Goal: Task Accomplishment & Management: Complete application form

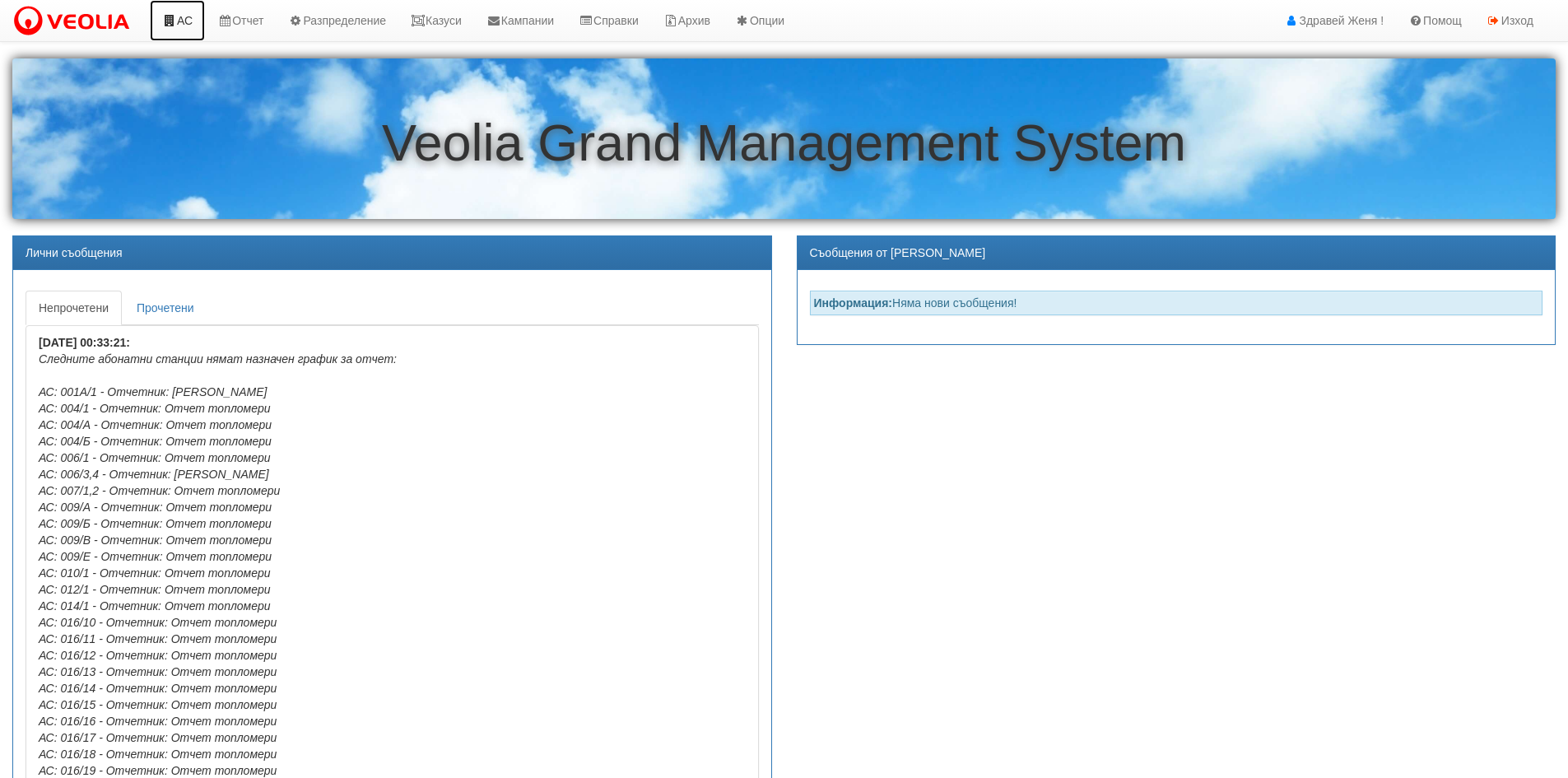
click at [193, 24] on link "АС" at bounding box center [177, 20] width 55 height 41
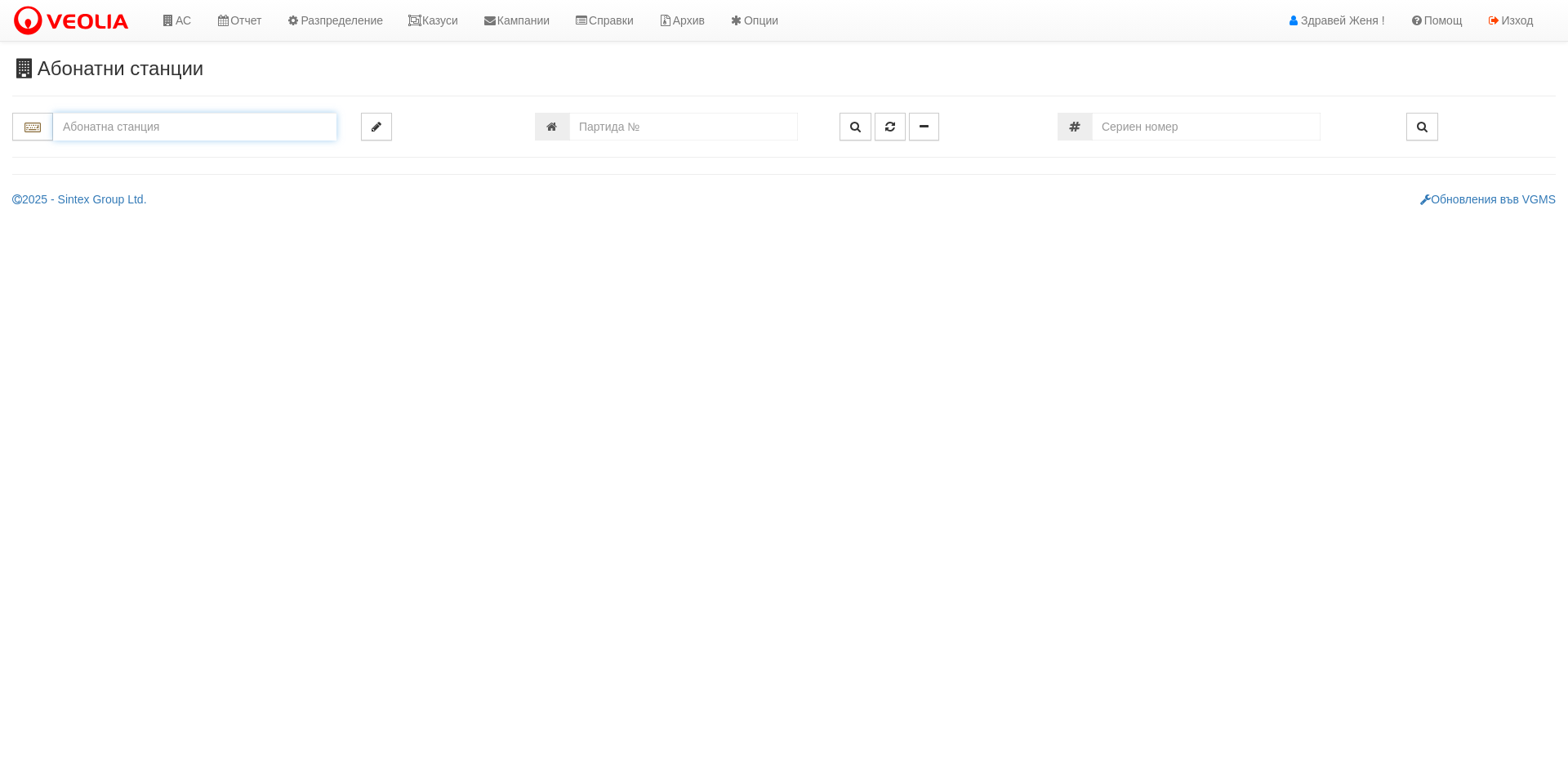
click at [196, 125] on input "text" at bounding box center [195, 126] width 283 height 28
click at [198, 151] on div "125/1 - Младост - "ВЕОЛИЯ"" at bounding box center [194, 152] width 278 height 18
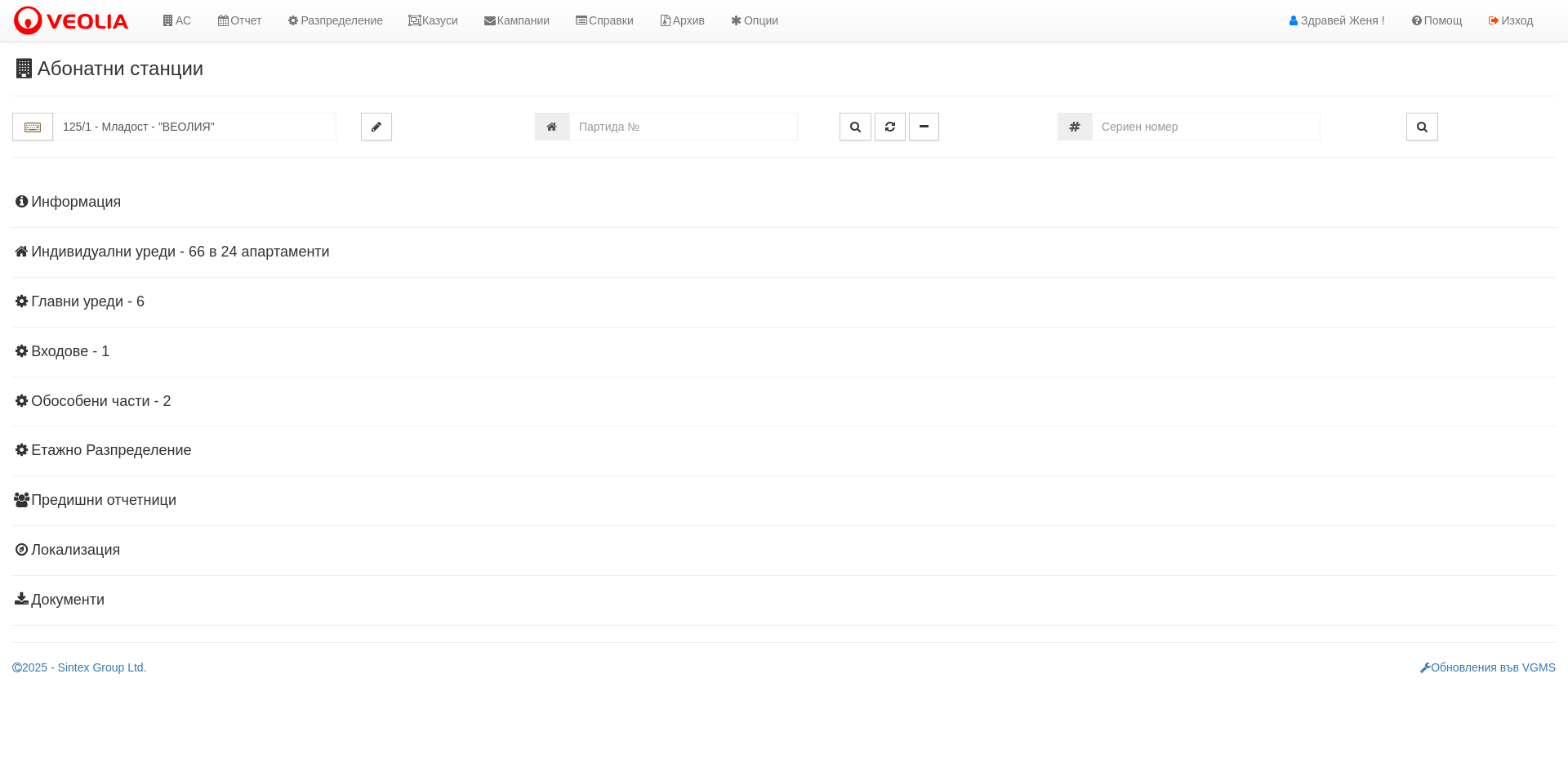
click at [220, 252] on h4 "Индивидуални уреди - 66 в 24 апартаменти" at bounding box center [784, 252] width 1544 height 17
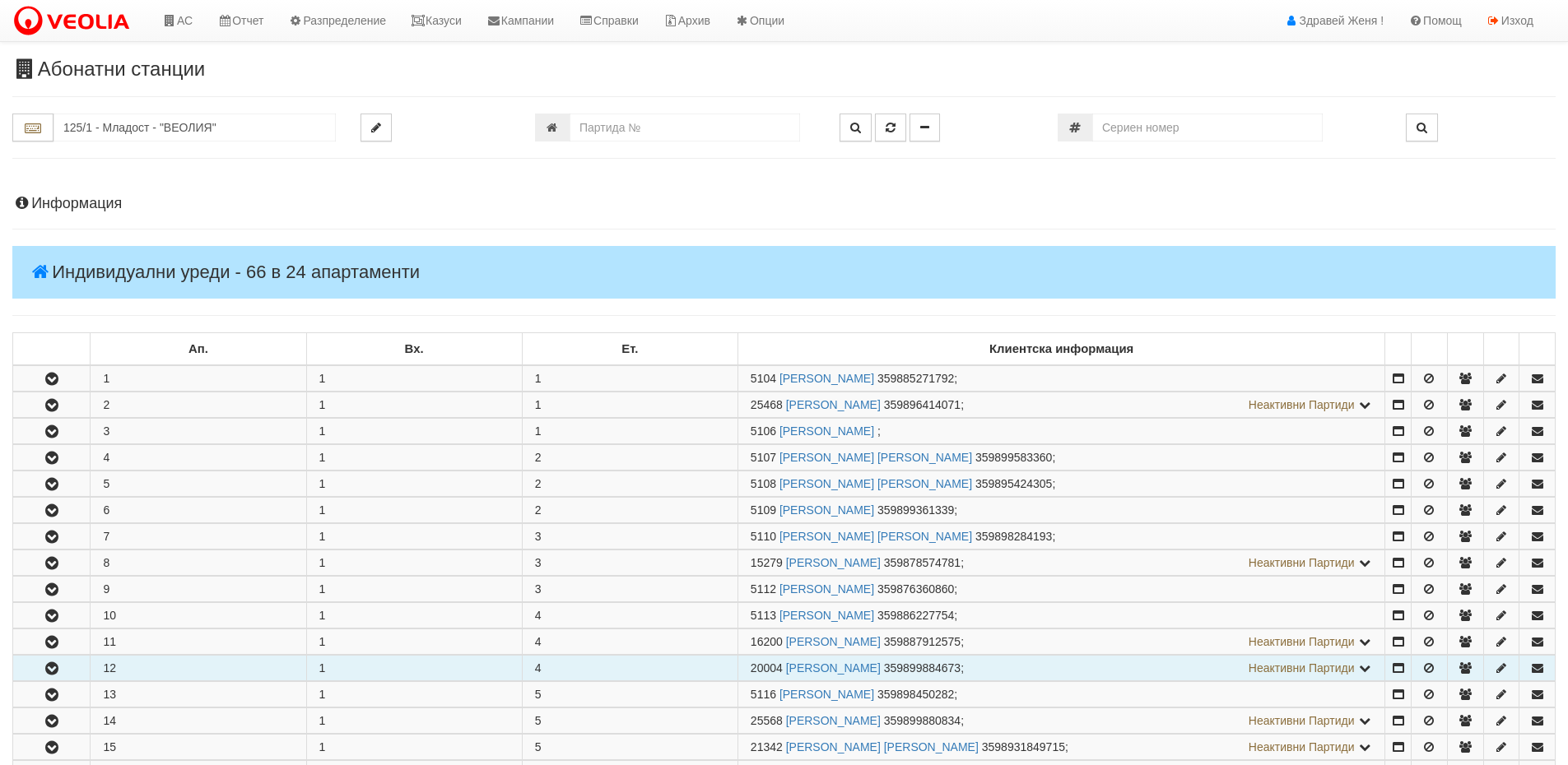
click at [70, 667] on button "button" at bounding box center [51, 667] width 77 height 24
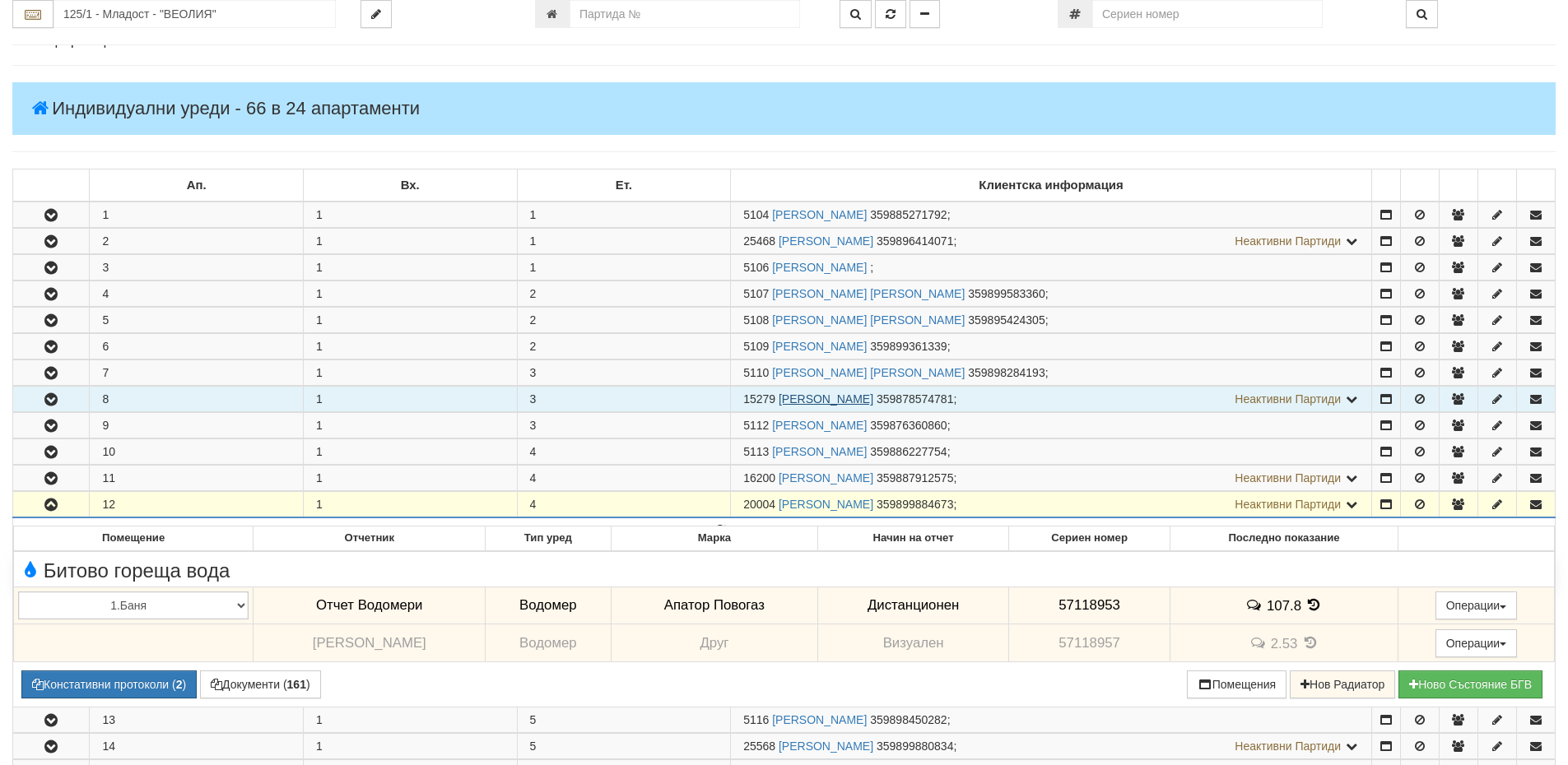
scroll to position [164, 0]
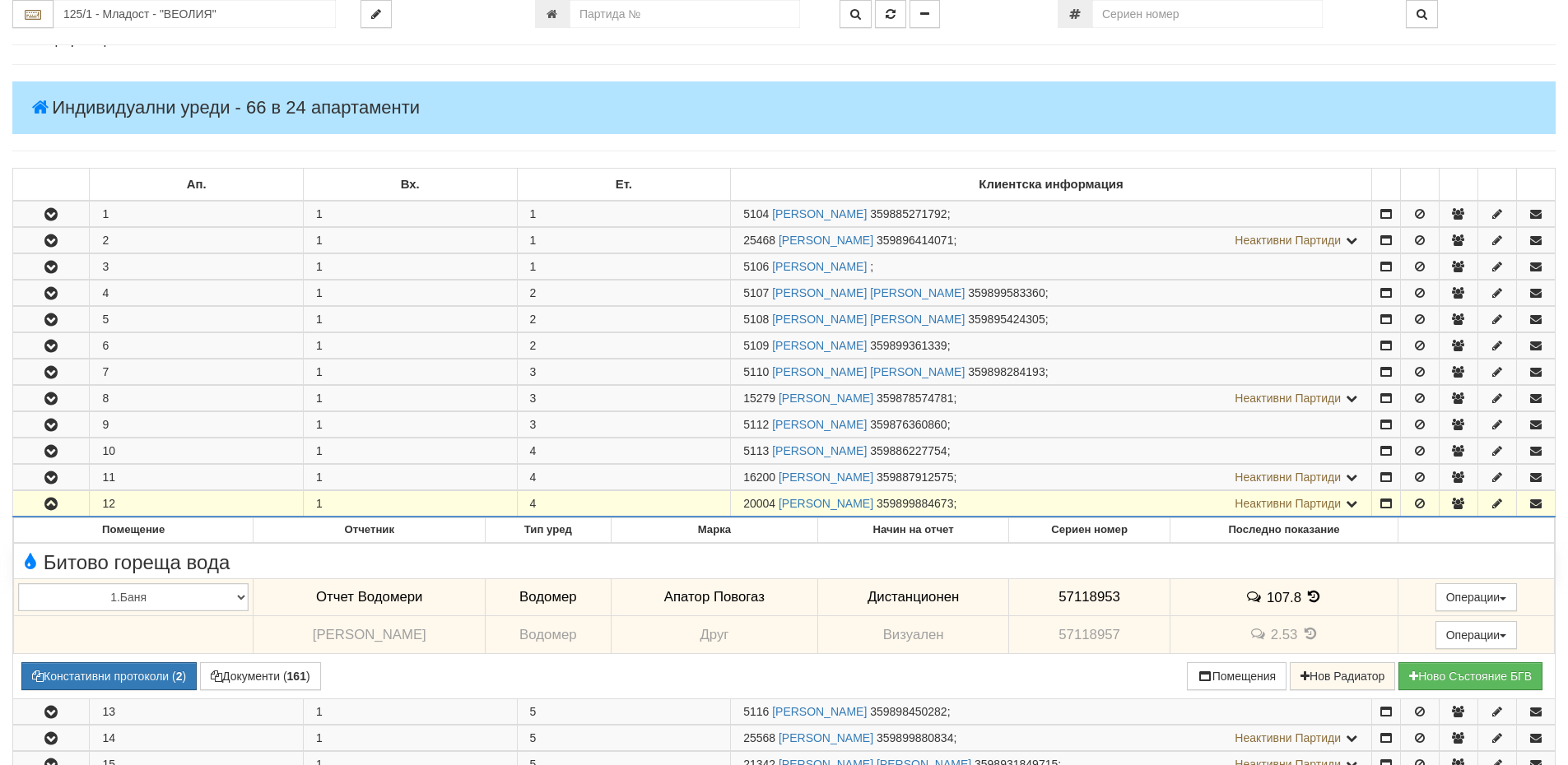
drag, startPoint x: 777, startPoint y: 499, endPoint x: 741, endPoint y: 500, distance: 36.0
click at [741, 500] on td "20004 СНЕЖАНА ИВАНОВА СТЕФАНОВА 359899884673 ; Неактивни Партиди 5115 ИСАЙ ГЕОР…" at bounding box center [1051, 503] width 641 height 26
copy span "20004"
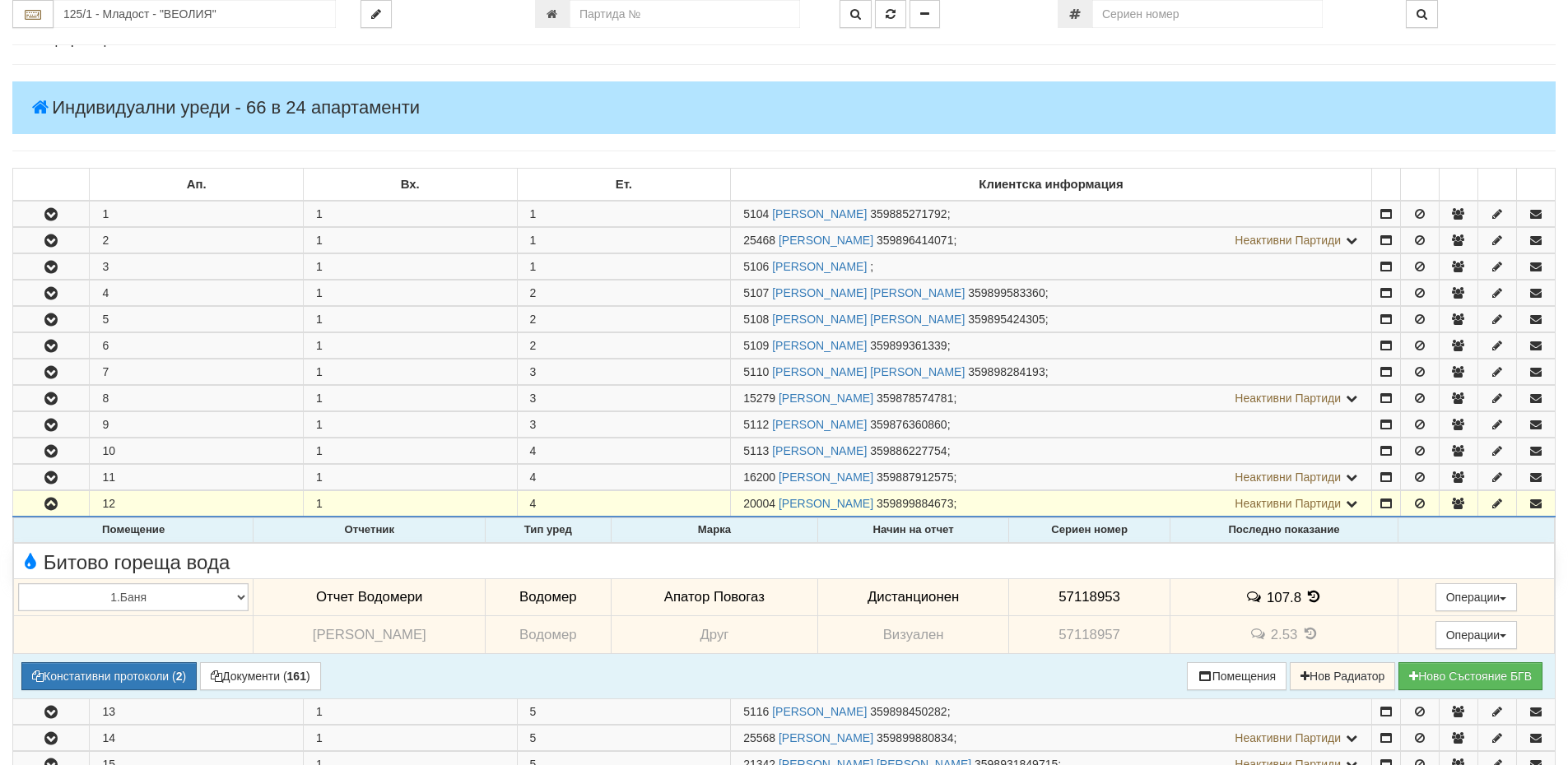
click at [1118, 596] on td "57118953" at bounding box center [1089, 597] width 162 height 38
drag, startPoint x: 1133, startPoint y: 589, endPoint x: 1058, endPoint y: 587, distance: 75.0
click at [1058, 587] on td "57118953" at bounding box center [1089, 597] width 162 height 38
copy span "57118953"
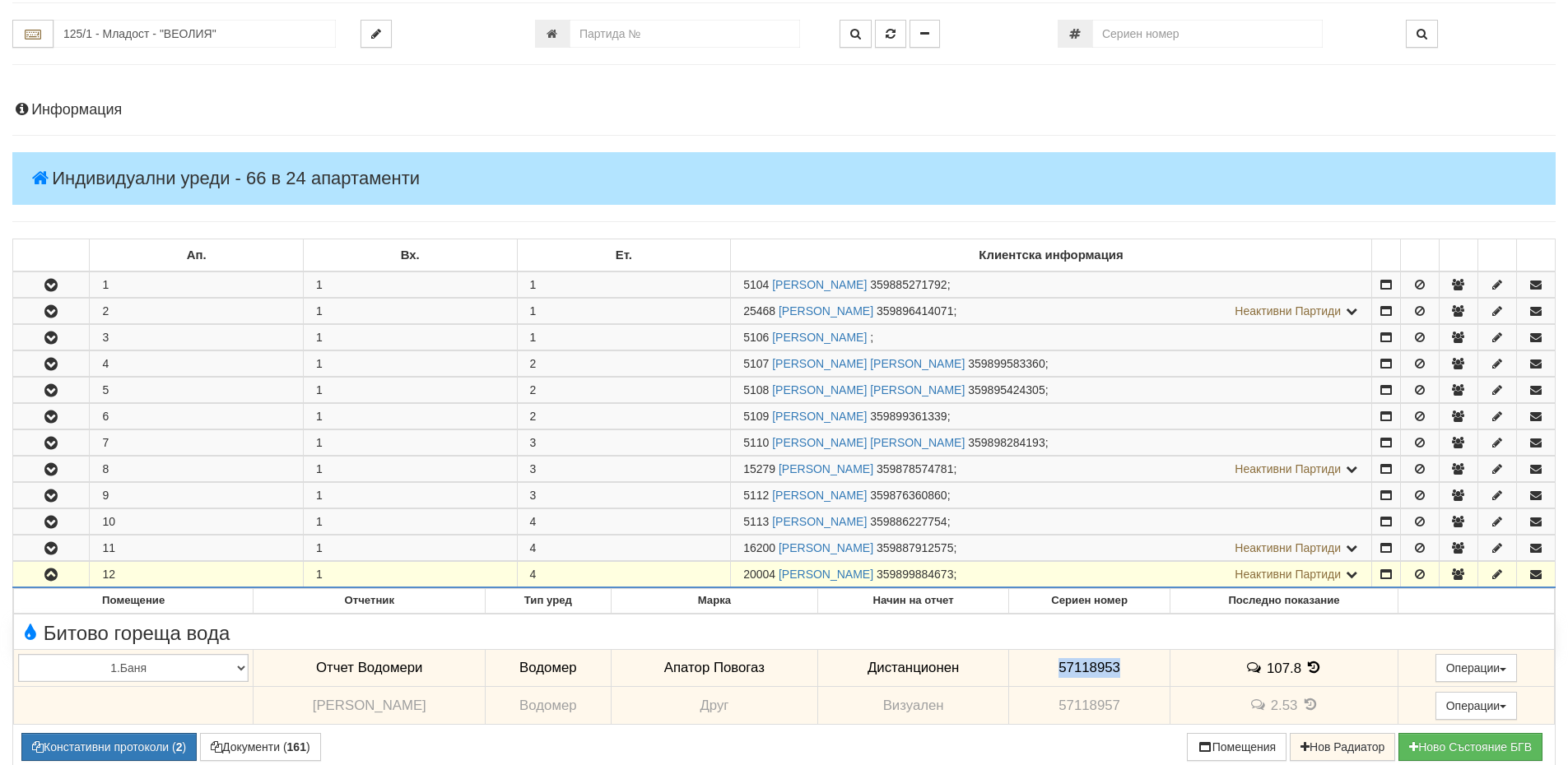
scroll to position [0, 0]
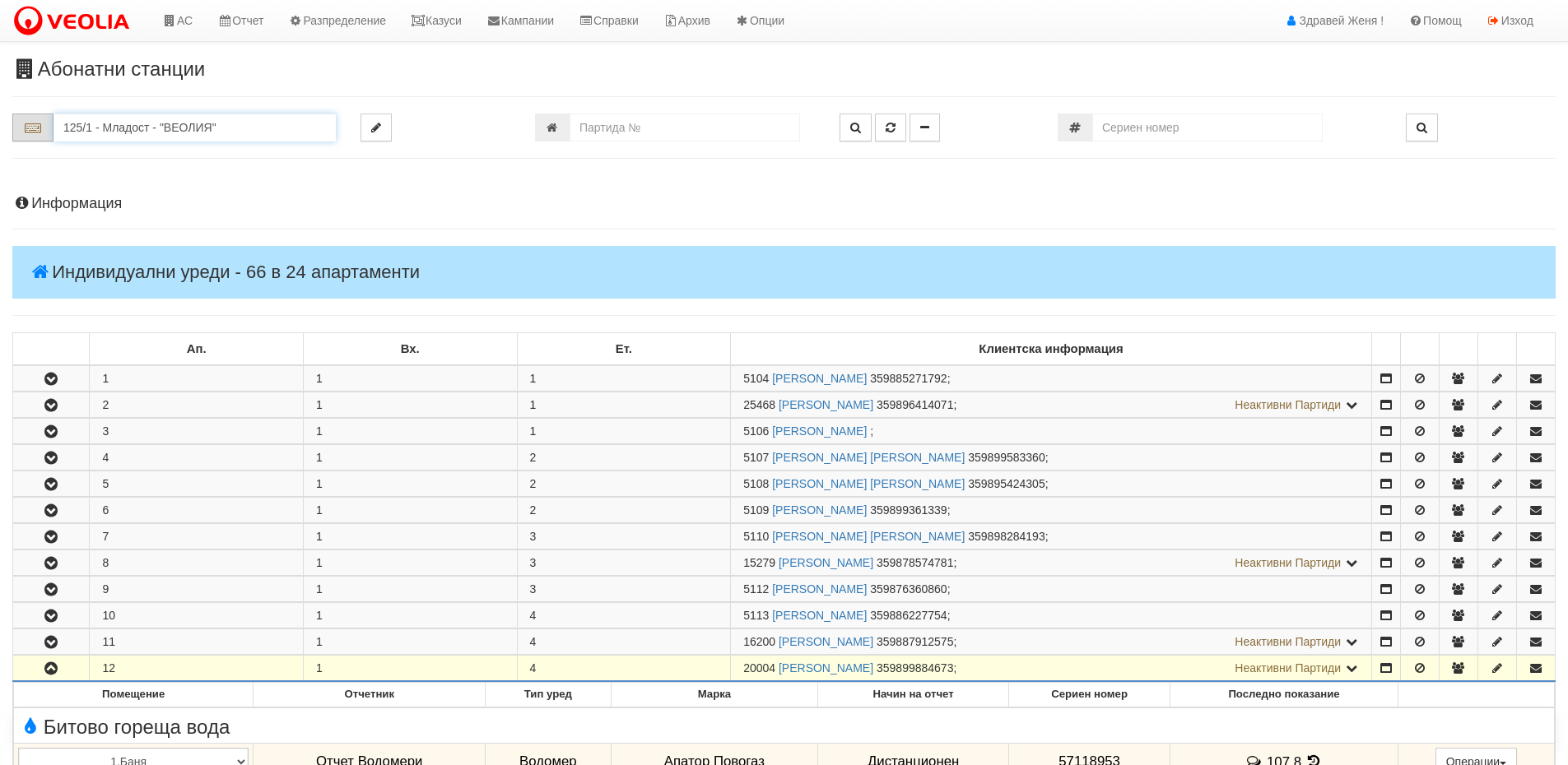
drag, startPoint x: 239, startPoint y: 127, endPoint x: 14, endPoint y: 125, distance: 225.0
click at [14, 125] on div "125/1 - Младост - "ВЕОЛИЯ"" at bounding box center [174, 127] width 323 height 28
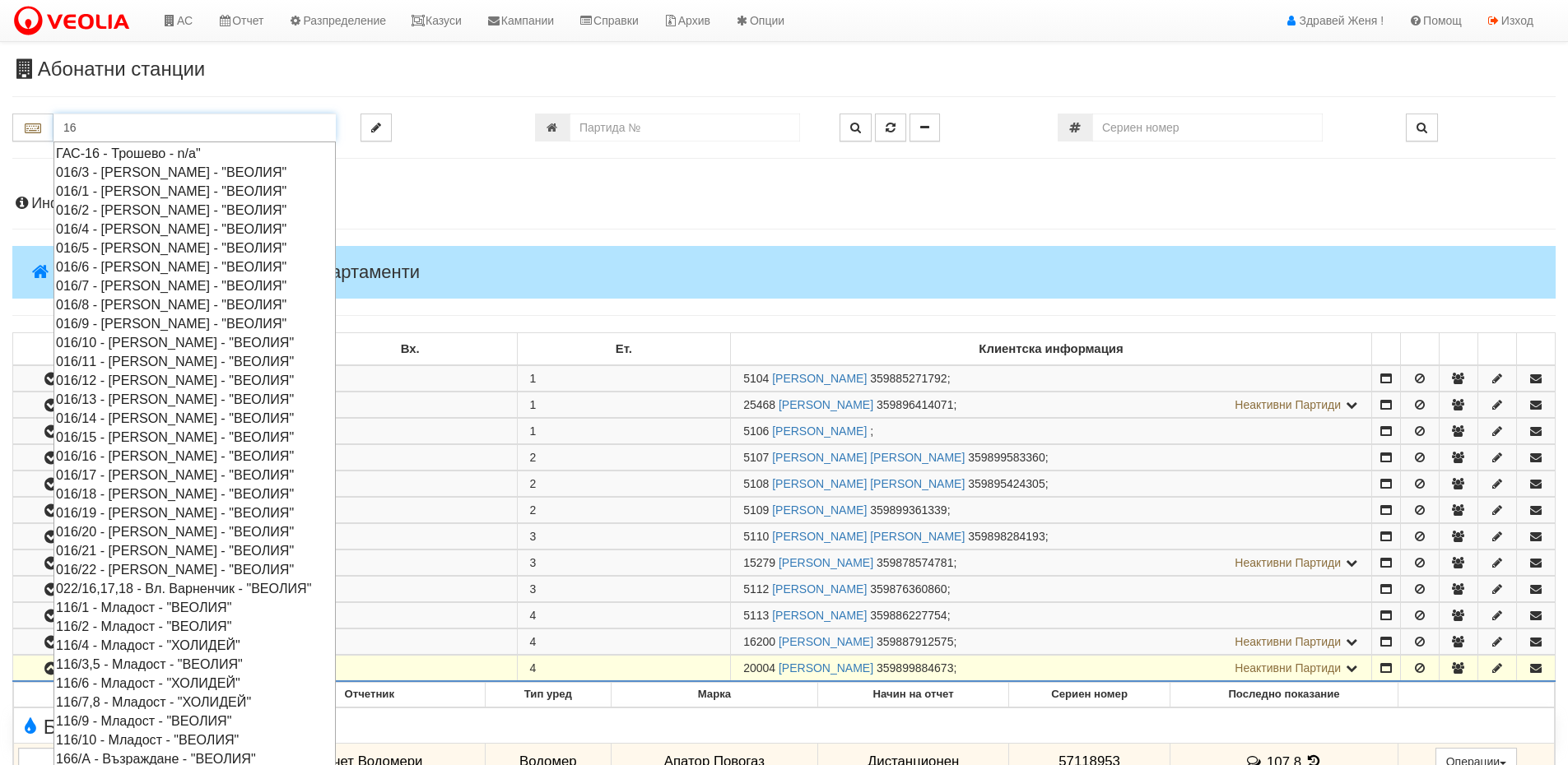
click at [109, 299] on div "016/8 - Орхид Хилс - "ВЕОЛИЯ"" at bounding box center [194, 305] width 277 height 19
type input "016/8 - Орхид Хилс - "ВЕОЛИЯ""
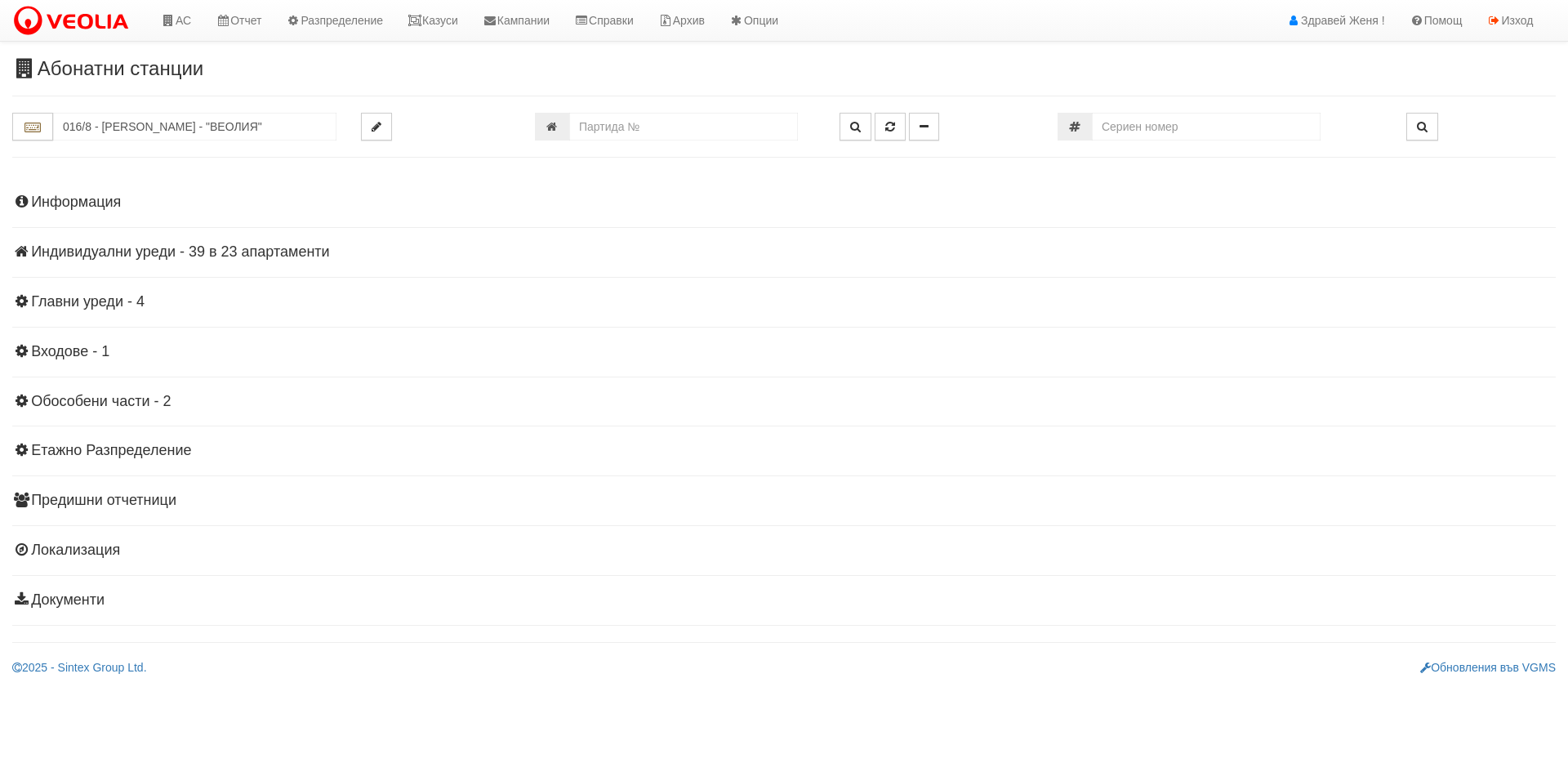
click at [171, 248] on h4 "Индивидуални уреди - 39 в 23 апартаменти" at bounding box center [784, 252] width 1544 height 17
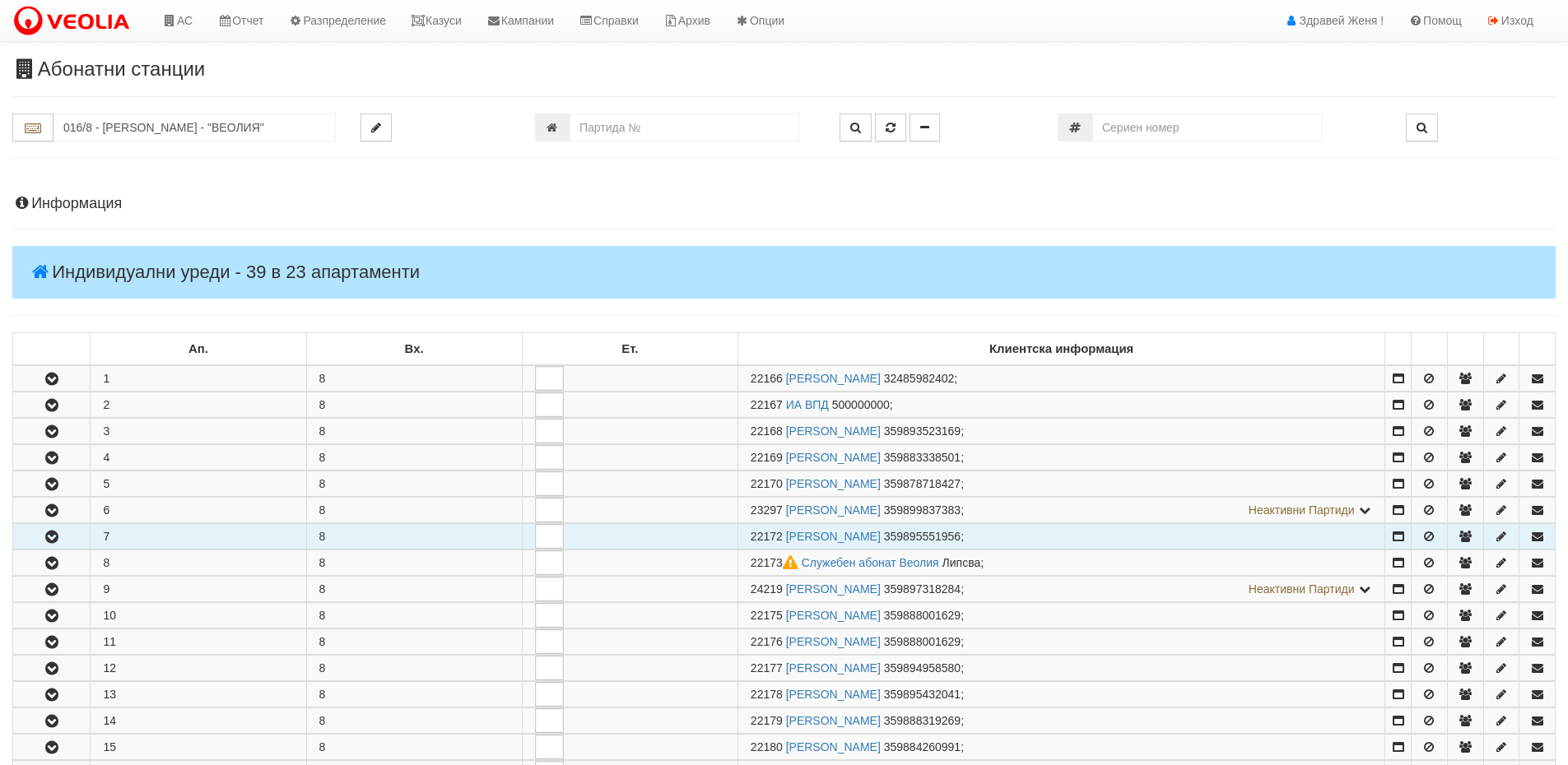
click at [67, 534] on button "button" at bounding box center [51, 536] width 77 height 24
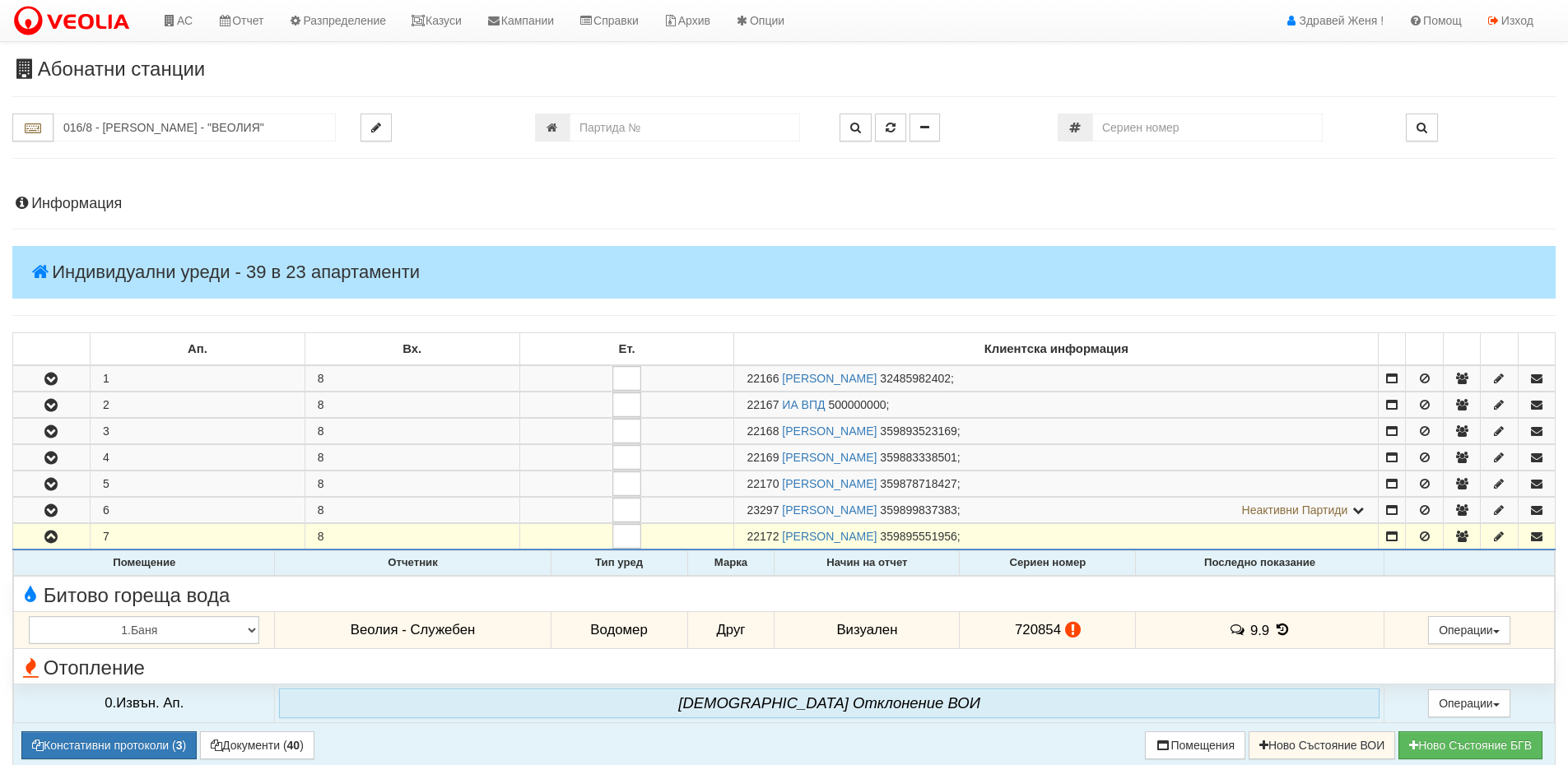
click at [1277, 633] on icon at bounding box center [1283, 630] width 19 height 14
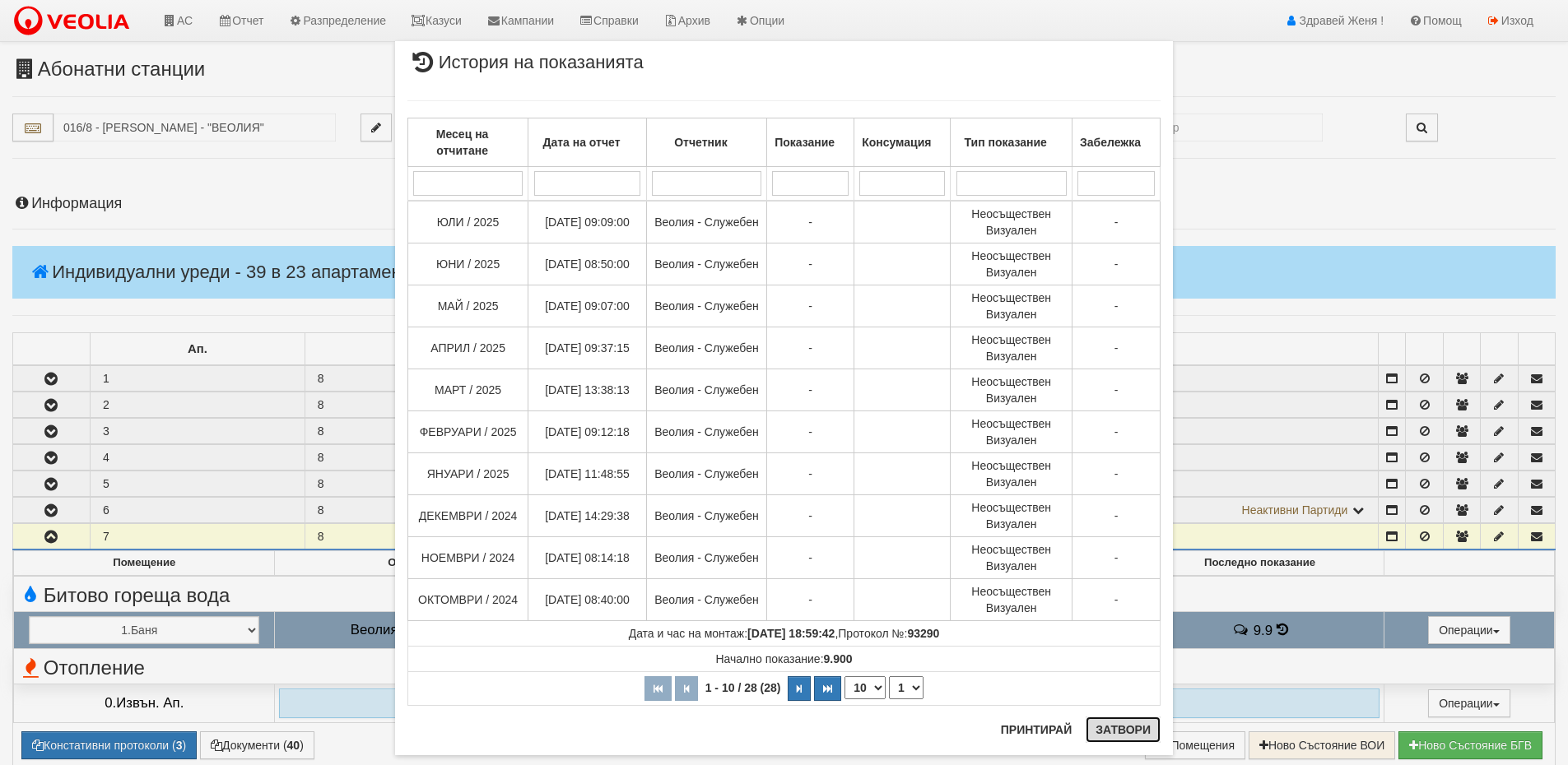
click at [1137, 728] on button "Затвори" at bounding box center [1123, 729] width 75 height 26
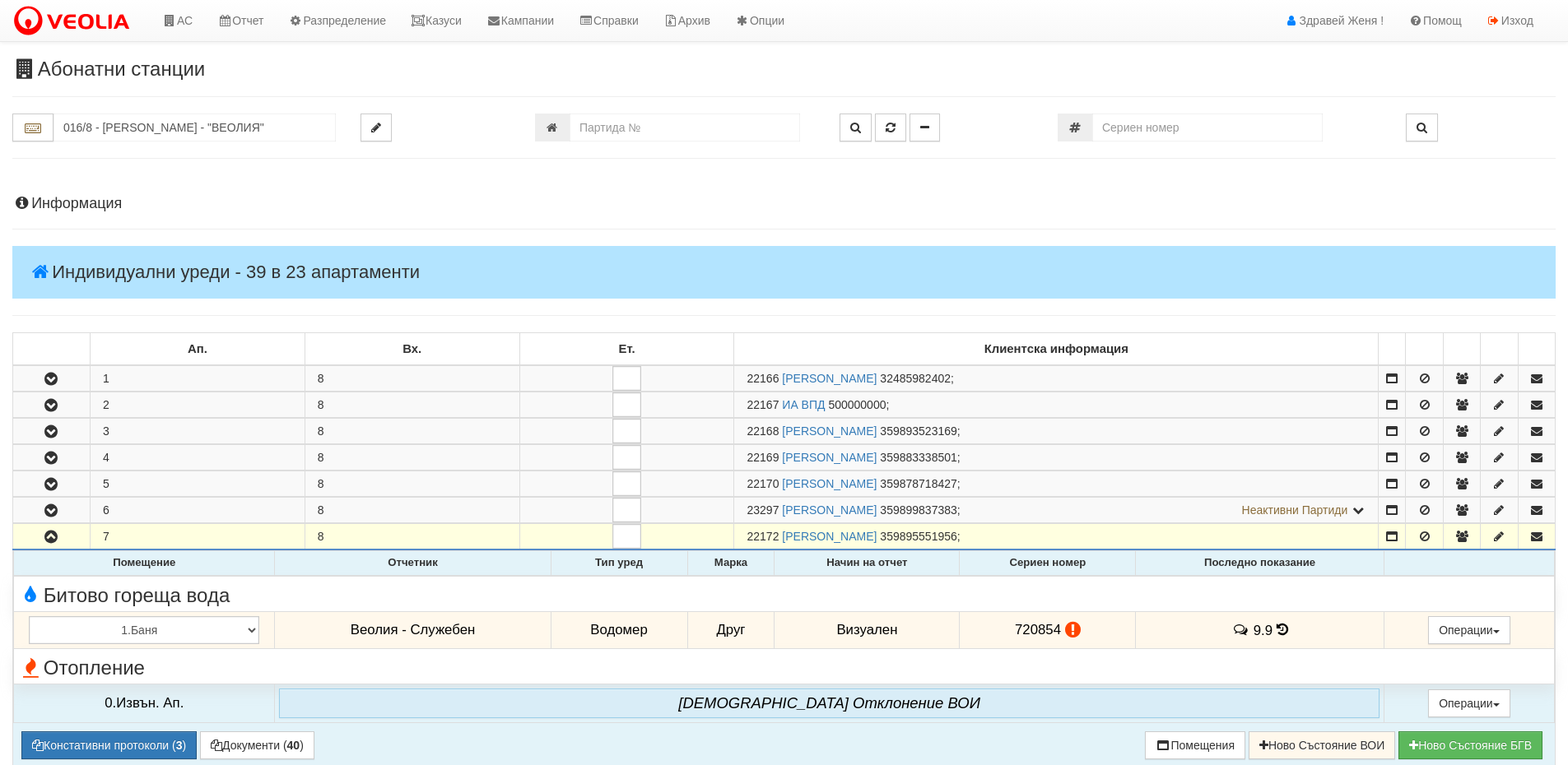
click at [1073, 626] on icon at bounding box center [1073, 630] width 16 height 14
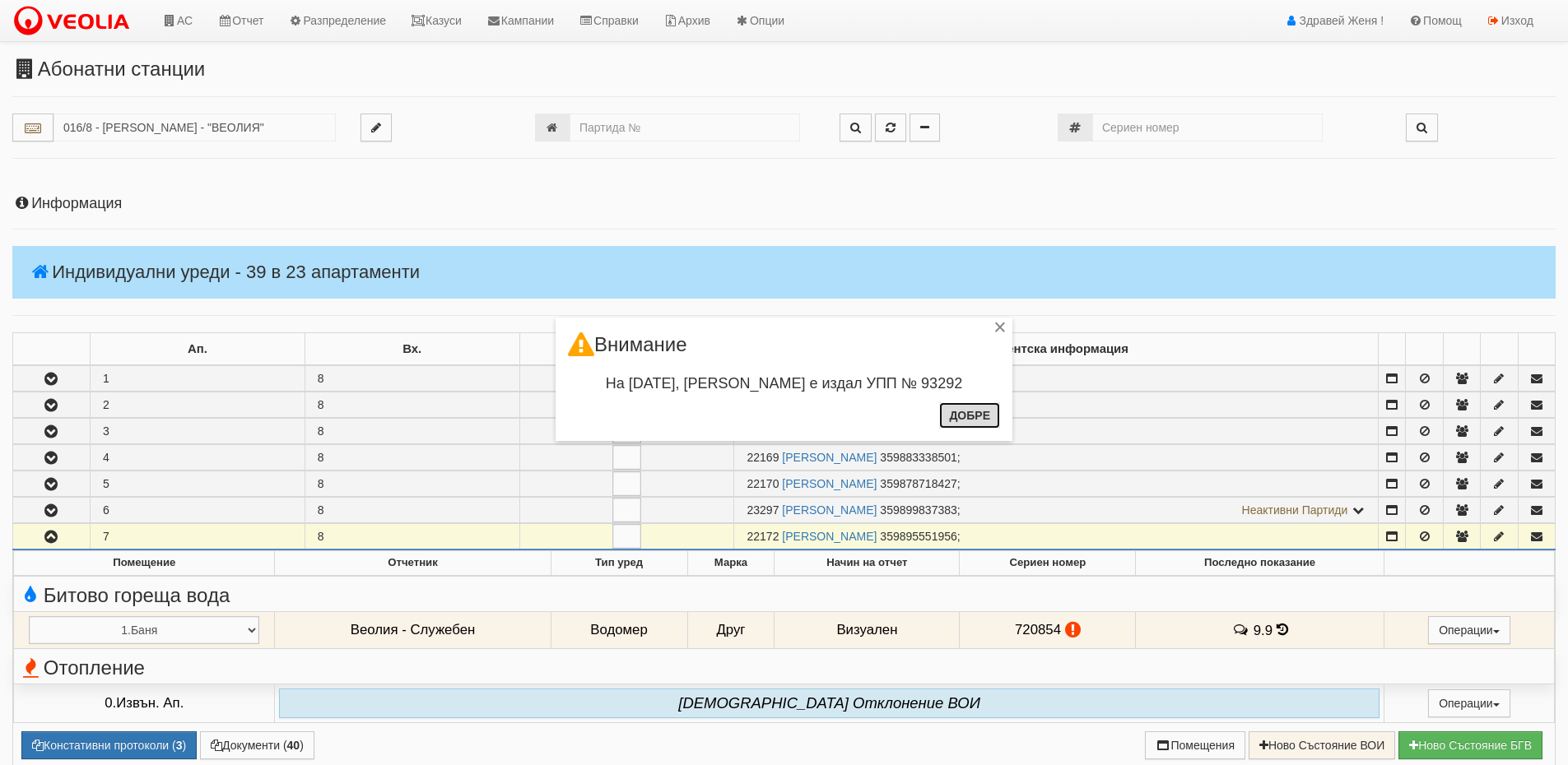
click at [980, 417] on button "Добре" at bounding box center [969, 415] width 61 height 26
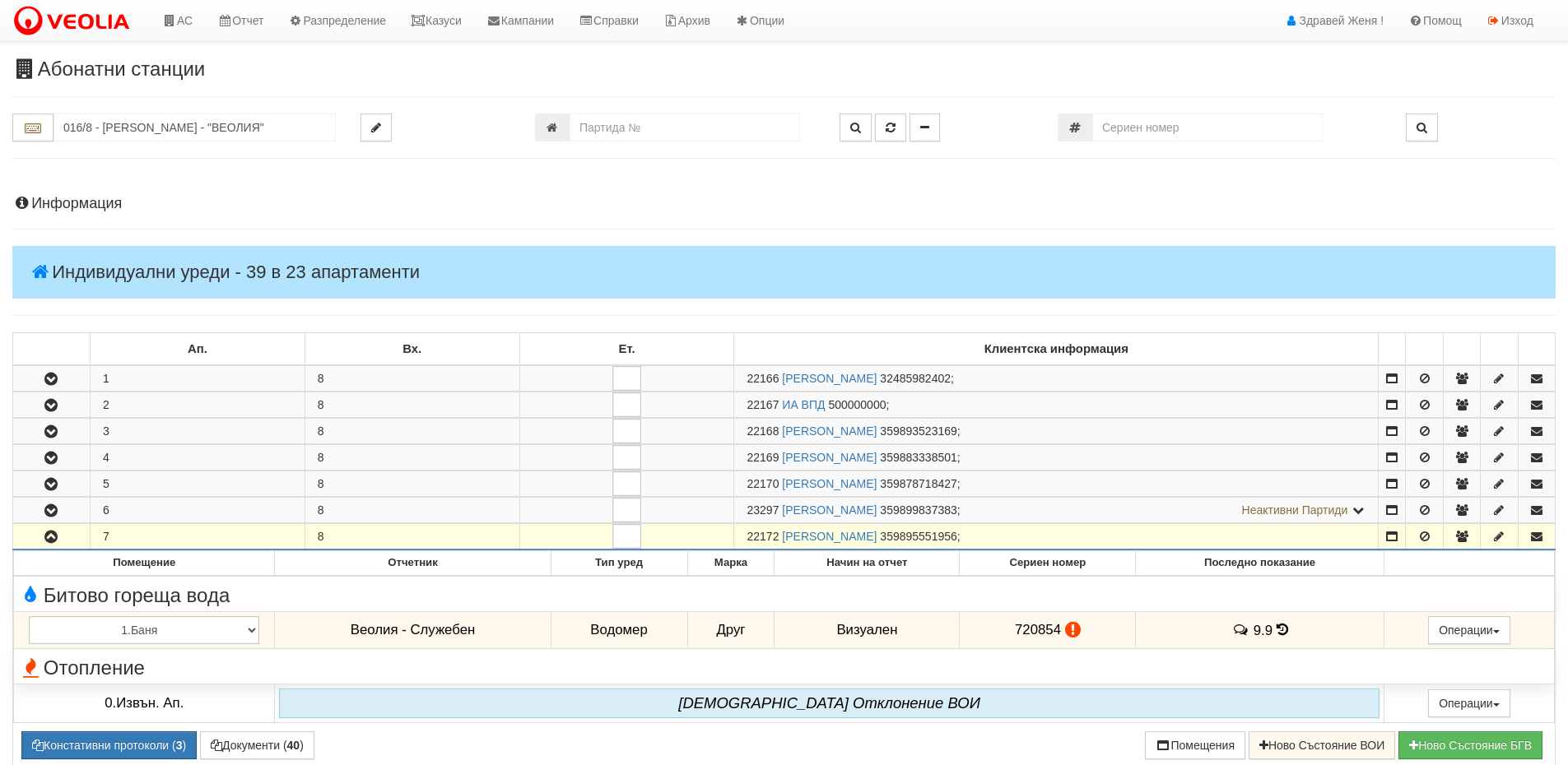
click at [115, 197] on h4 "Информация" at bounding box center [784, 205] width 1543 height 17
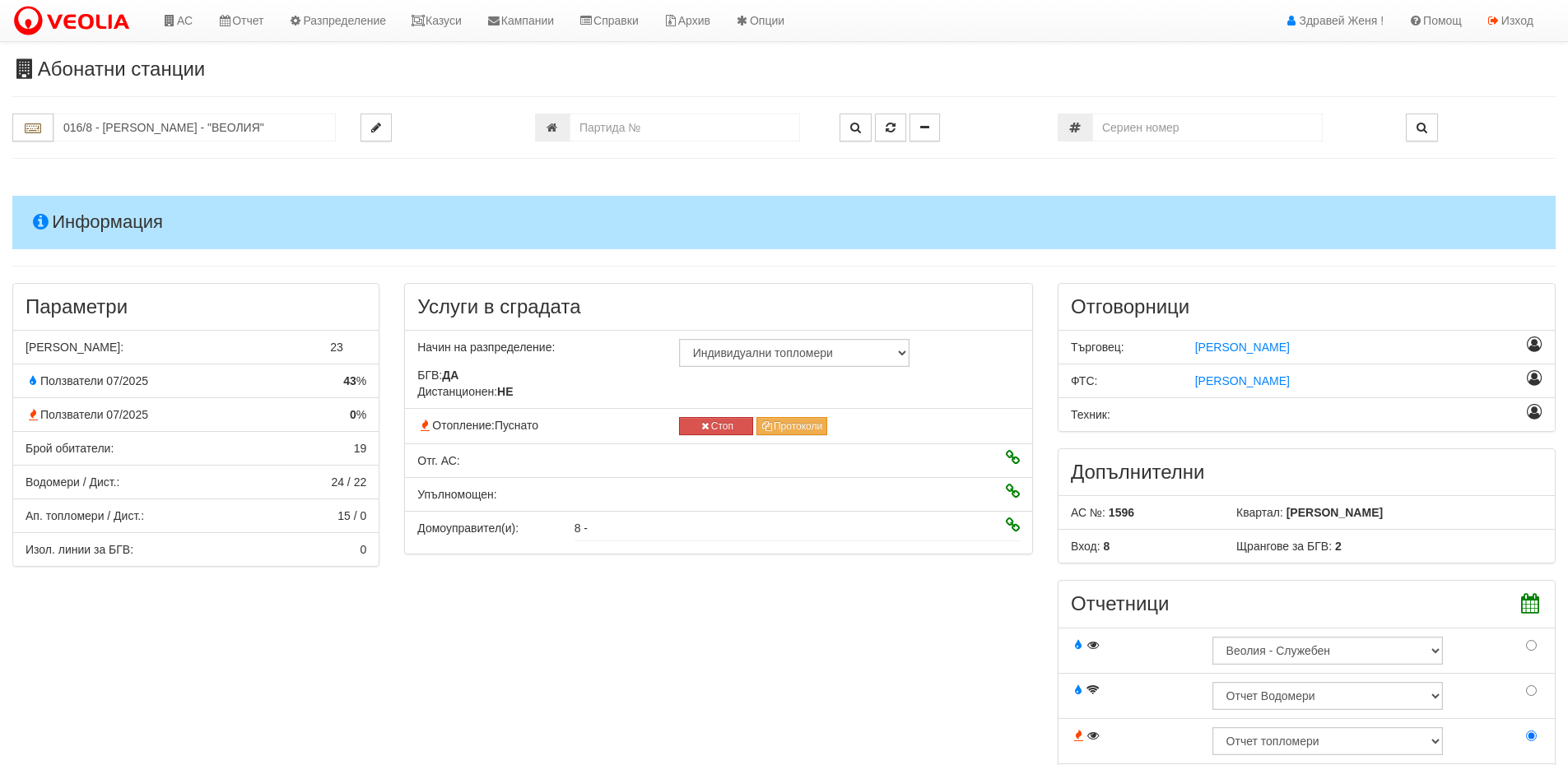
click at [139, 215] on h4 "Информация" at bounding box center [784, 222] width 1543 height 53
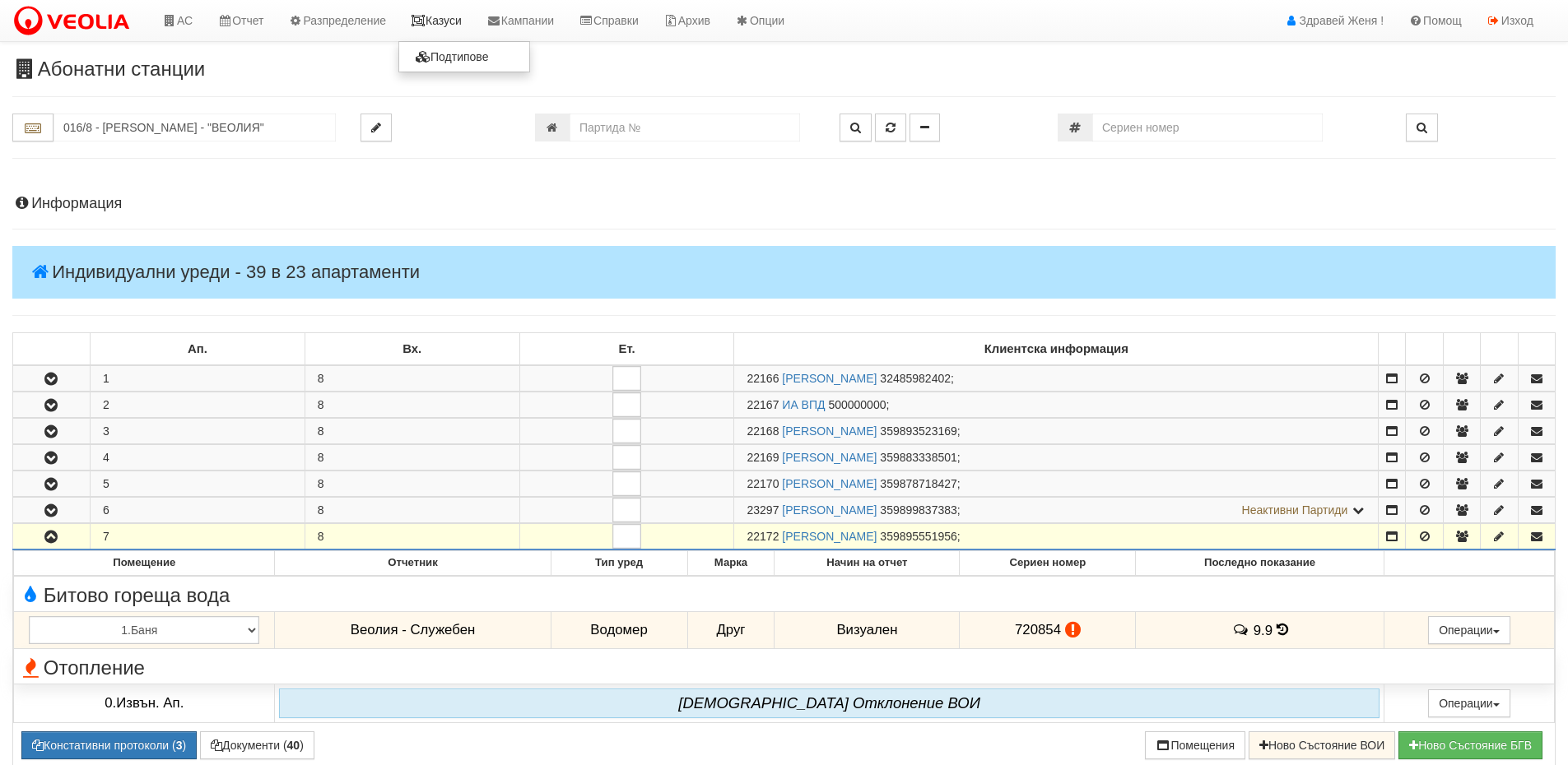
click at [460, 22] on link "Казуси" at bounding box center [436, 20] width 76 height 41
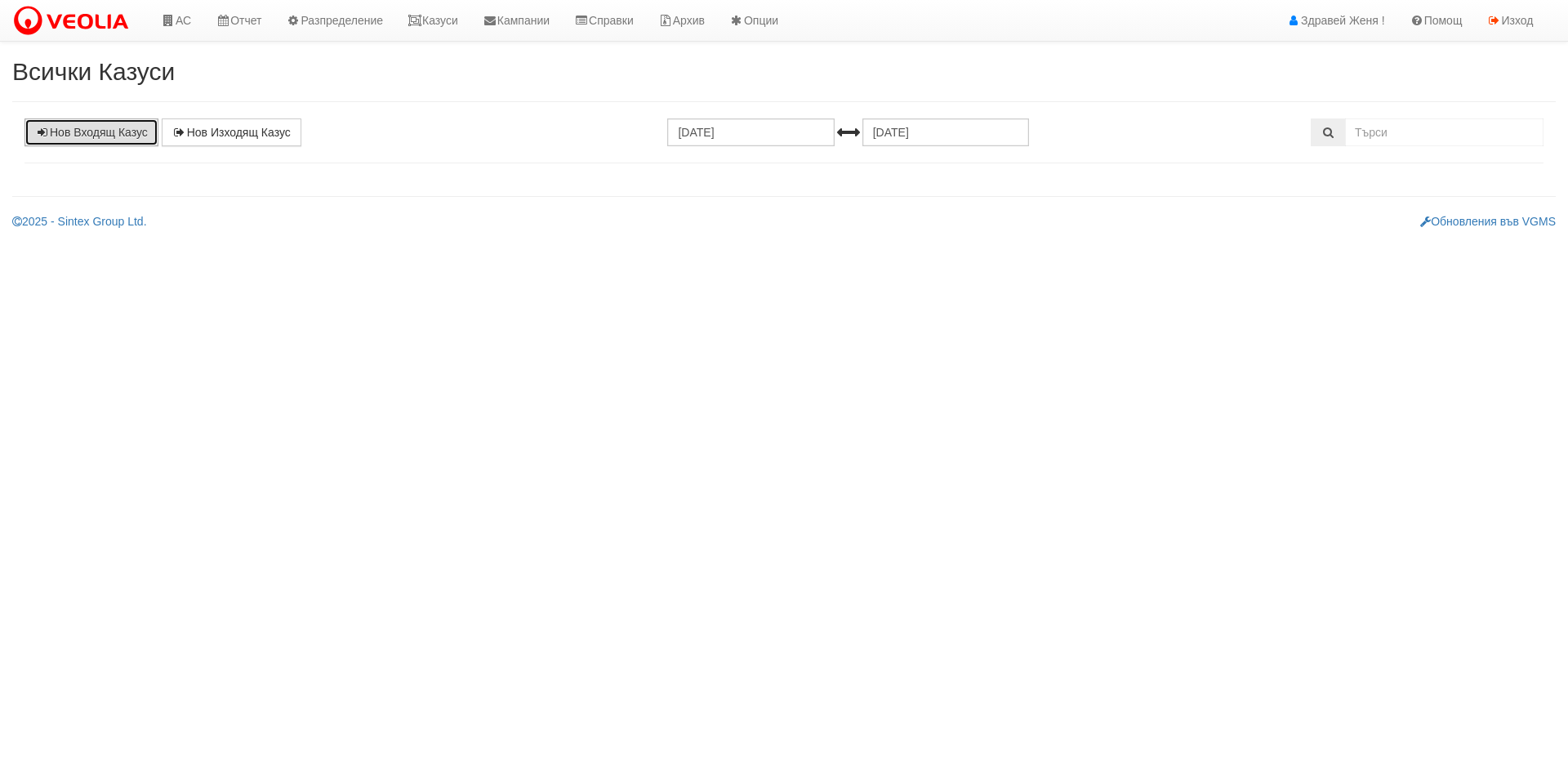
click at [89, 137] on link "Нов Входящ Казус" at bounding box center [91, 132] width 134 height 28
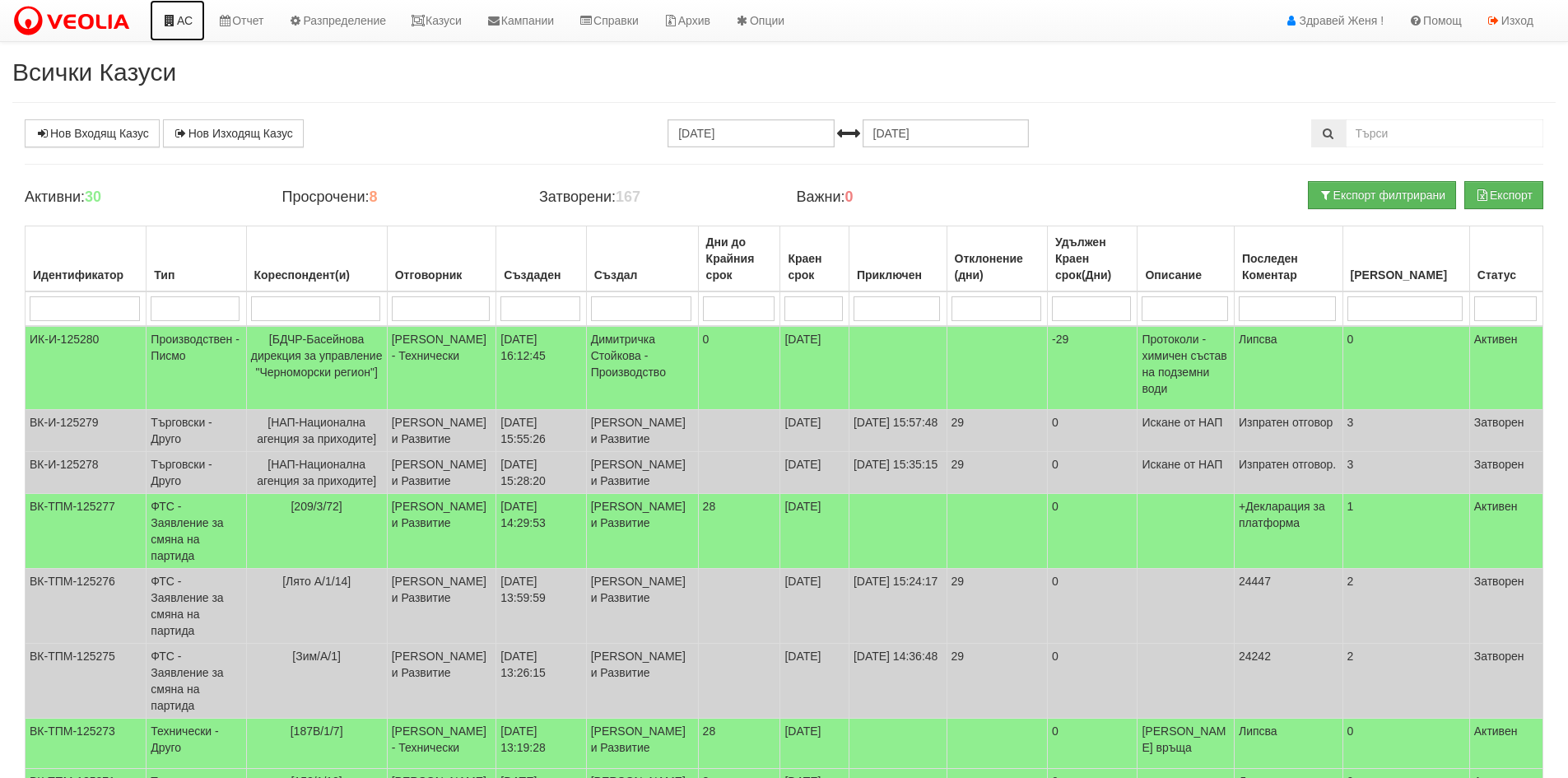
click at [184, 22] on link "АС" at bounding box center [177, 20] width 55 height 41
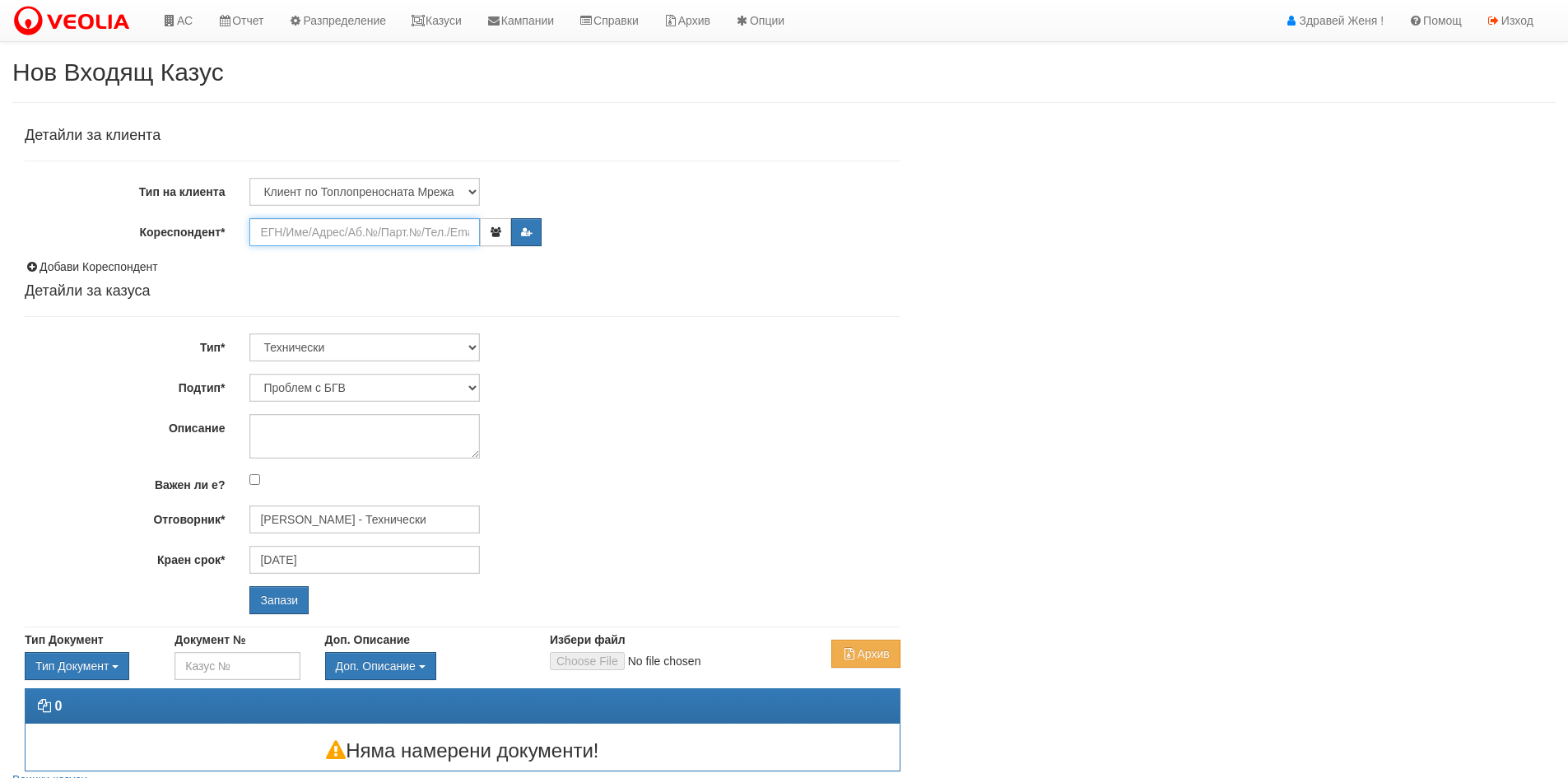
click at [302, 236] on input "Кореспондент*" at bounding box center [365, 232] width 231 height 28
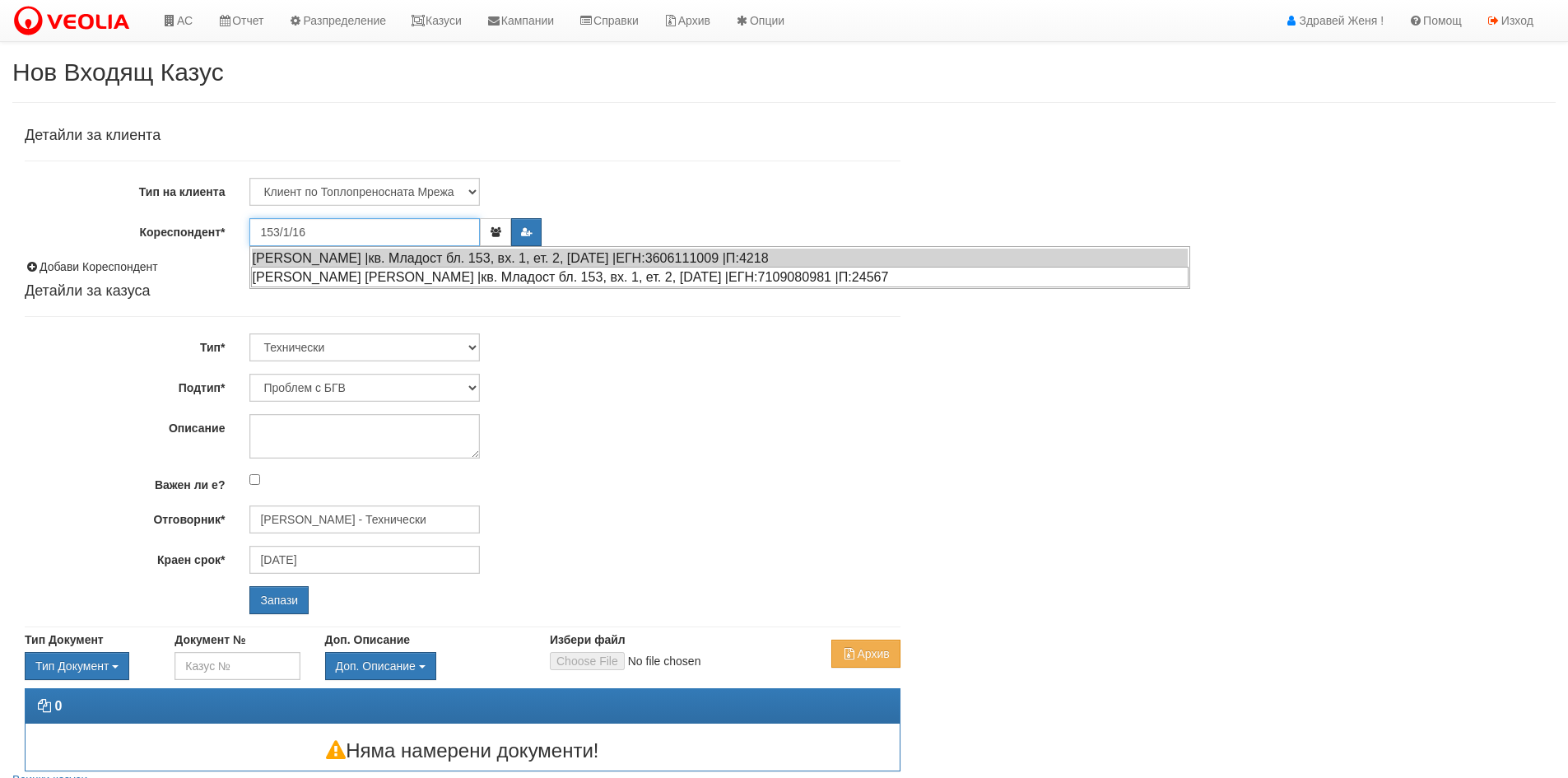
click at [394, 277] on div "ВЛАДИСЛАВ ГРИГОРОВ СИМЕОНОВ |кв. Младост бл. 153, вх. 1, ет. 2, ап. 16 |ЕГН:710…" at bounding box center [719, 277] width 937 height 20
type input "ВЛАДИСЛАВ ГРИГОРОВ СИМЕОНОВ"
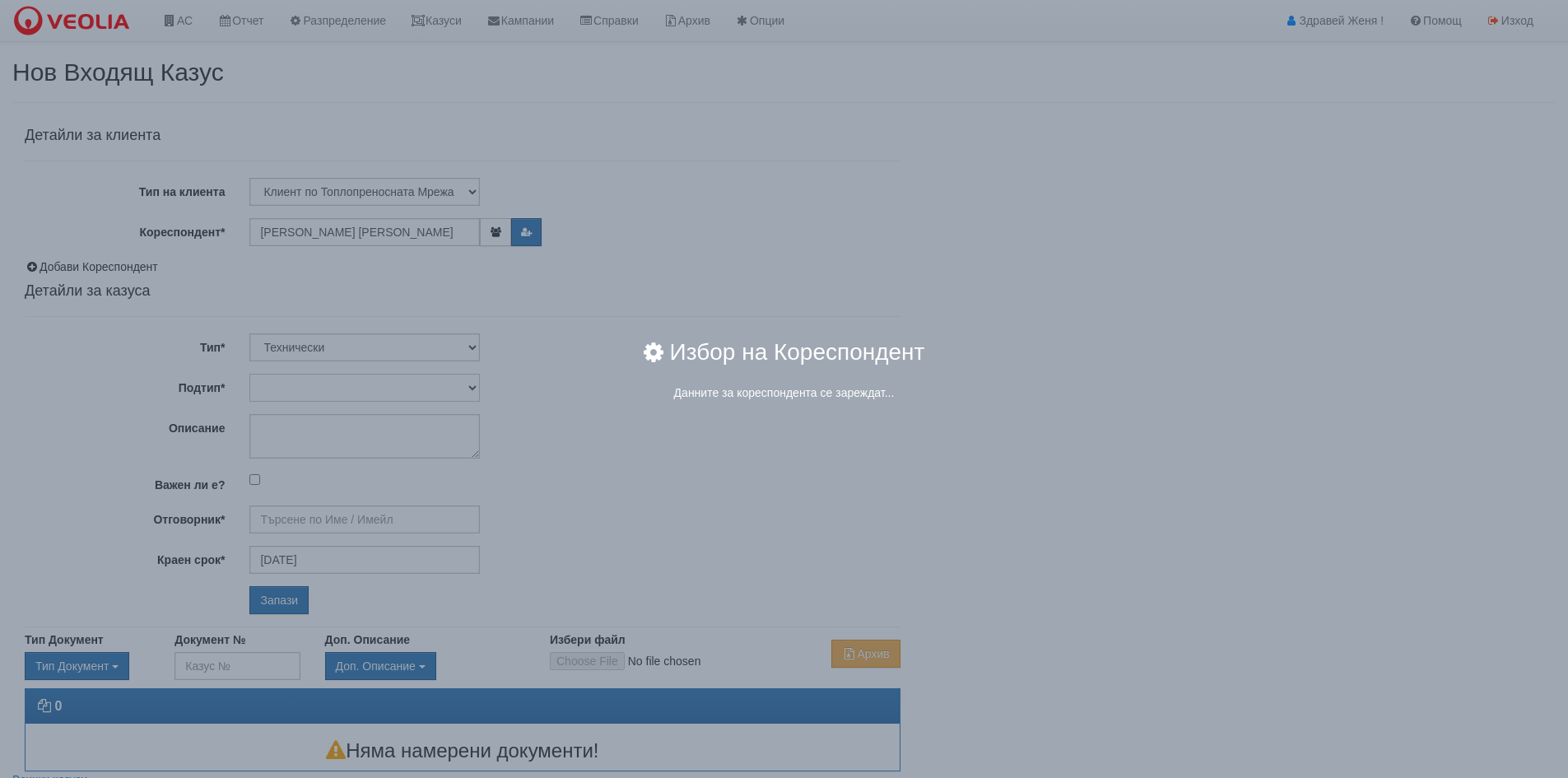
type input "Дончо Дончев - Технически"
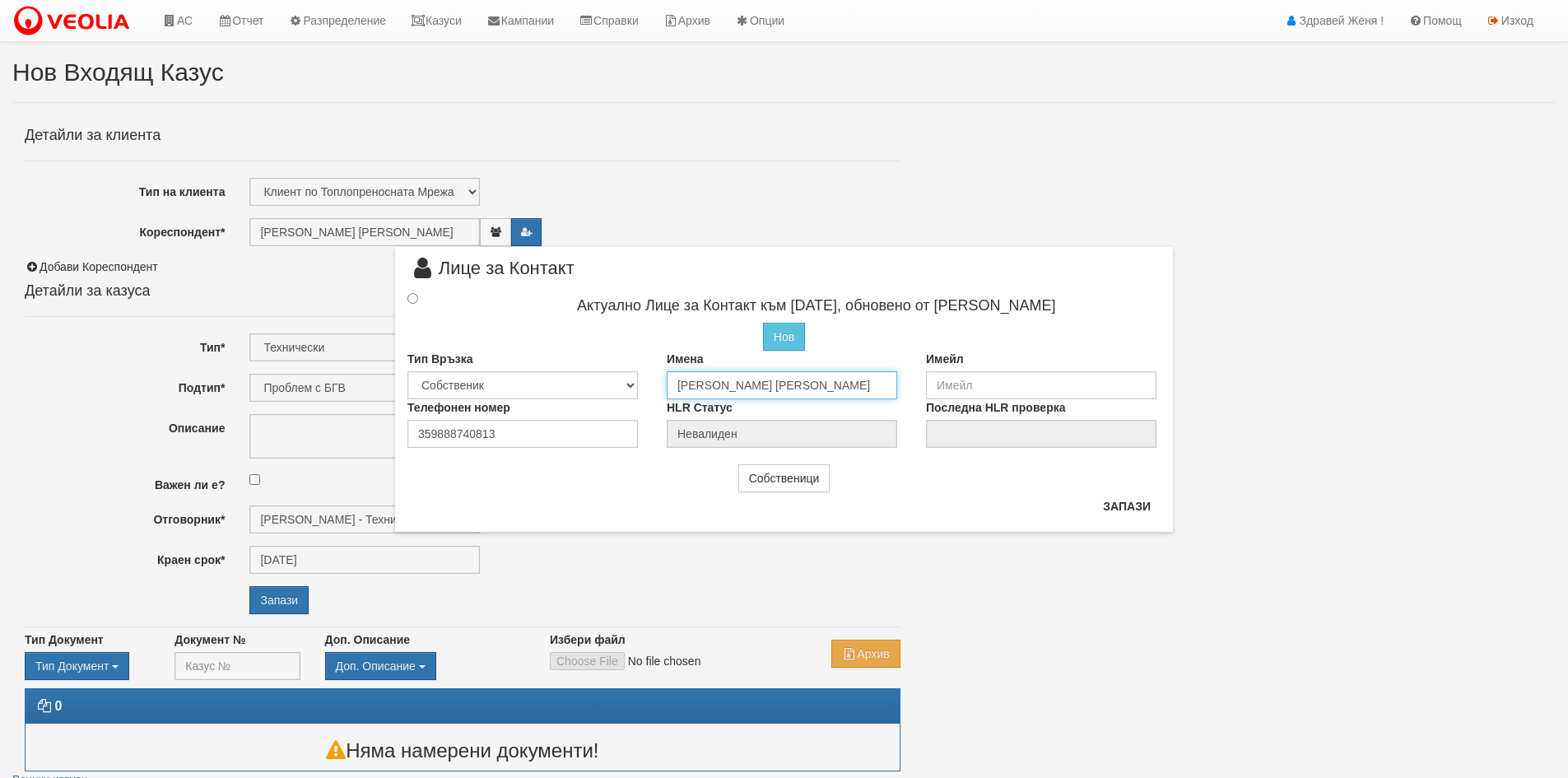
drag, startPoint x: 884, startPoint y: 381, endPoint x: 663, endPoint y: 389, distance: 221.1
click at [663, 389] on div "Имена ВЛАДИСЛАВ ГРИГОРОВ СИМЕОНОВ" at bounding box center [784, 375] width 259 height 49
type input "P"
click at [728, 383] on input "Пламен георгиев Славов" at bounding box center [782, 385] width 231 height 28
type input "Пламен Георгиев Славов"
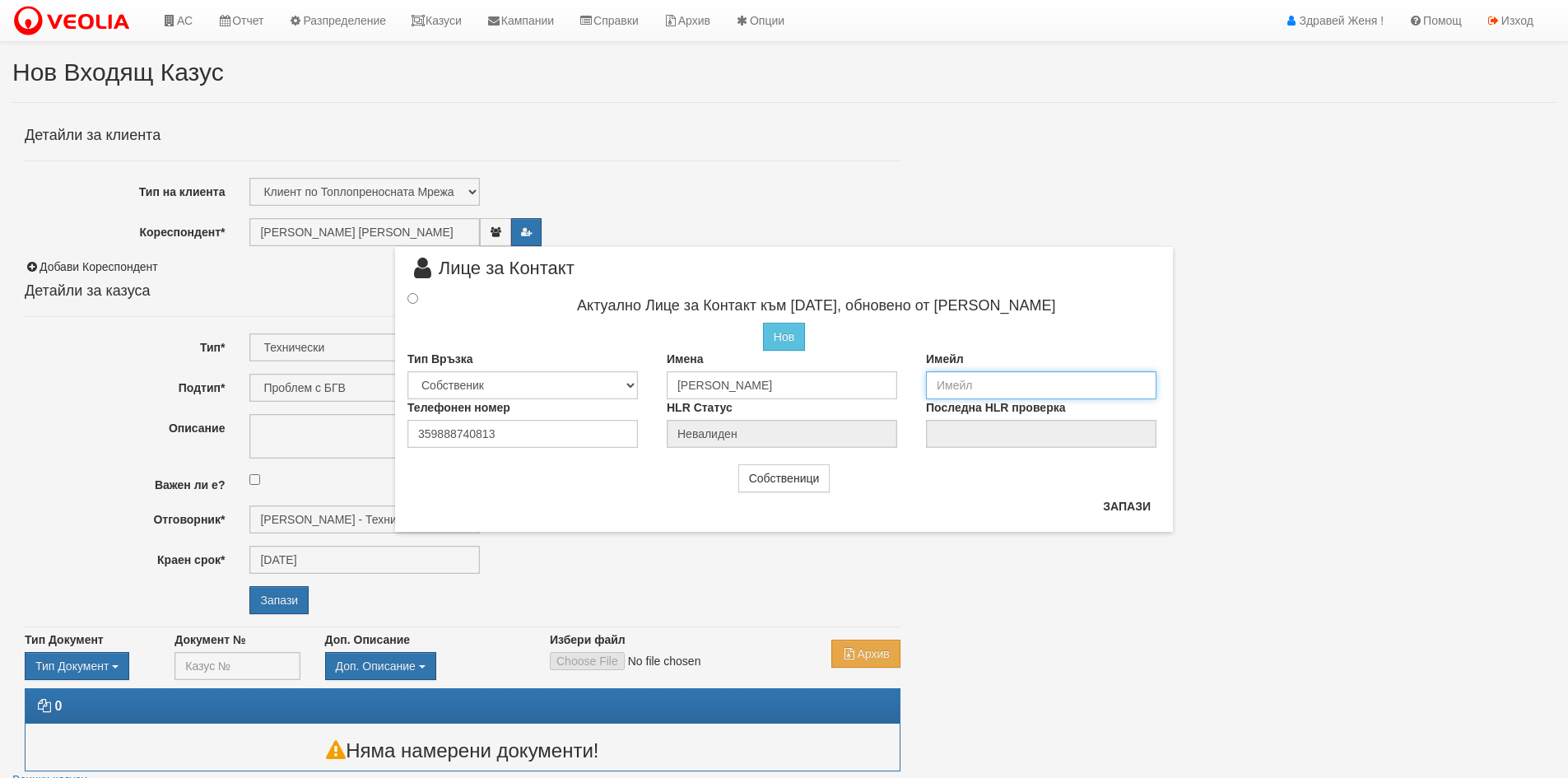
click at [1012, 395] on input "email" at bounding box center [1041, 385] width 231 height 28
type input "[EMAIL_ADDRESS][DOMAIN_NAME]"
drag, startPoint x: 549, startPoint y: 435, endPoint x: 335, endPoint y: 418, distance: 214.7
click at [335, 418] on div "× Лице за Контакт Актуално Лице за Контакт към 13/10/2022, обновено от Нели Овч…" at bounding box center [784, 266] width 963 height 532
type input "0888550275"
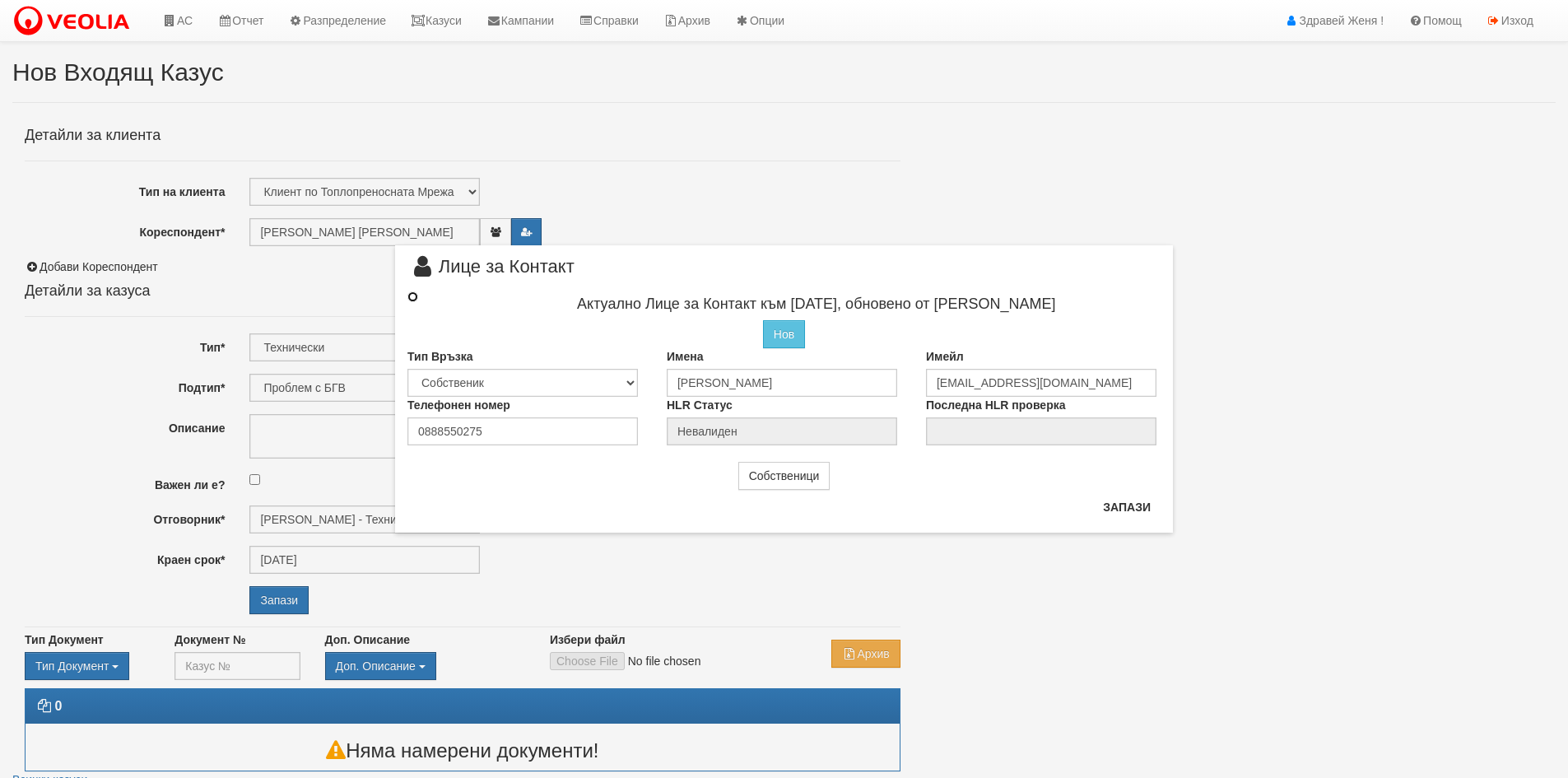
click at [417, 294] on input "radio" at bounding box center [413, 296] width 11 height 11
radio input "true"
type input "Пламен Георгиев Славов"
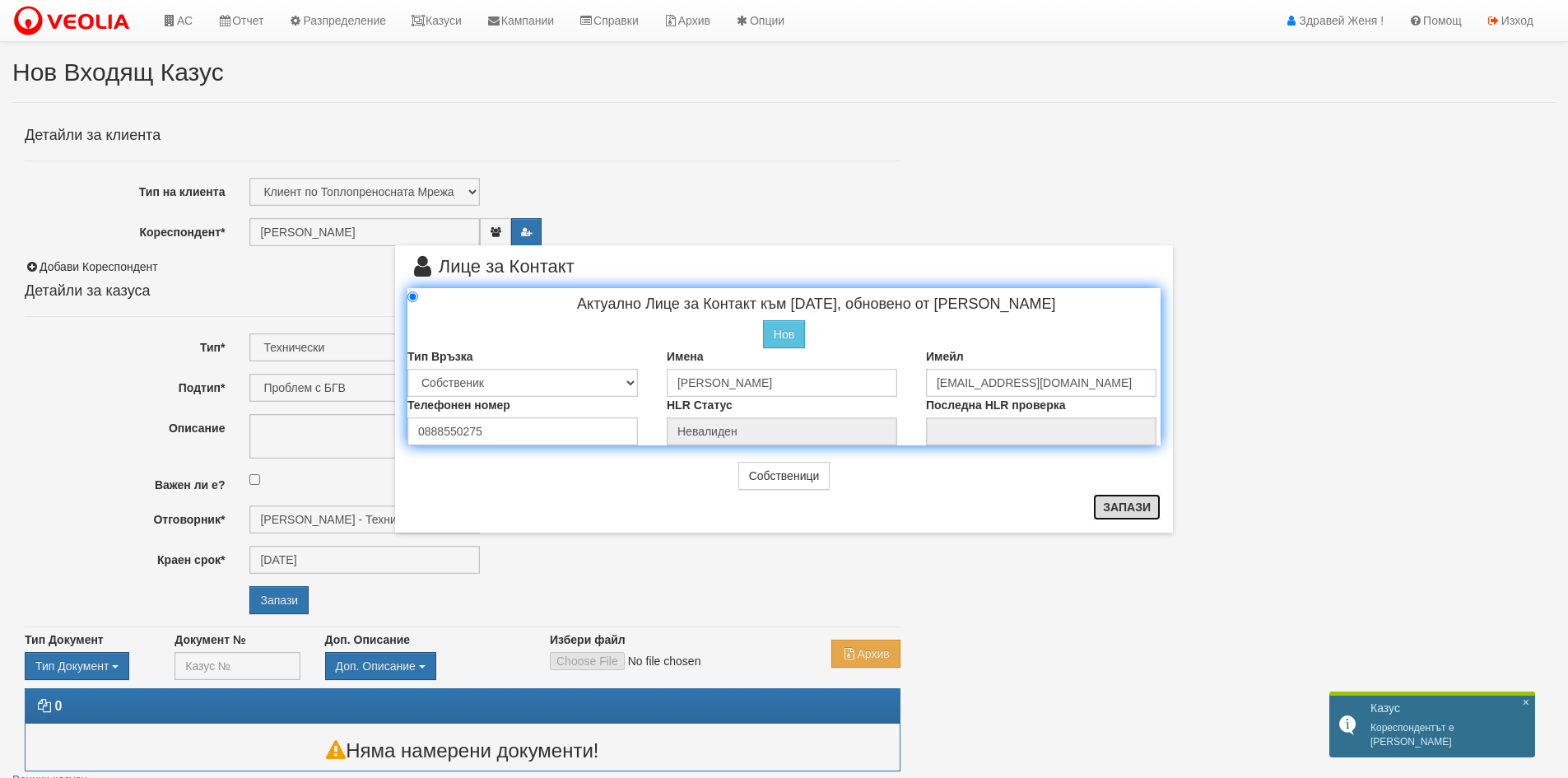
click at [1138, 502] on button "Запази" at bounding box center [1127, 506] width 67 height 26
radio input "true"
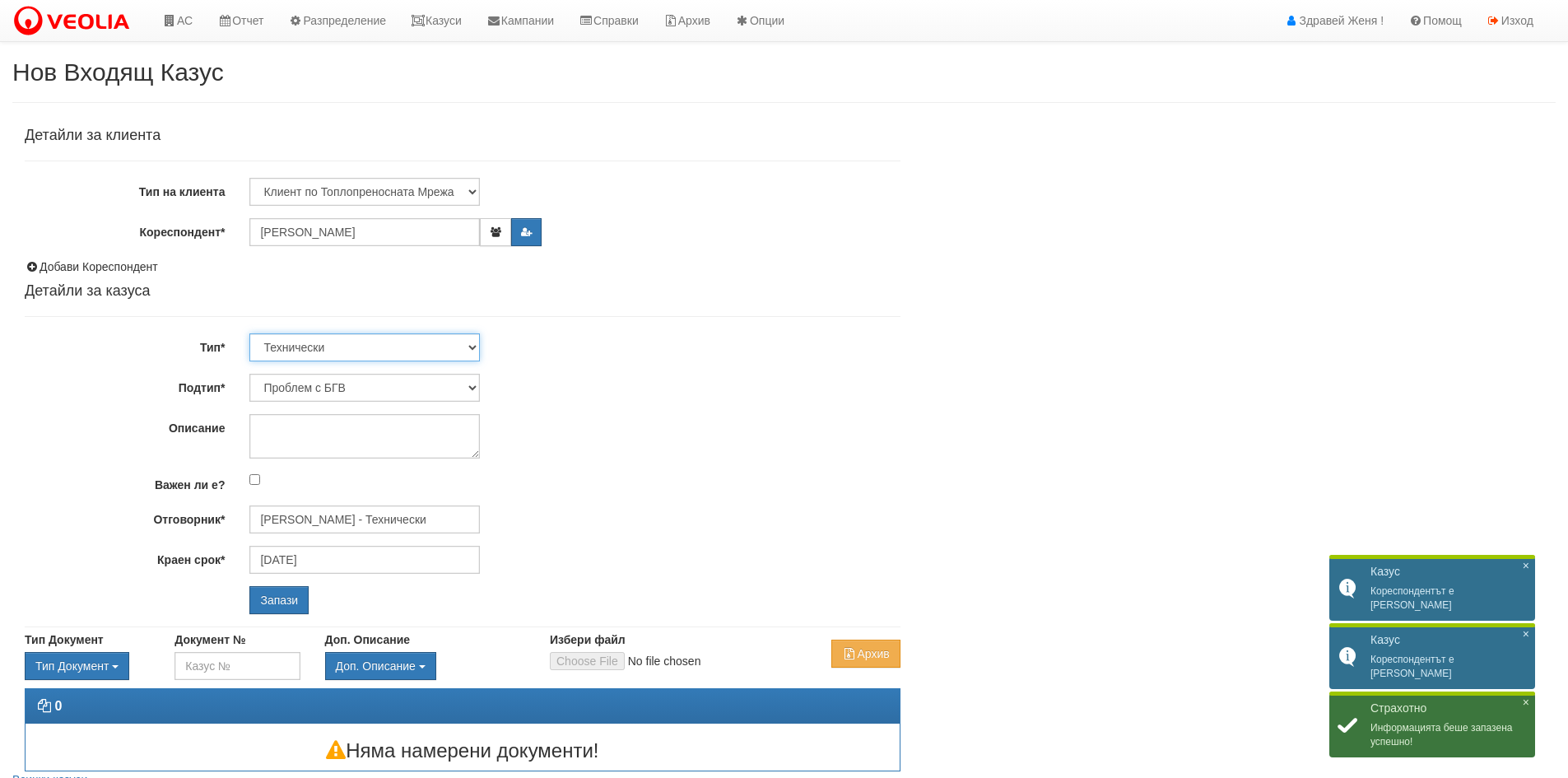
drag, startPoint x: 468, startPoint y: 345, endPoint x: 435, endPoint y: 358, distance: 35.5
click at [468, 345] on select "Технически ФТС Търговски Административен Производствен Експлоатационен Финансов…" at bounding box center [365, 347] width 231 height 28
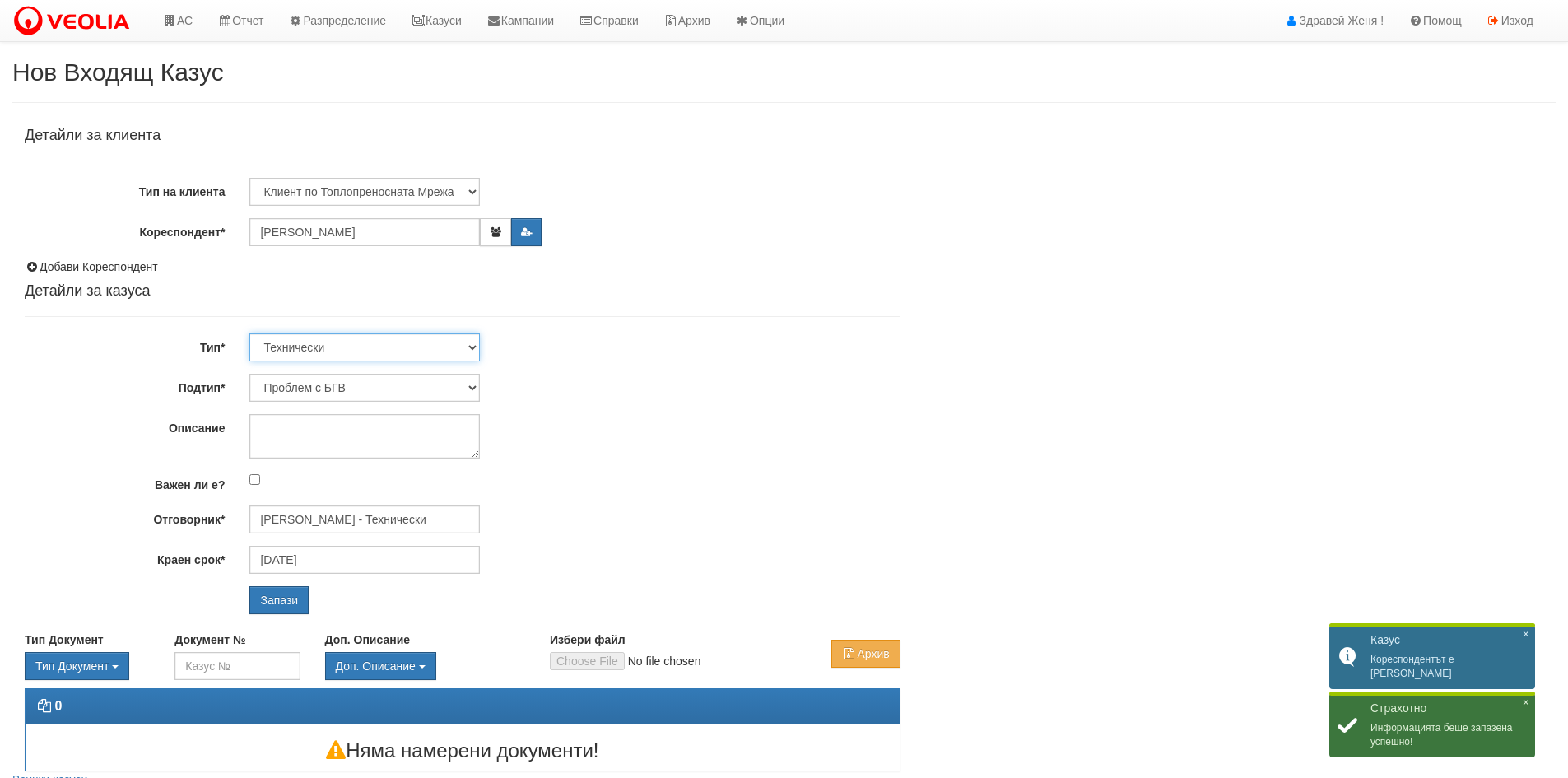
select select "1"
click at [249, 333] on select "Технически ФТС Търговски Административен Производствен Експлоатационен Финансов…" at bounding box center [365, 347] width 231 height 28
type input "[DATE]"
type input "[PERSON_NAME] и Развитие"
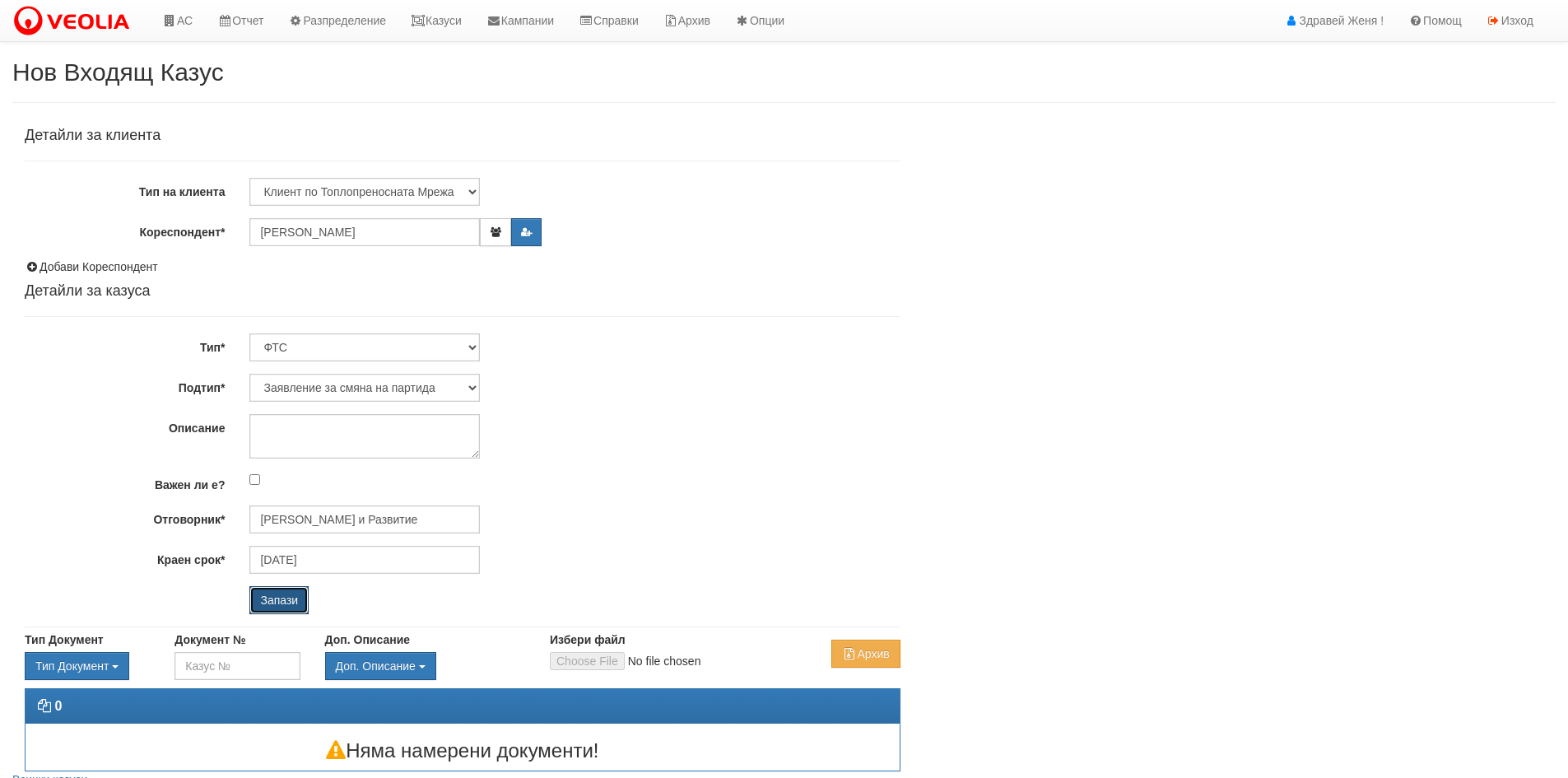
click at [279, 603] on input "Запази" at bounding box center [279, 599] width 59 height 28
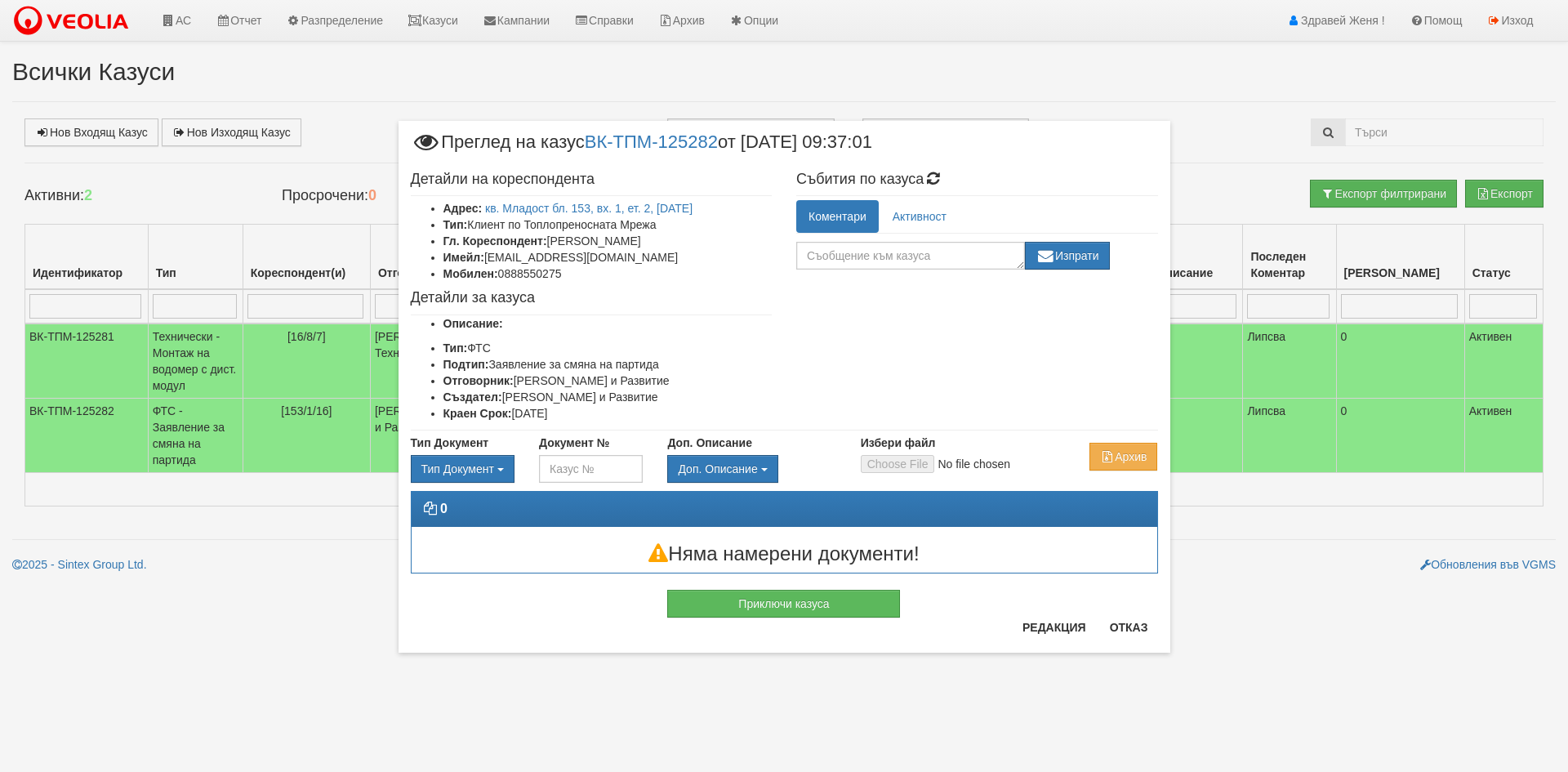
click at [1011, 360] on div "Детайли на кореспондента Адрес: кв. Младост бл. 153, вх. 1, ет. 2, ап. 16 Тип: …" at bounding box center [785, 297] width 772 height 267
click at [1041, 48] on div "× Преглед на казус ВК-ТПМ-125282 от 28/08/2025 09:37:01 Детайли на кореспондент…" at bounding box center [784, 347] width 797 height 693
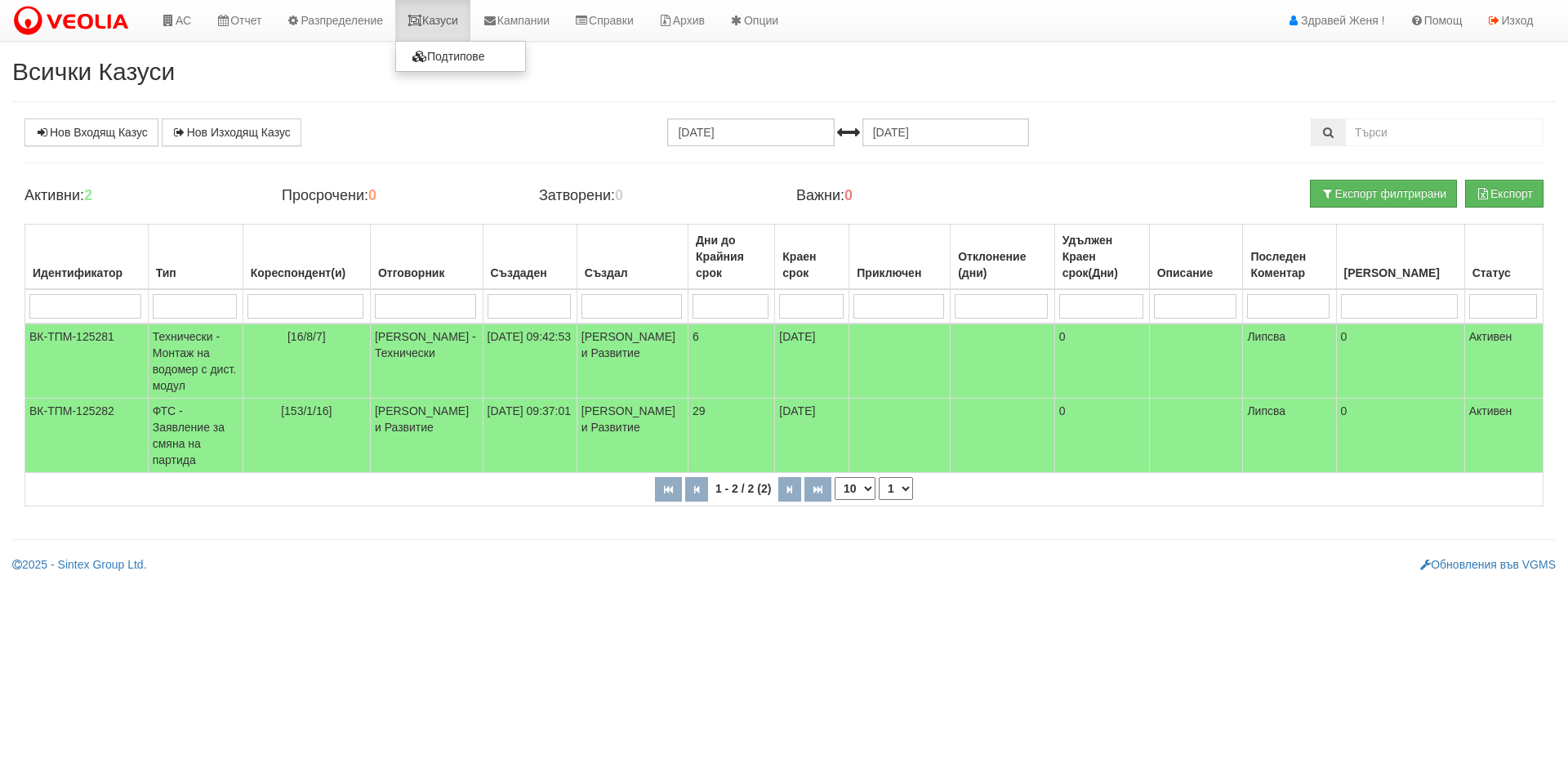
click at [449, 26] on link "Казуси" at bounding box center [433, 20] width 75 height 41
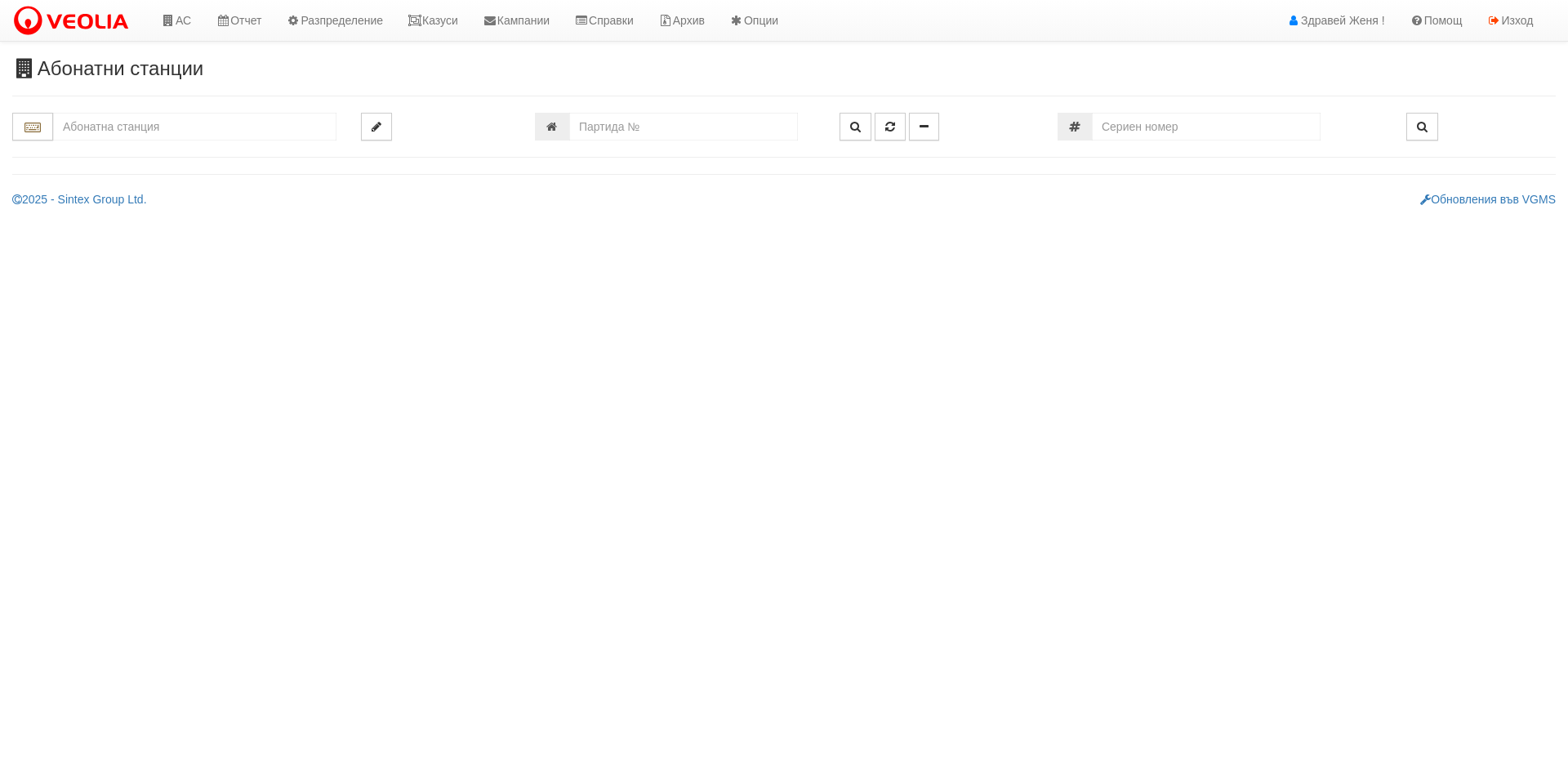
click at [169, 134] on input "text" at bounding box center [195, 126] width 283 height 28
click at [175, 150] on div "005/1,2 - Възраждане - "ВЕОЛИЯ"" at bounding box center [194, 152] width 278 height 18
type input "005/1,2 - Възраждане - "ВЕОЛИЯ""
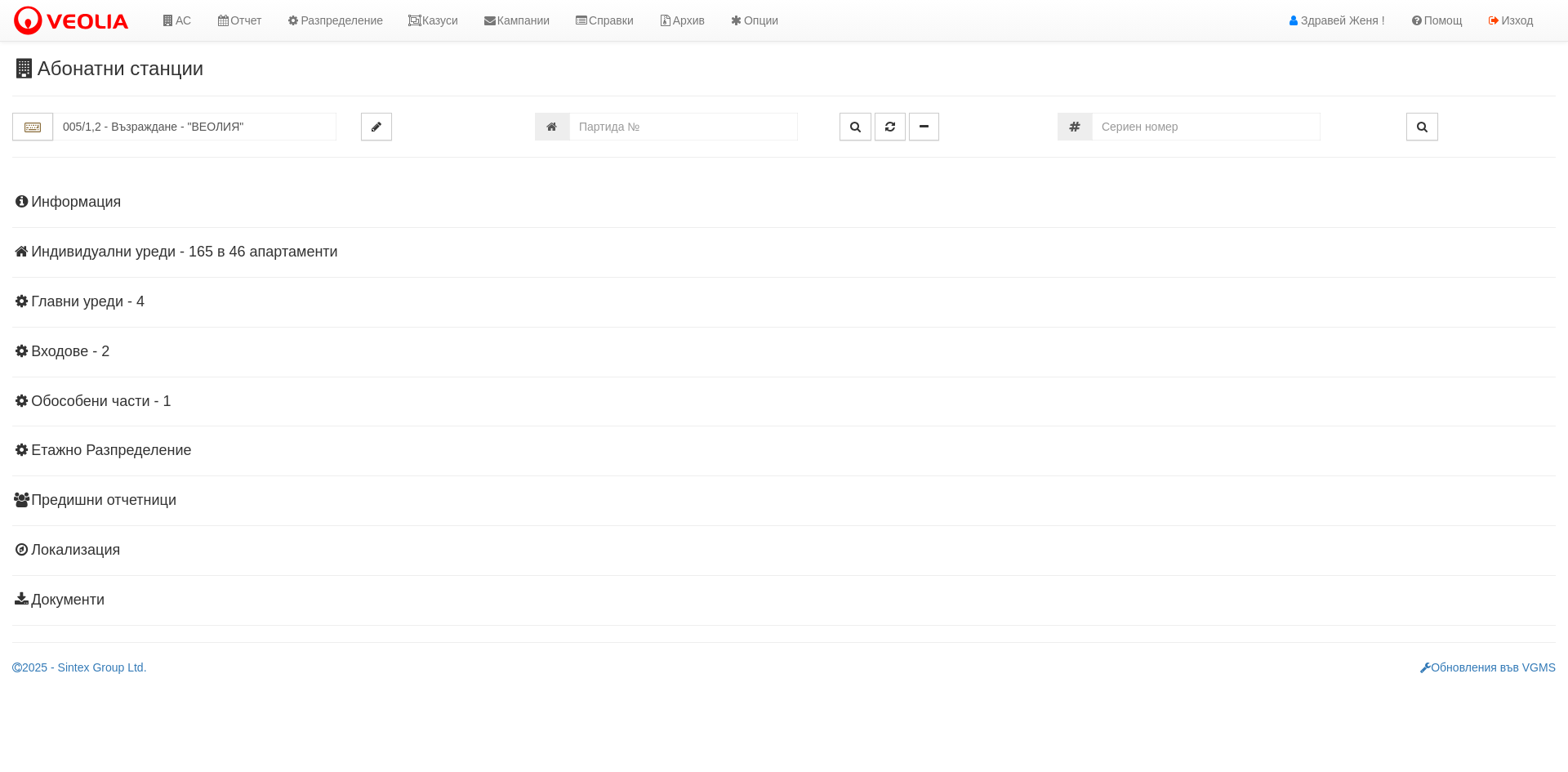
click at [112, 203] on h4 "Информация" at bounding box center [784, 203] width 1544 height 17
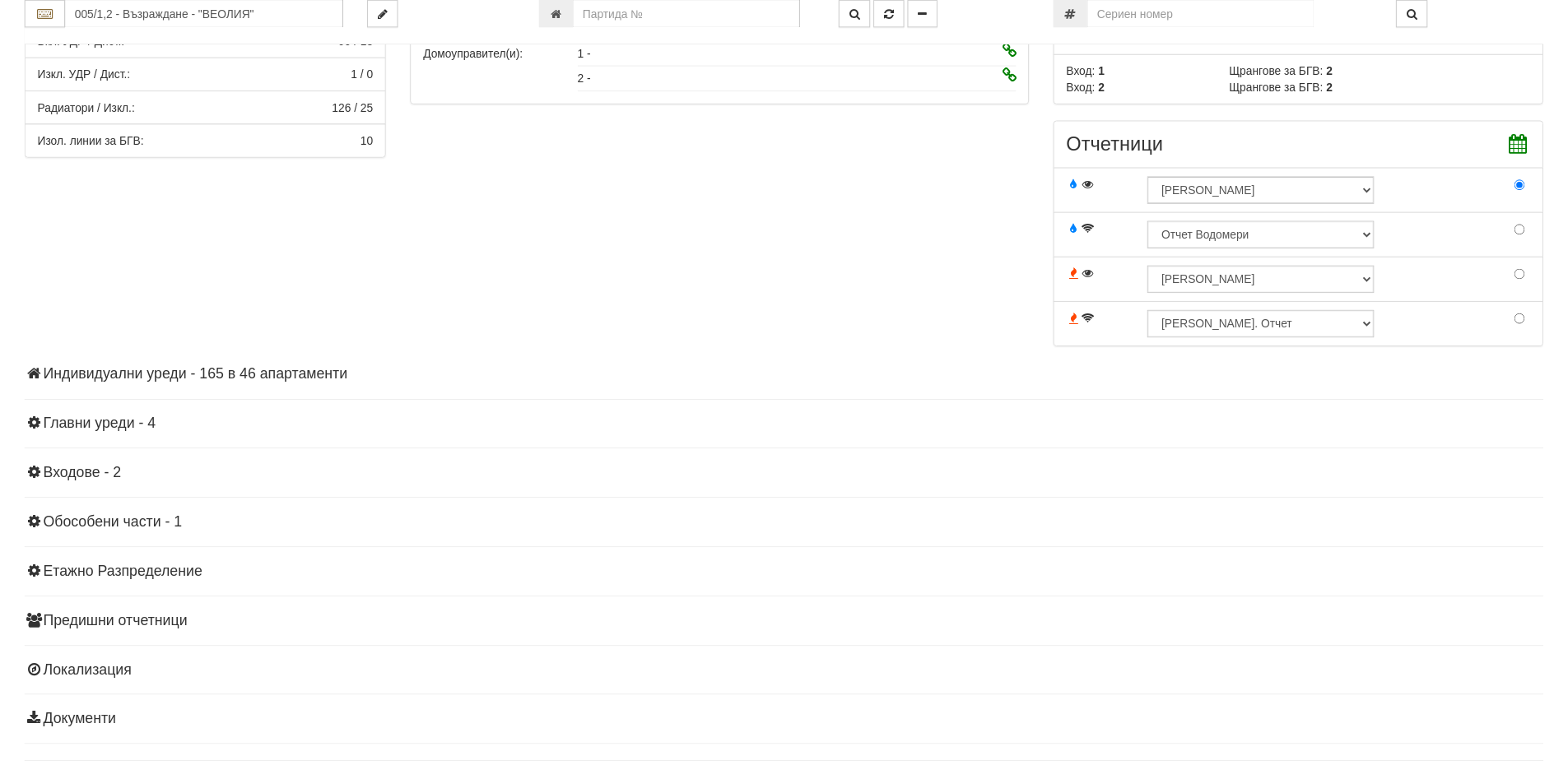
scroll to position [515, 0]
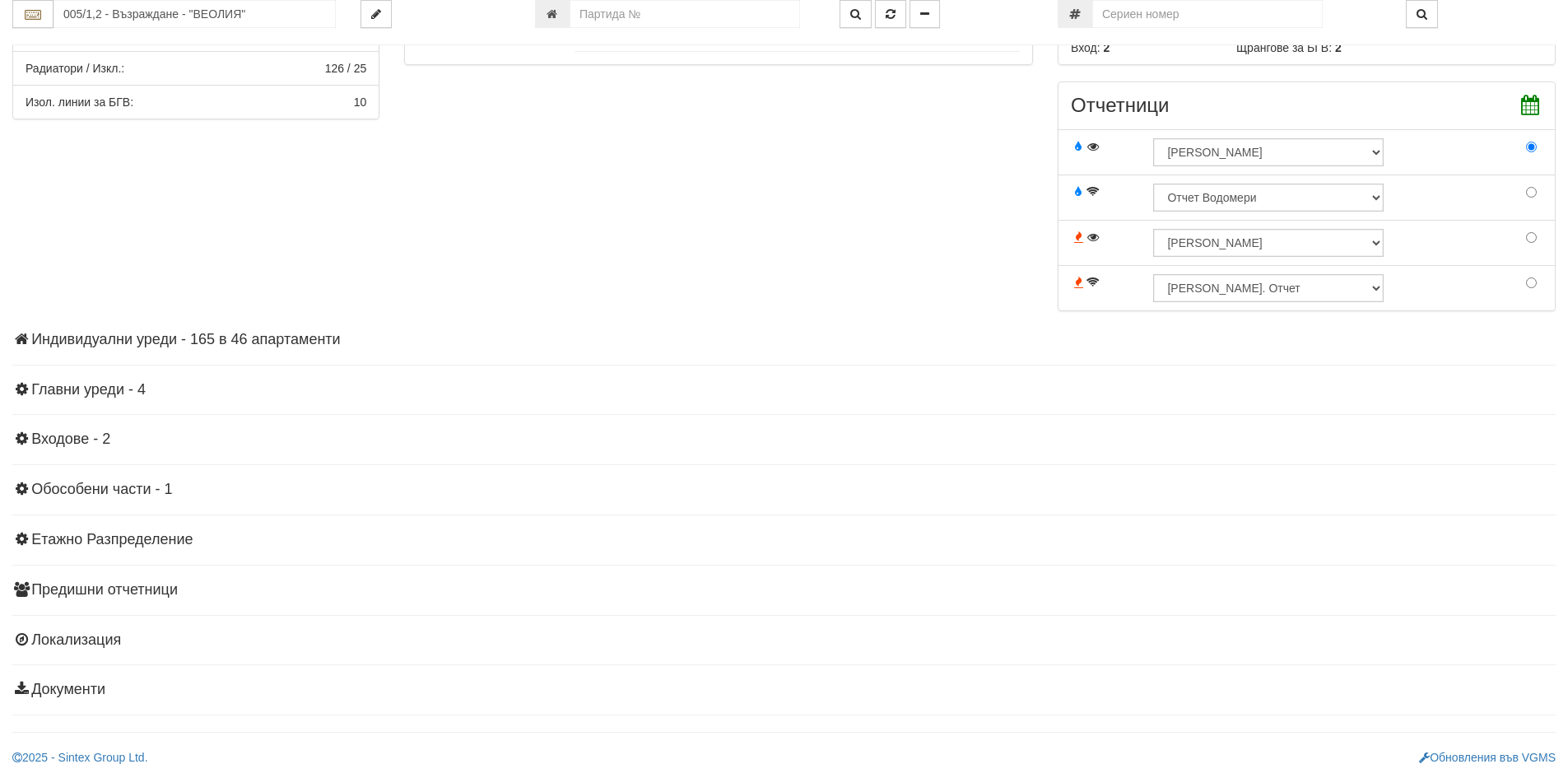
click at [203, 334] on h4 "Индивидуални уреди - 165 в 46 апартаменти" at bounding box center [784, 340] width 1543 height 17
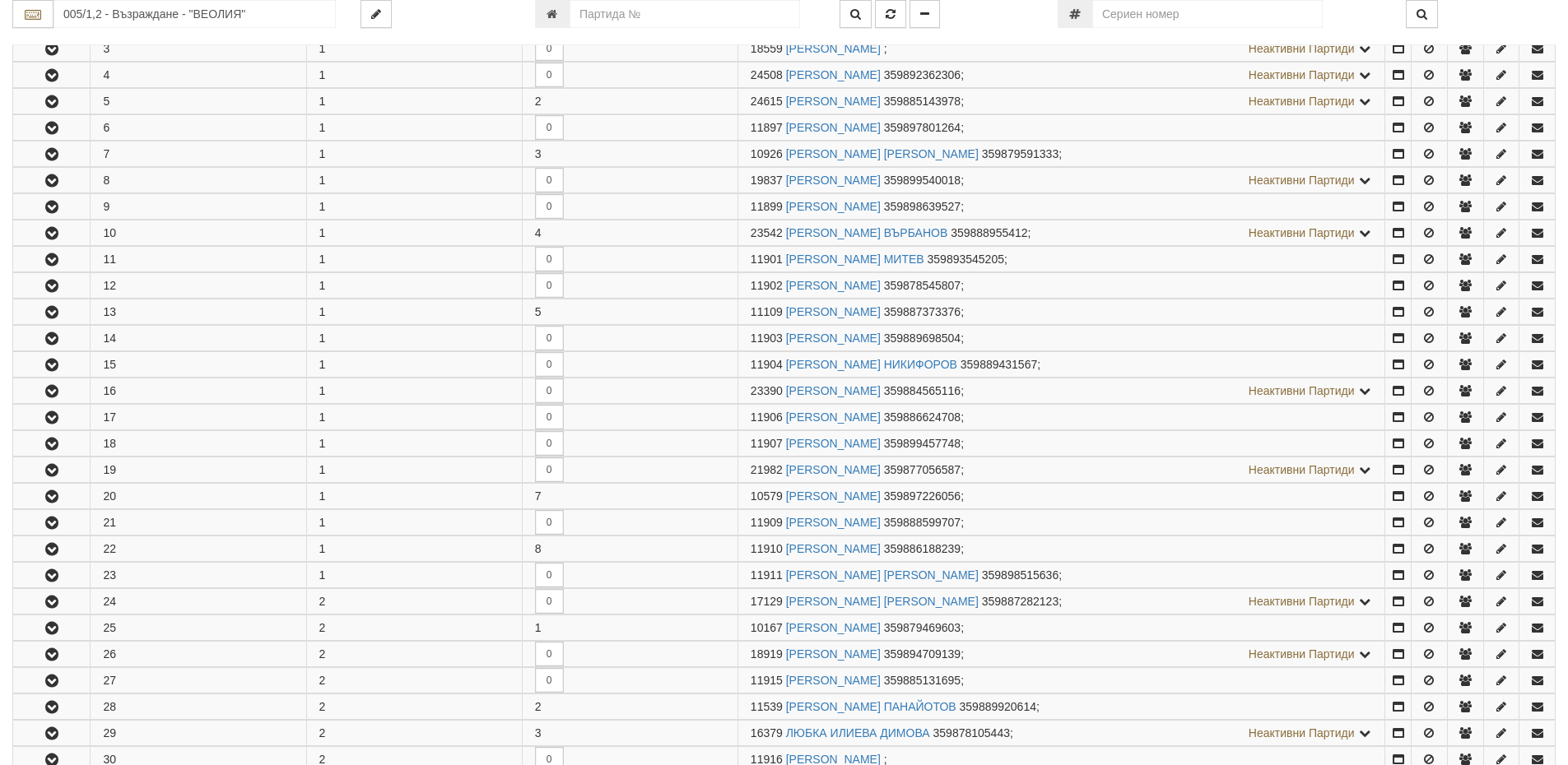
scroll to position [1255, 0]
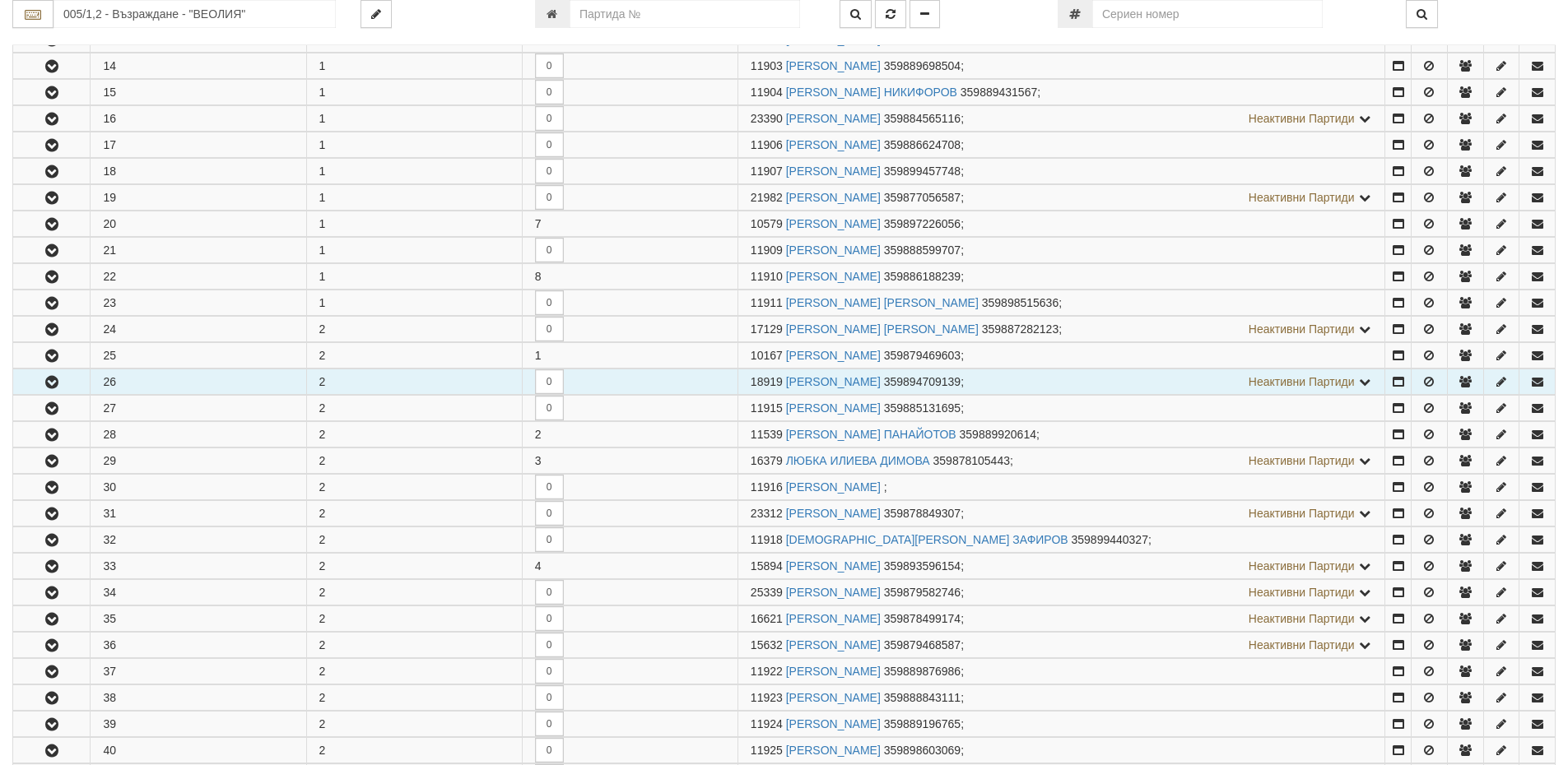
click at [45, 384] on icon "button" at bounding box center [51, 383] width 19 height 12
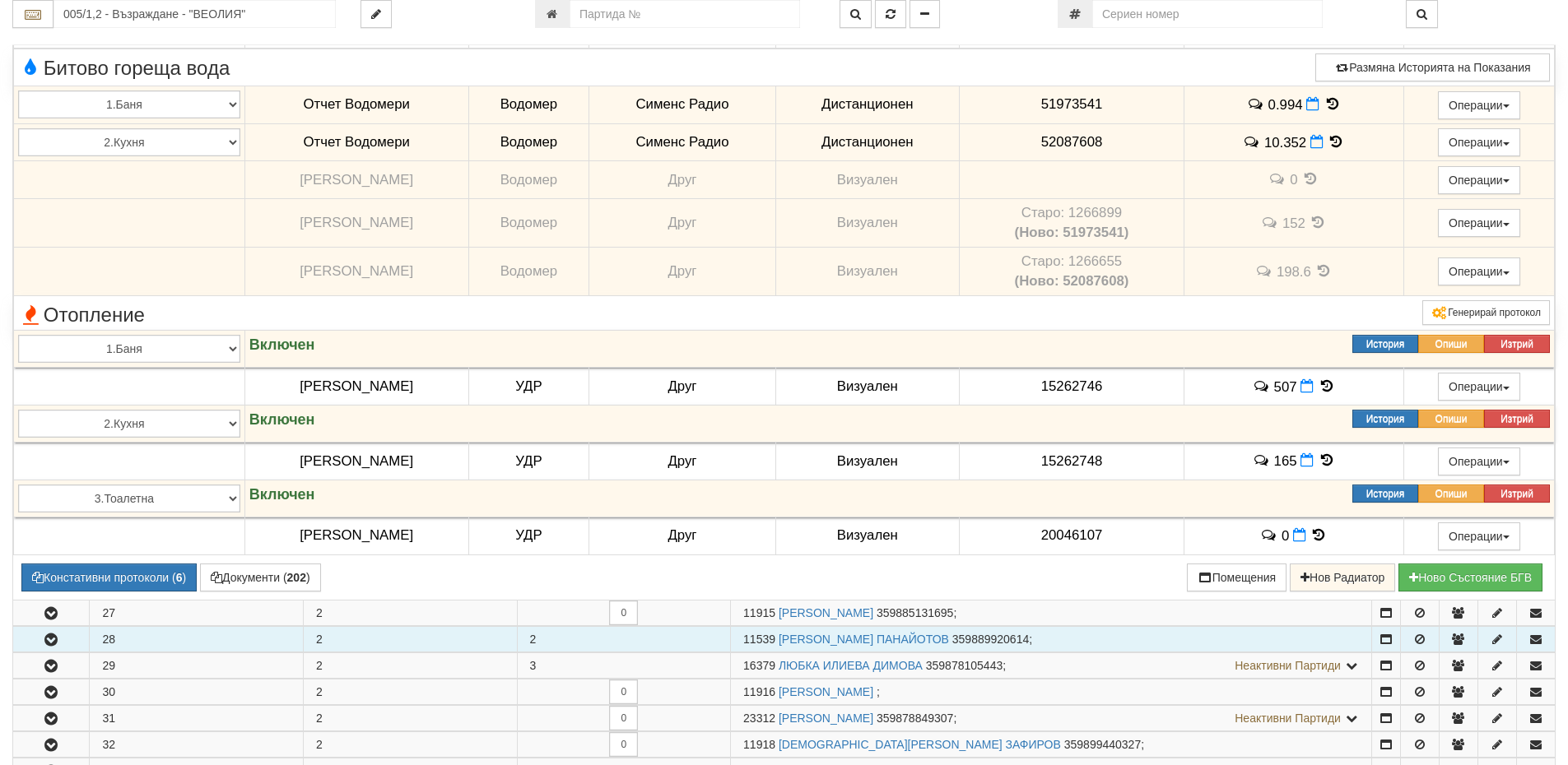
scroll to position [1666, 0]
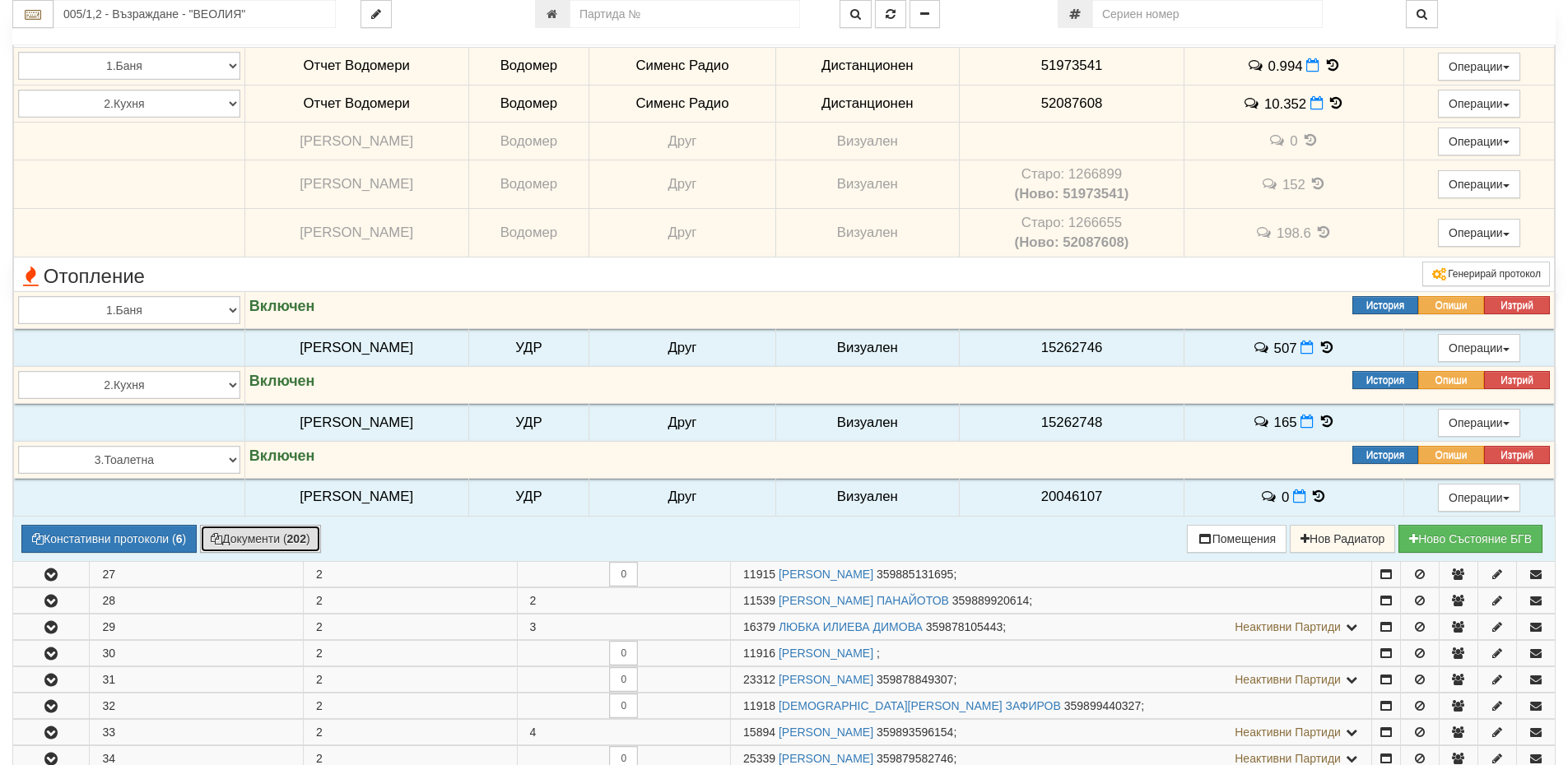
click at [266, 541] on button "Документи ( 202 )" at bounding box center [260, 539] width 121 height 28
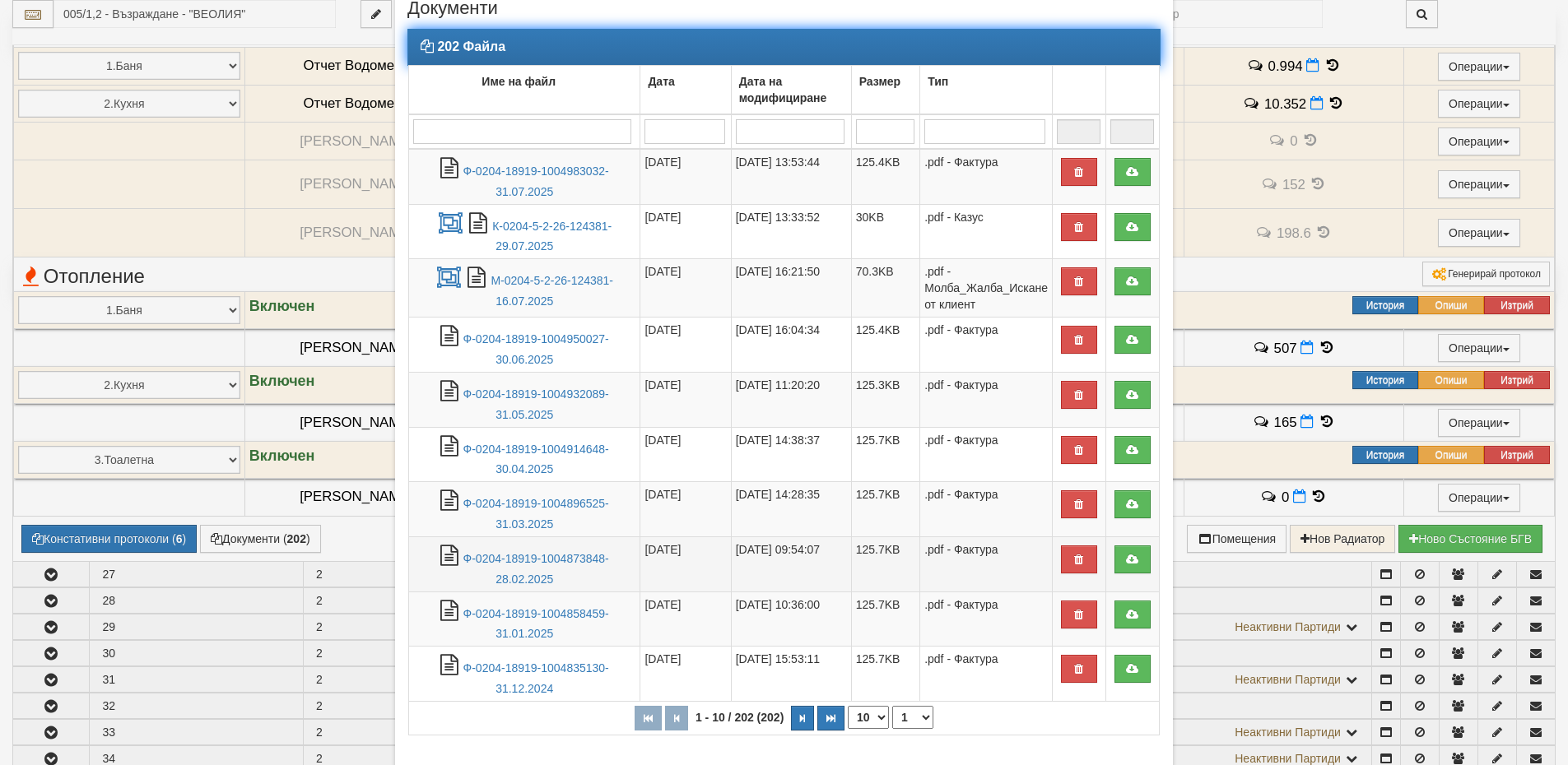
scroll to position [82, 0]
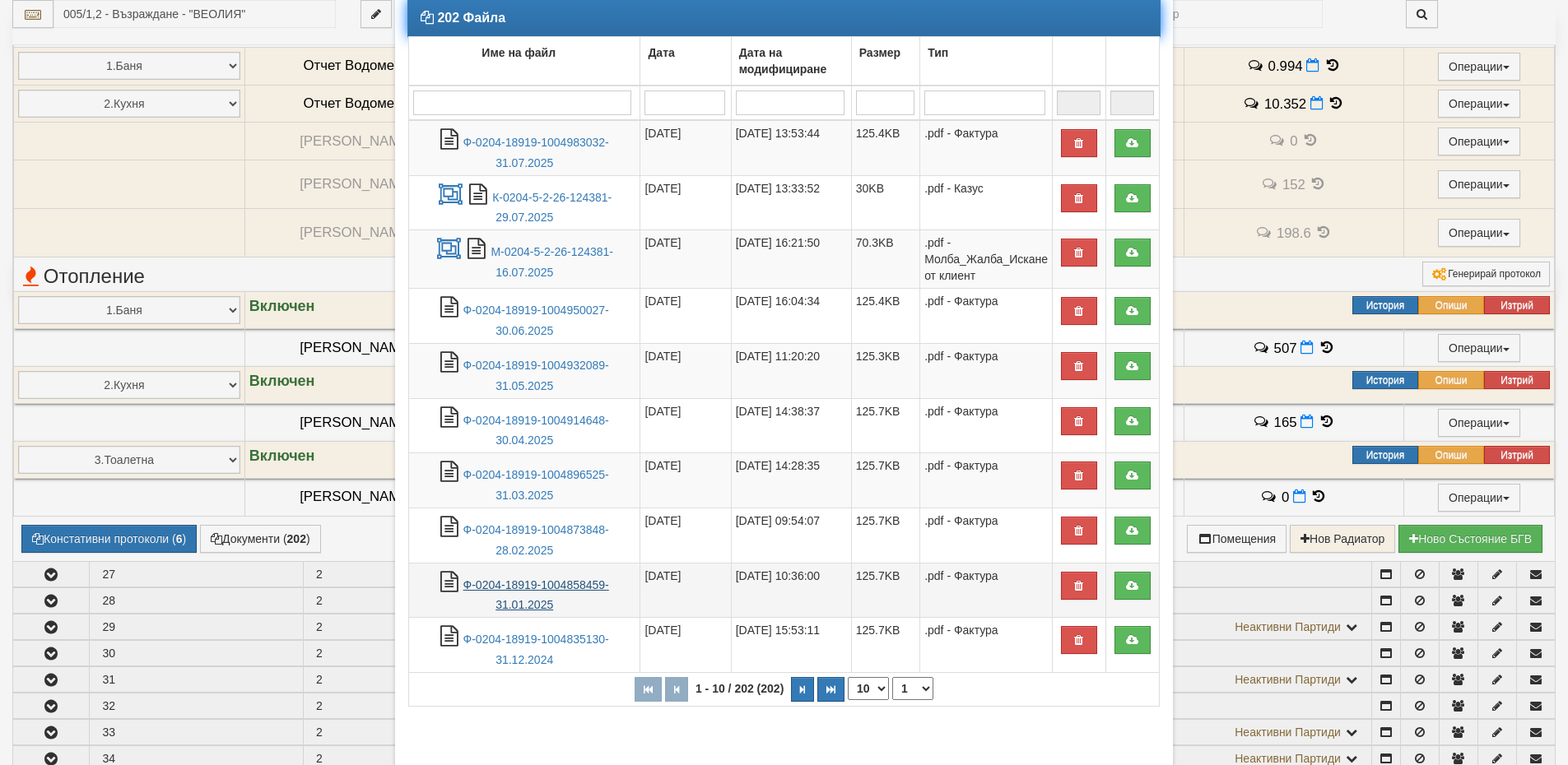
click at [525, 583] on link "Ф-0204-18919-1004858459-31.01.2025" at bounding box center [536, 595] width 146 height 34
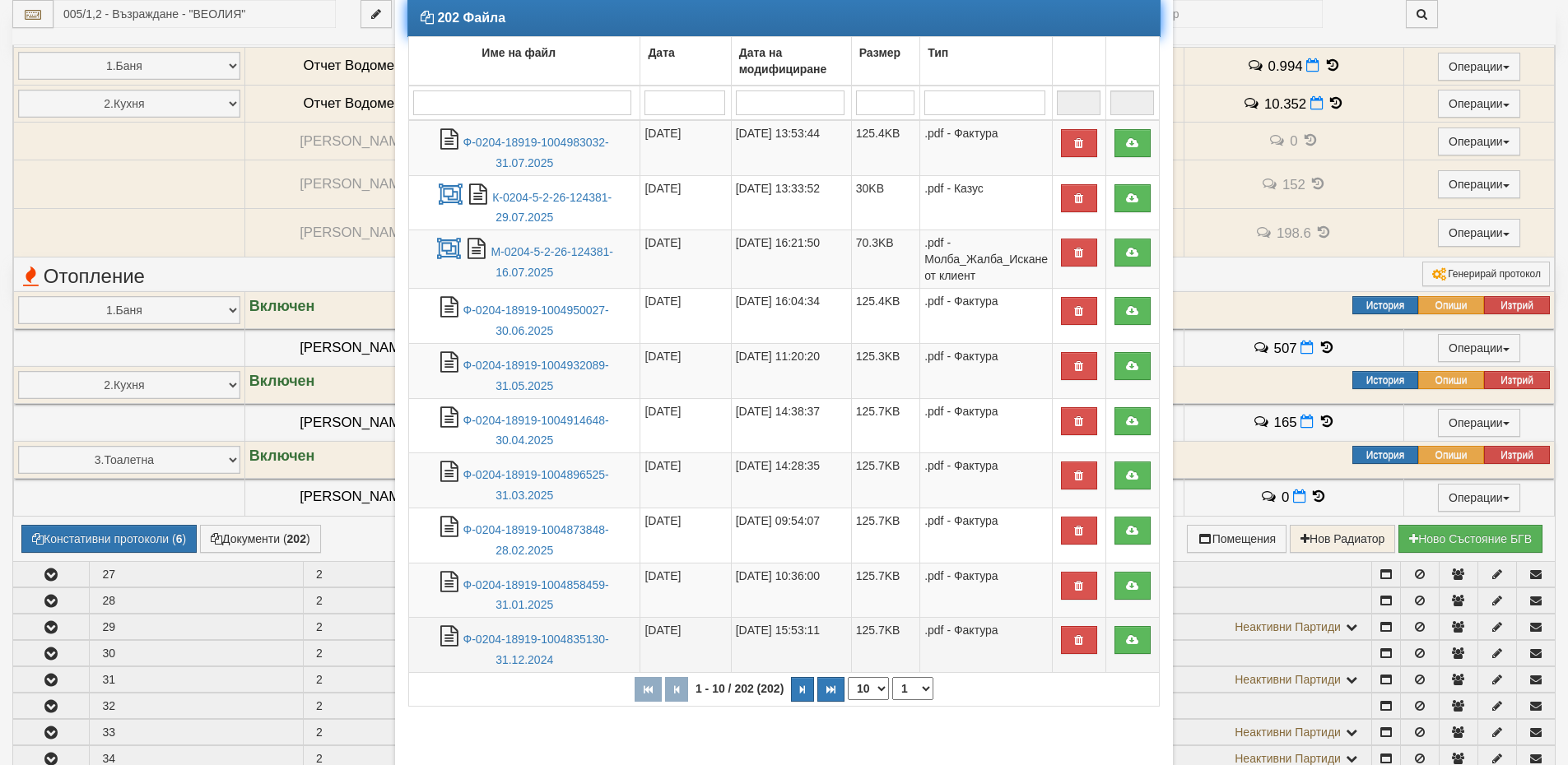
click at [499, 649] on td "Ф-0204-18919-1004835130-31.12.2024" at bounding box center [525, 645] width 232 height 55
click at [508, 642] on link "Ф-0204-18919-1004835130-31.12.2024" at bounding box center [536, 650] width 146 height 34
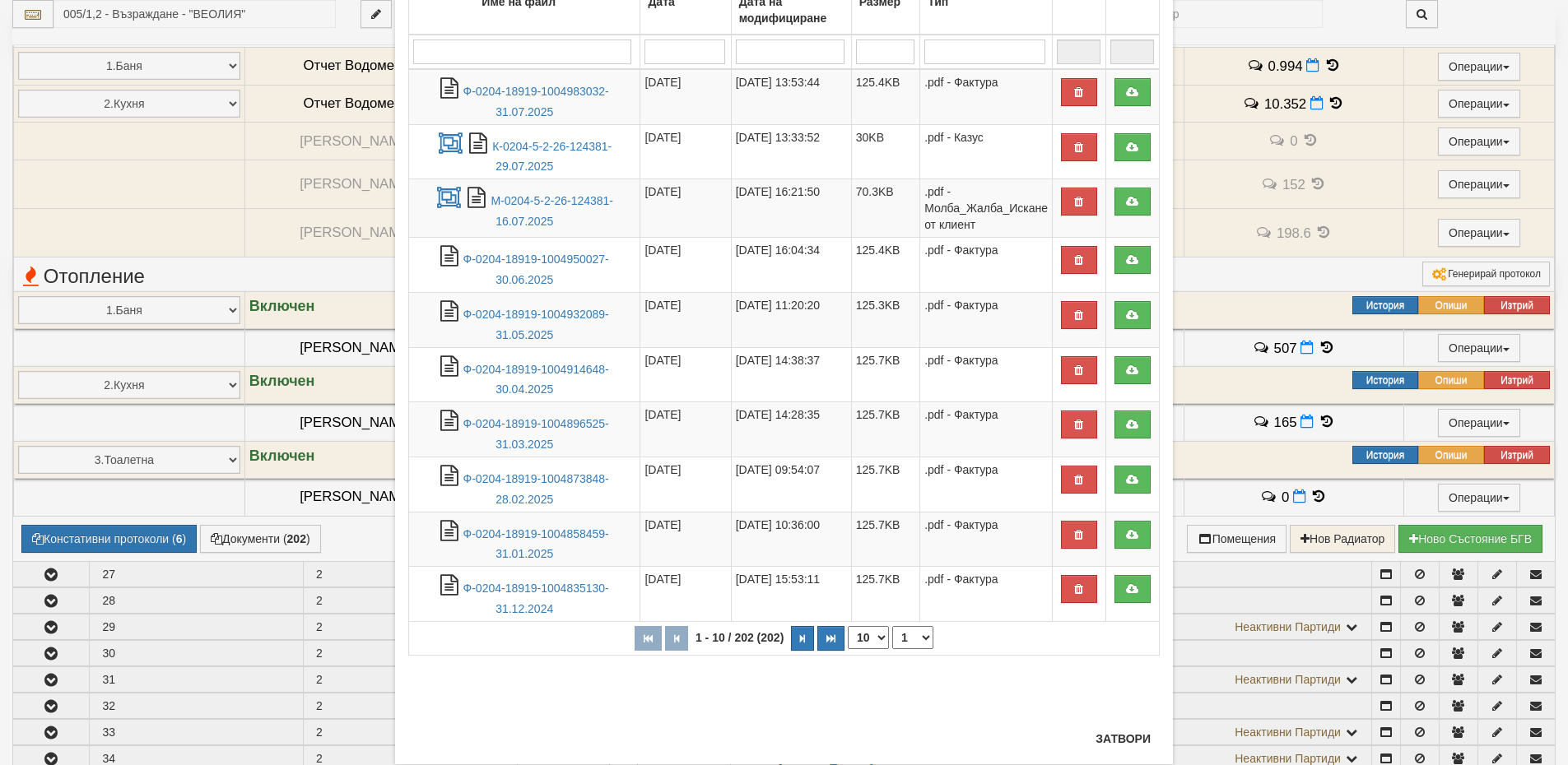
scroll to position [173, 0]
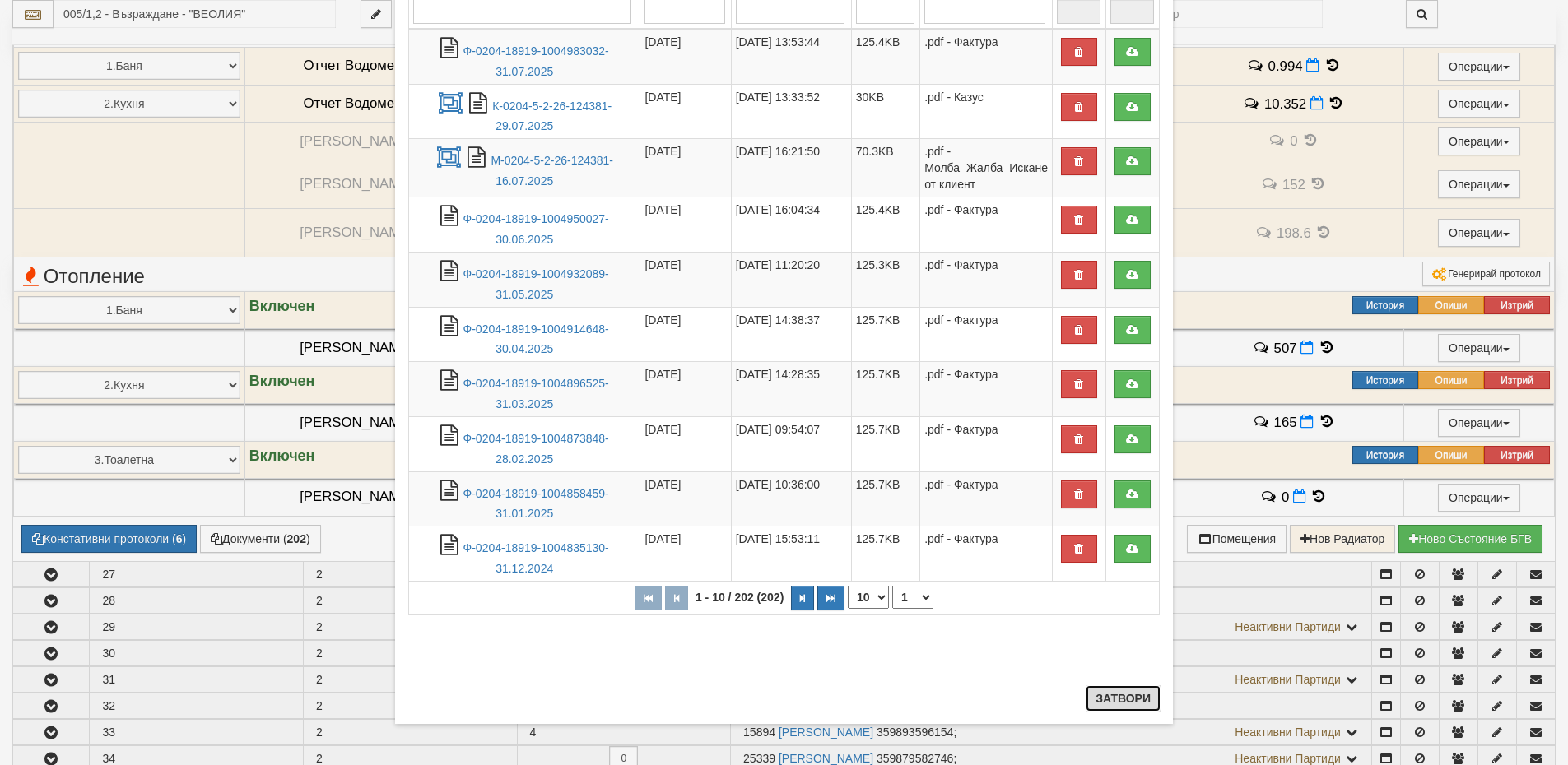
click at [1097, 699] on button "Затвори" at bounding box center [1123, 698] width 75 height 26
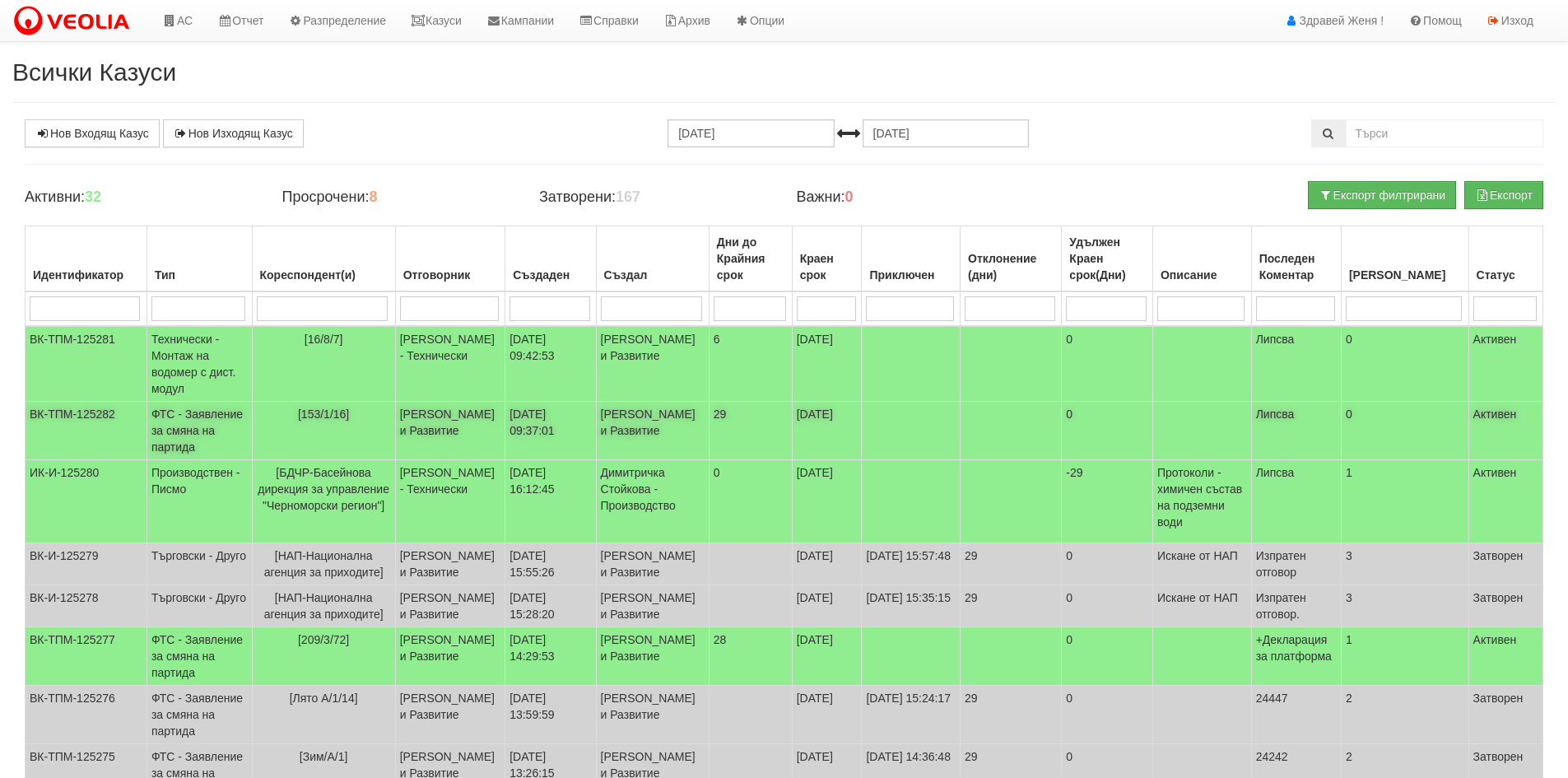
click at [461, 418] on td "[PERSON_NAME] и Развитие" at bounding box center [450, 430] width 109 height 58
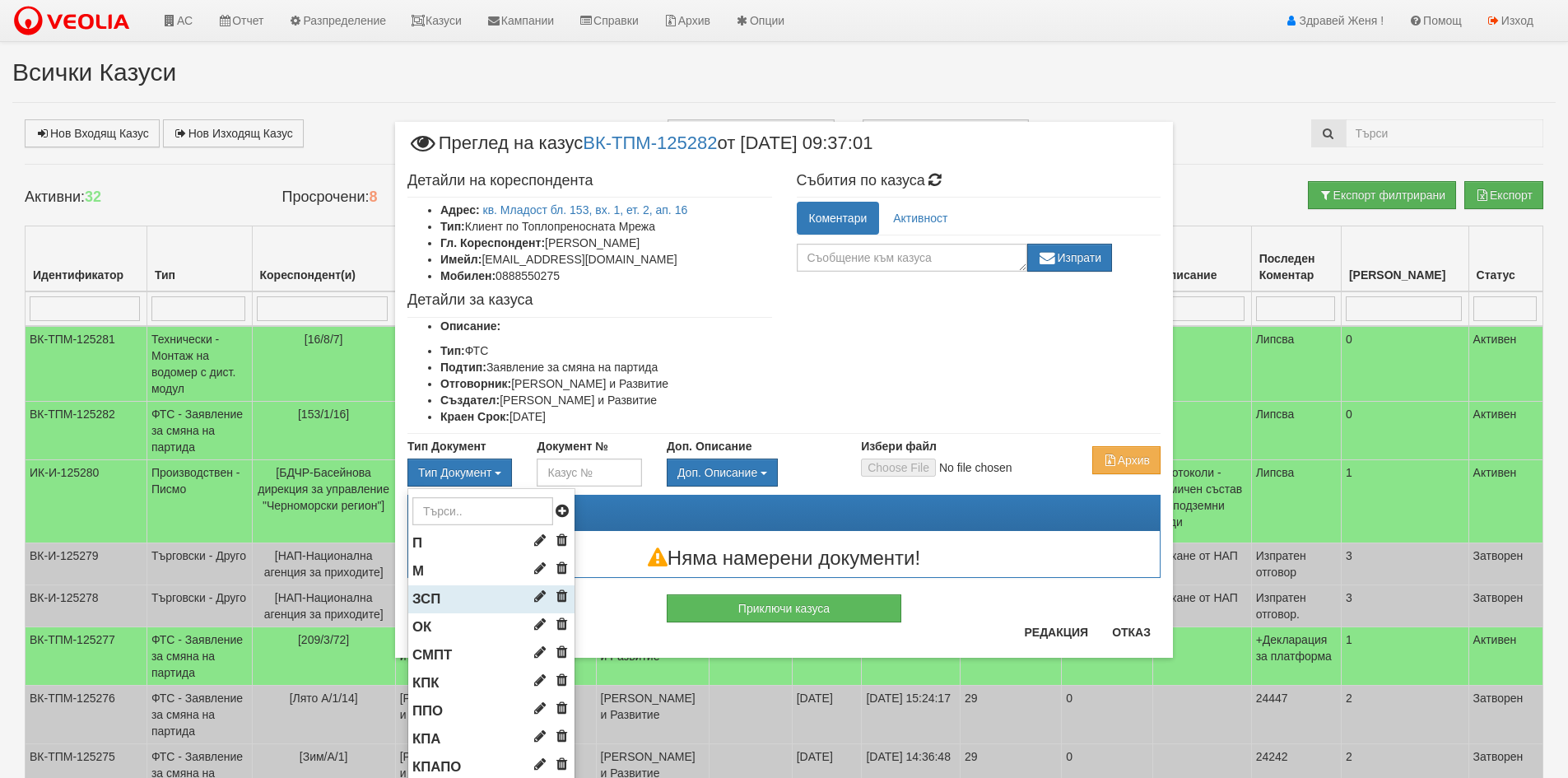
click at [442, 603] on li "ЗСП" at bounding box center [491, 599] width 166 height 28
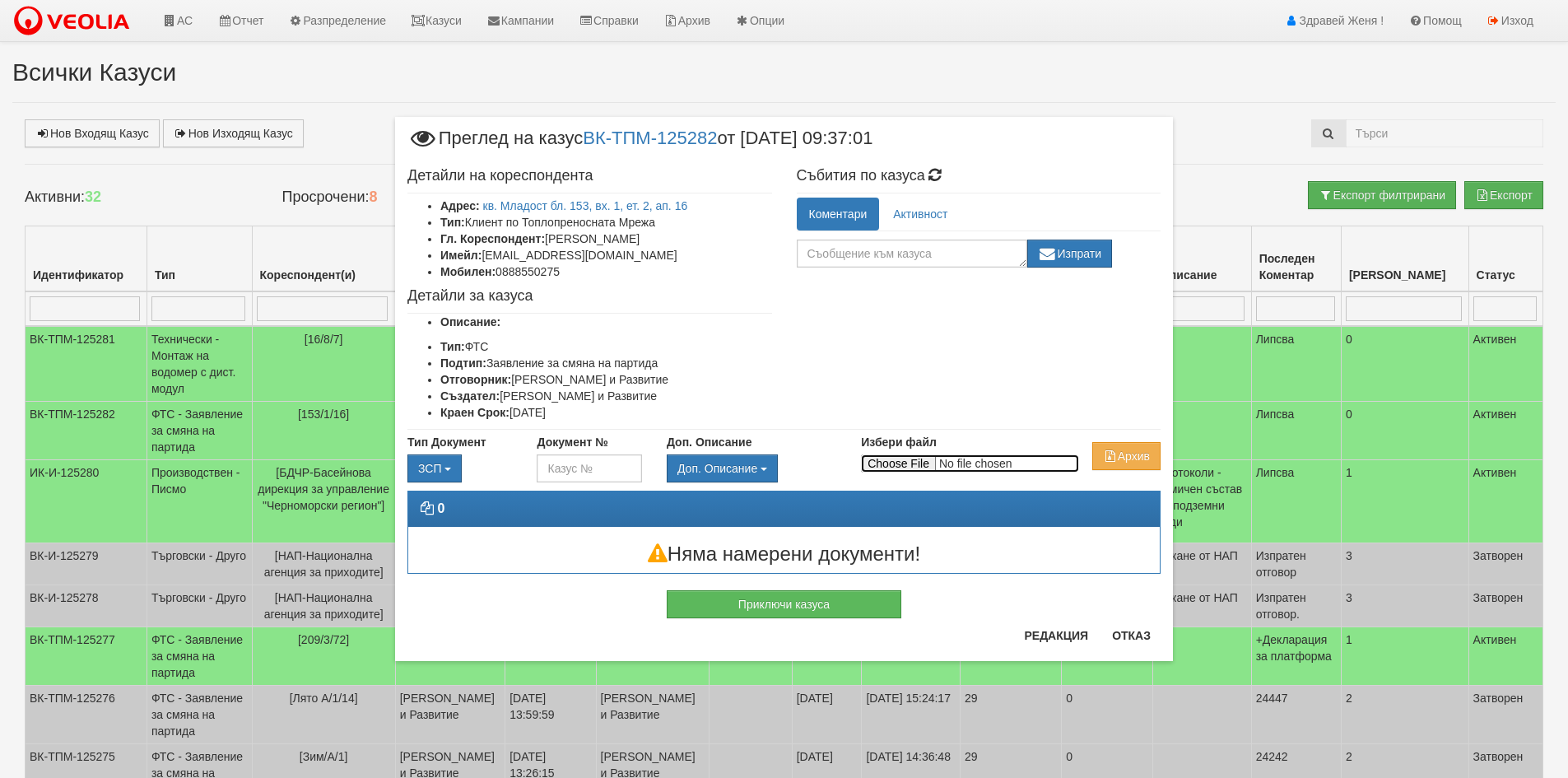
click at [893, 466] on input "Избери файл" at bounding box center [969, 463] width 218 height 19
type input "C:\fakepath\DOC065.pdf"
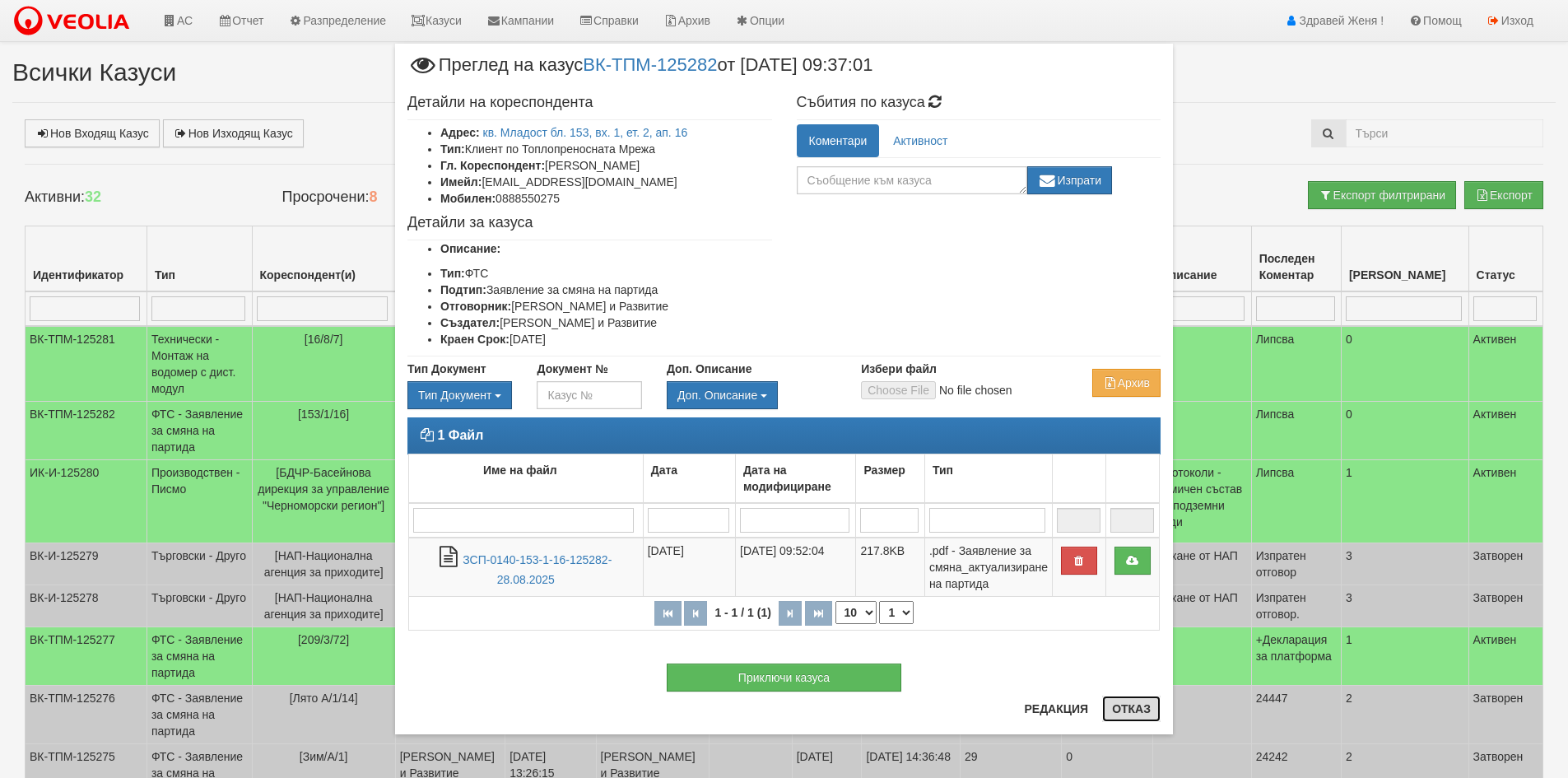
click at [1131, 707] on button "Отказ" at bounding box center [1131, 708] width 58 height 26
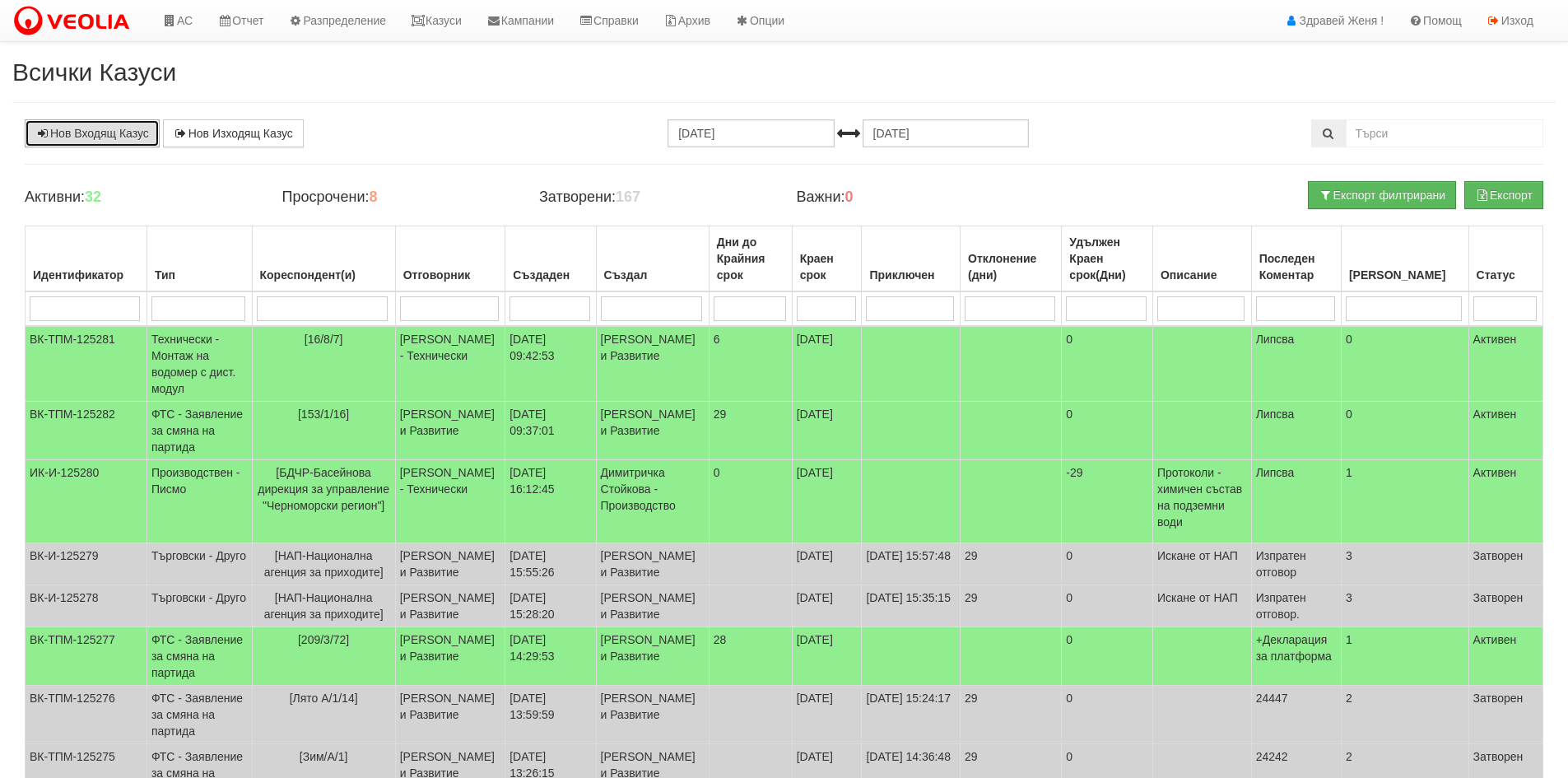
click at [119, 140] on link "Нов Входящ Казус" at bounding box center [92, 133] width 135 height 28
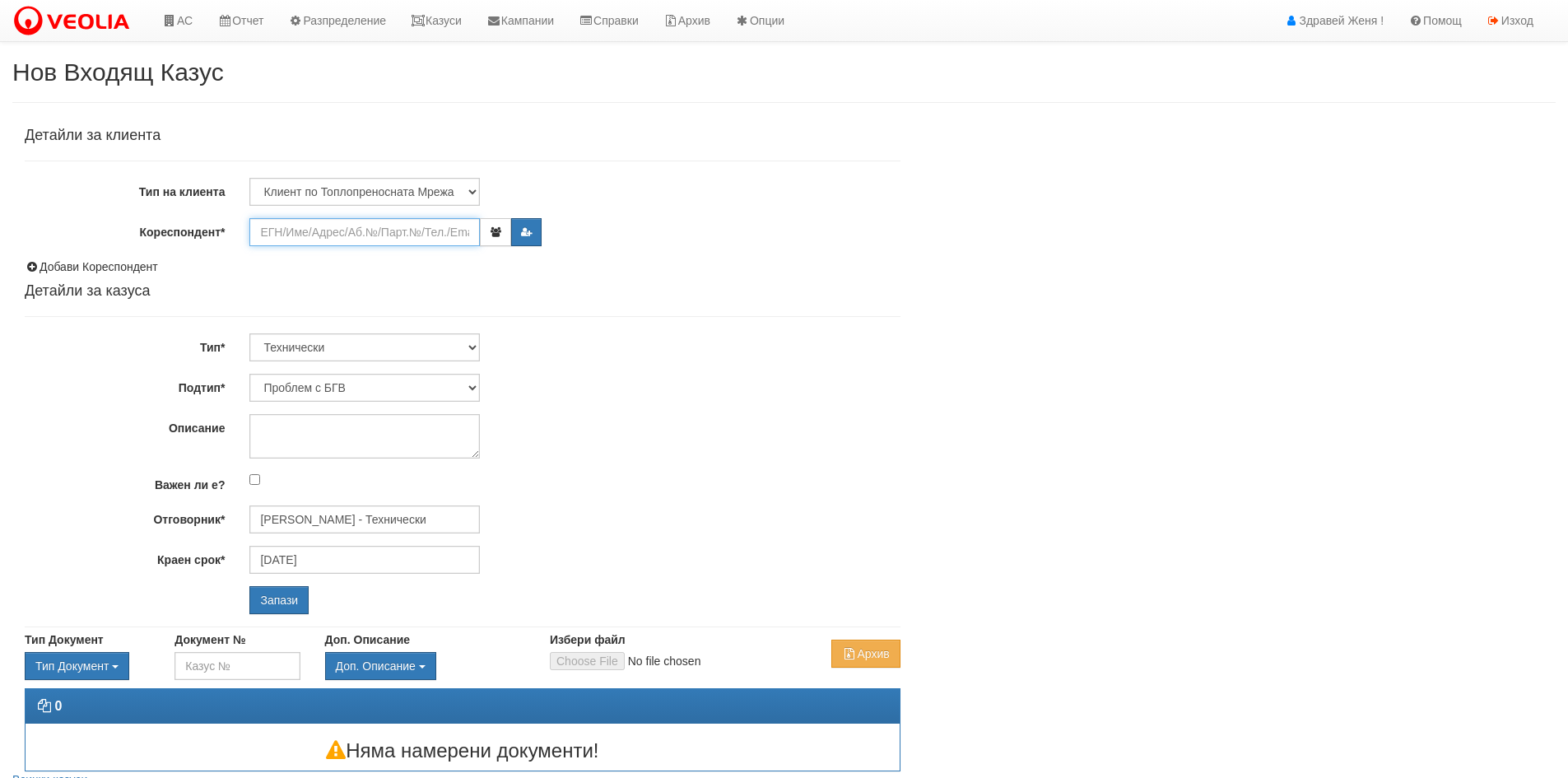
click at [288, 237] on input "Кореспондент*" at bounding box center [365, 232] width 231 height 28
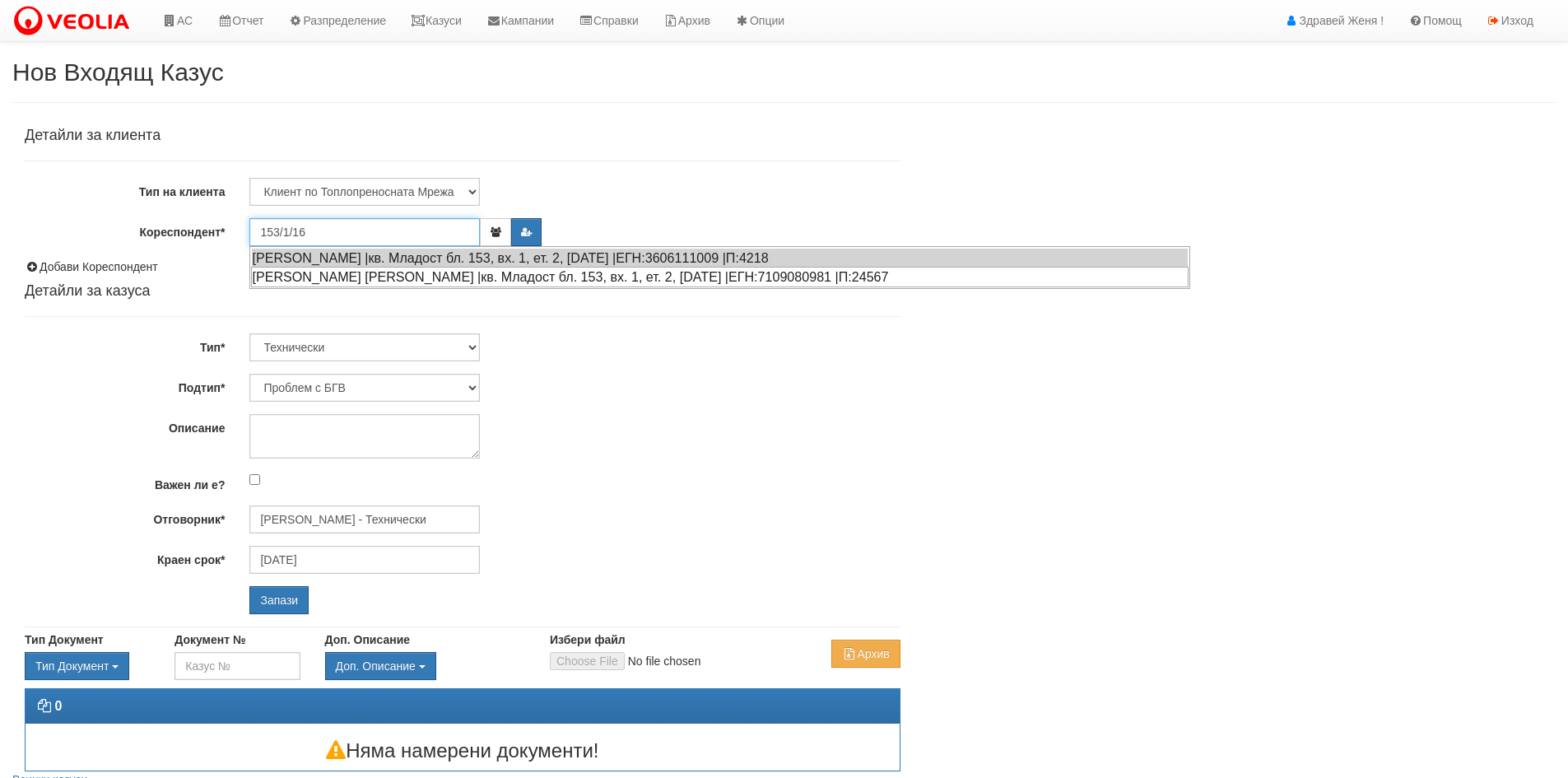
click at [335, 270] on div "[PERSON_NAME] [PERSON_NAME] |кв. Младост бл. 153, вх. 1, ет. 2, [DATE] |ЕГН:710…" at bounding box center [719, 277] width 937 height 20
type input "[PERSON_NAME]"
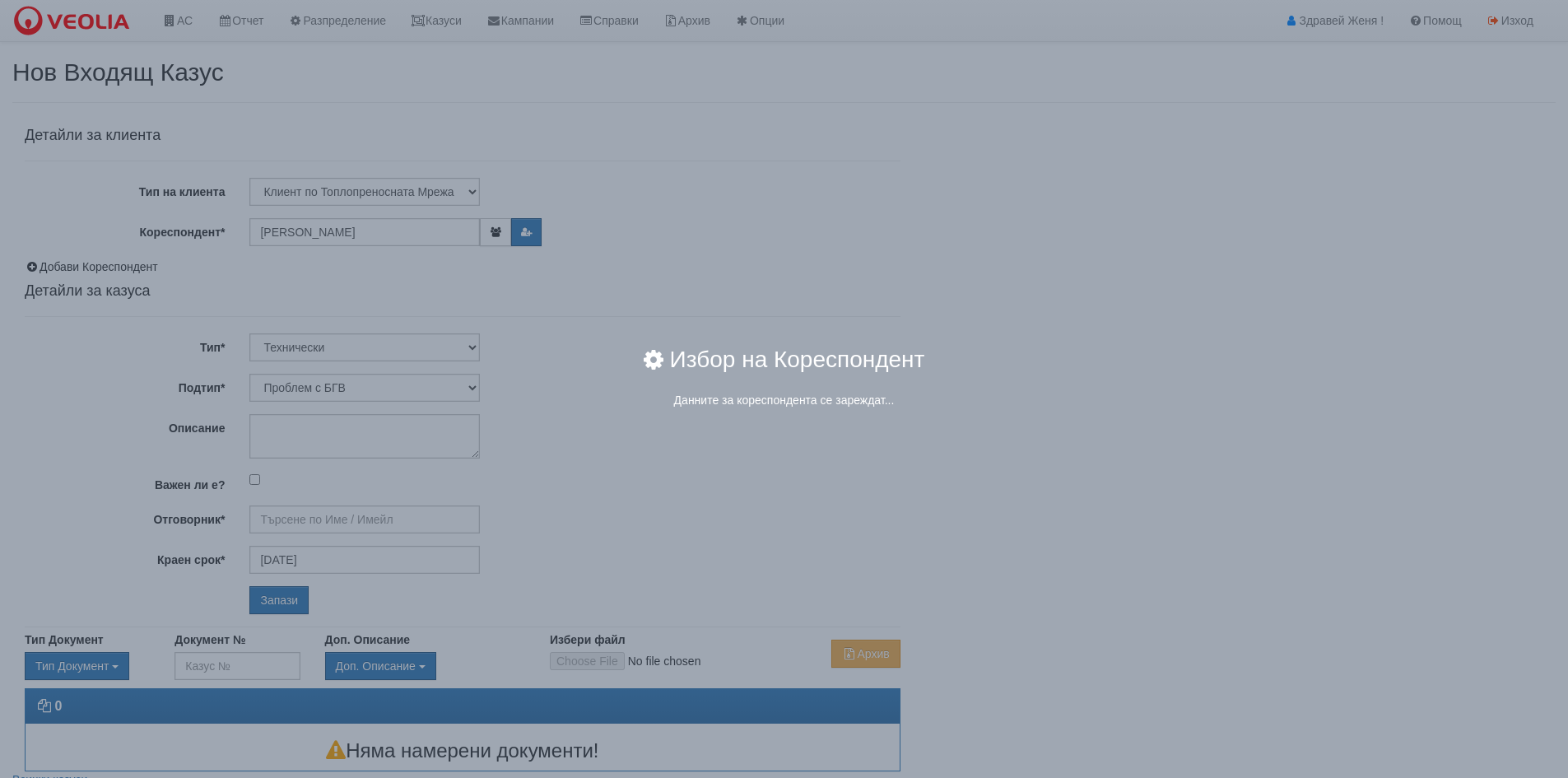
type input "[PERSON_NAME] - Технически"
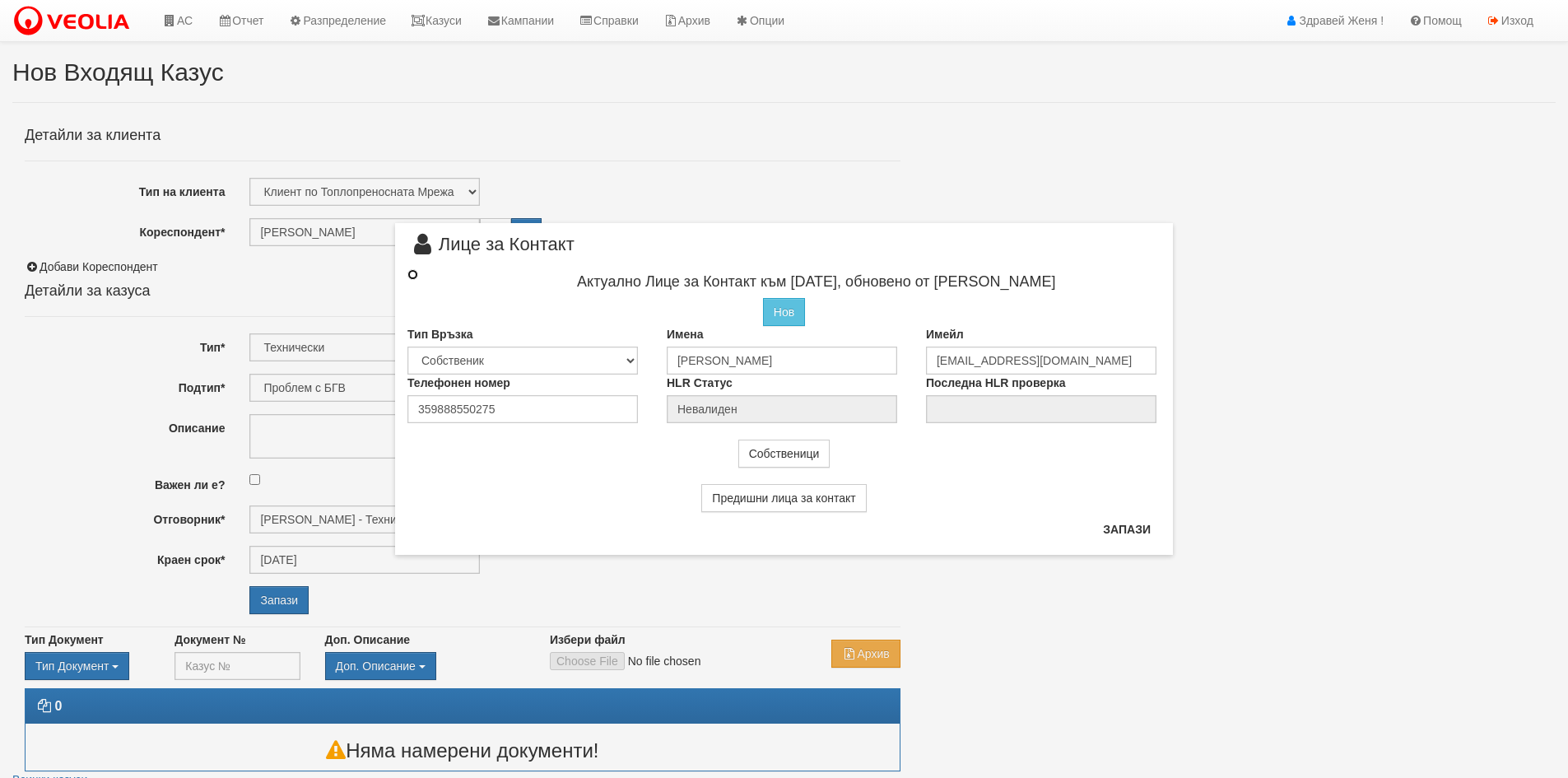
click at [413, 274] on input "radio" at bounding box center [413, 274] width 11 height 11
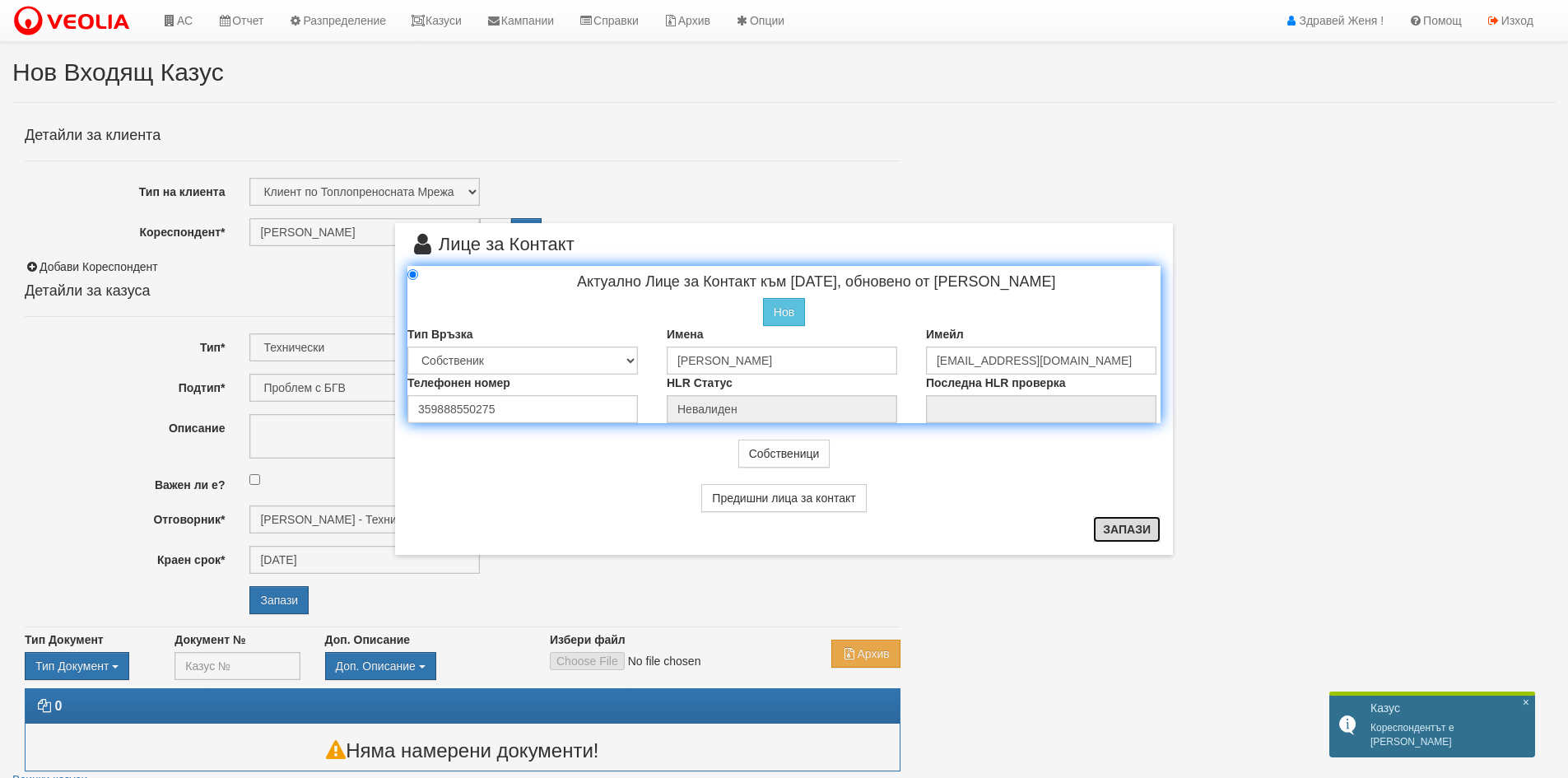
click at [1133, 525] on button "Запази" at bounding box center [1127, 529] width 67 height 26
radio input "true"
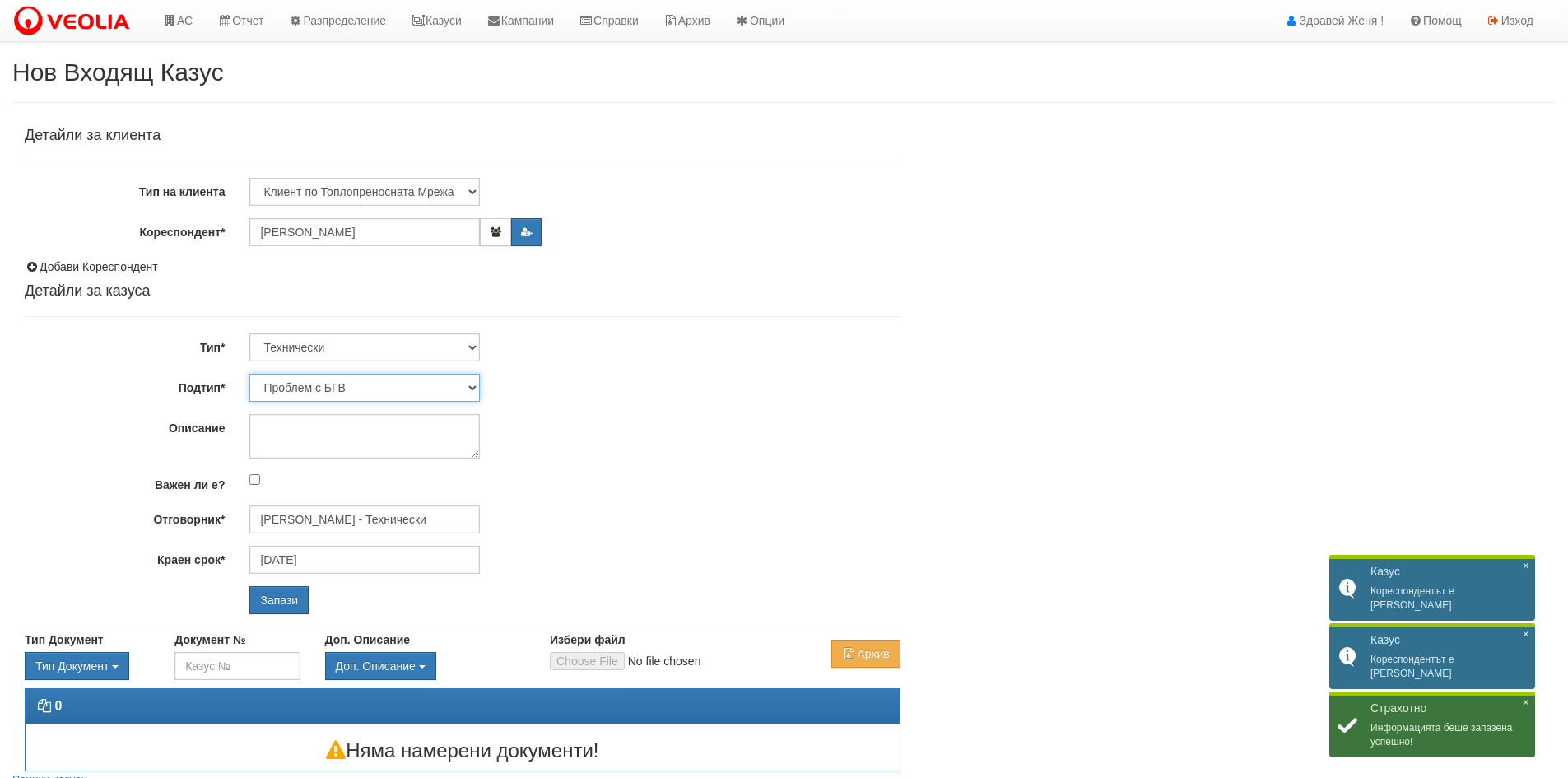
click at [465, 383] on select "Проблем с БГВ Теч ВОИ Теч БГВ Теч в АС Теч от водомер Проблем в АС Интервенция …" at bounding box center [365, 387] width 231 height 28
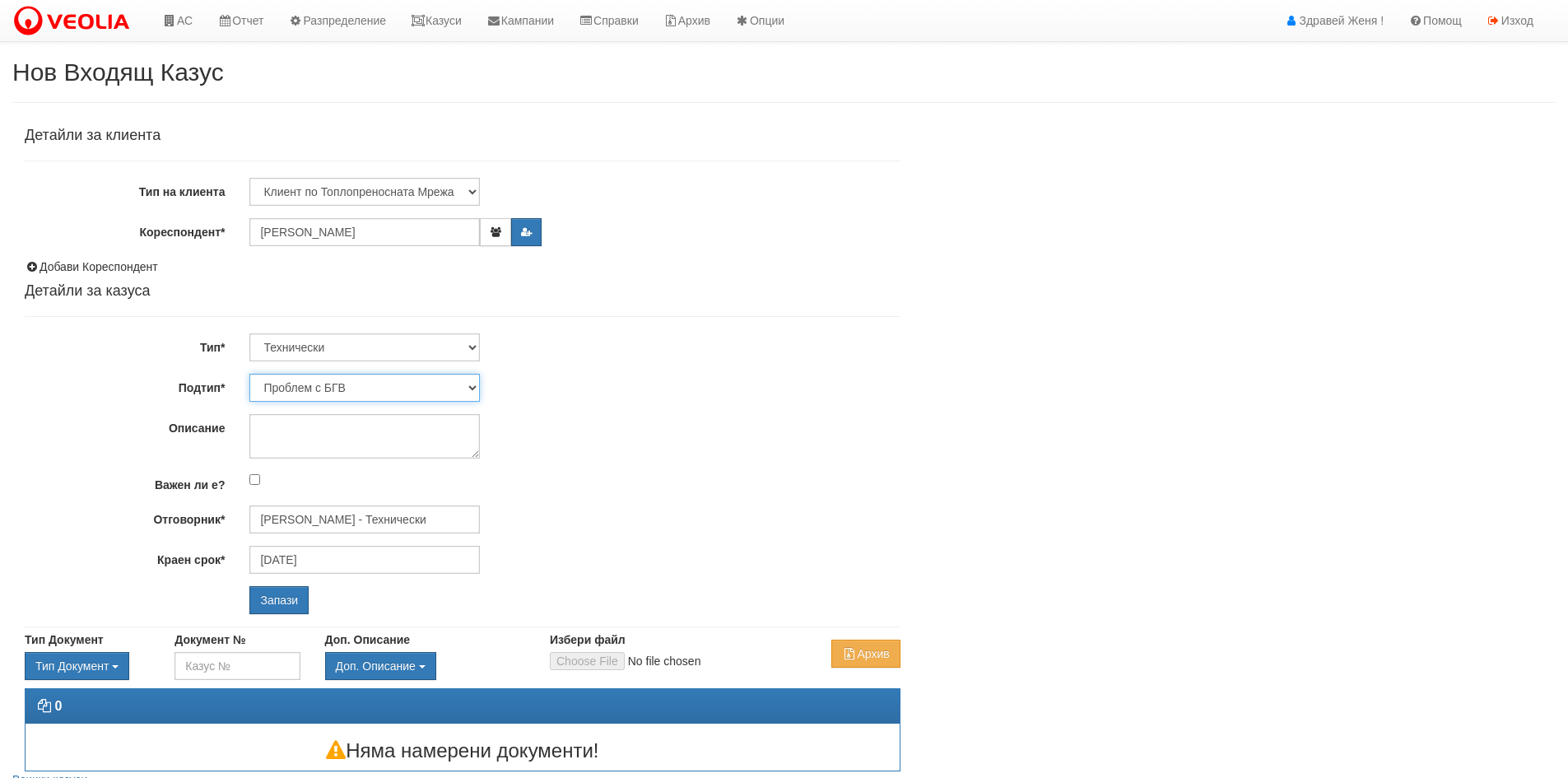
select select "Опис ВИ"
click at [249, 374] on select "Проблем с БГВ Теч ВОИ Теч БГВ Теч в АС Теч от водомер Проблем в АС Интервенция …" at bounding box center [365, 387] width 231 height 28
type input "[DATE]"
type input "[PERSON_NAME] - Технически"
click at [270, 431] on textarea "Описание" at bounding box center [365, 436] width 231 height 45
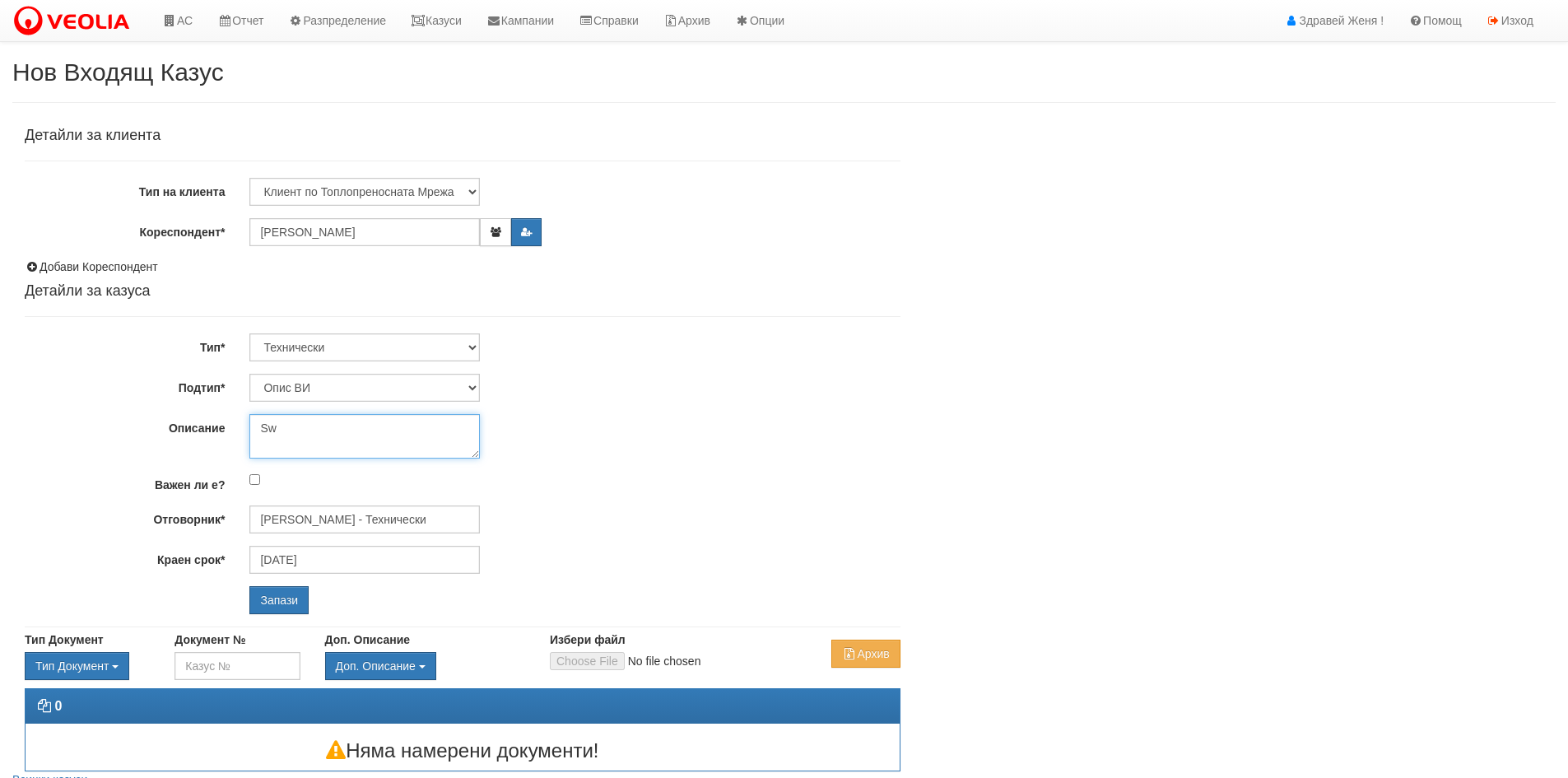
type textarea "S"
click at [258, 432] on textarea "свален радиатир" at bounding box center [365, 436] width 231 height 45
type textarea "Опис за свален радиатир"
click at [291, 605] on input "Запази" at bounding box center [279, 599] width 59 height 28
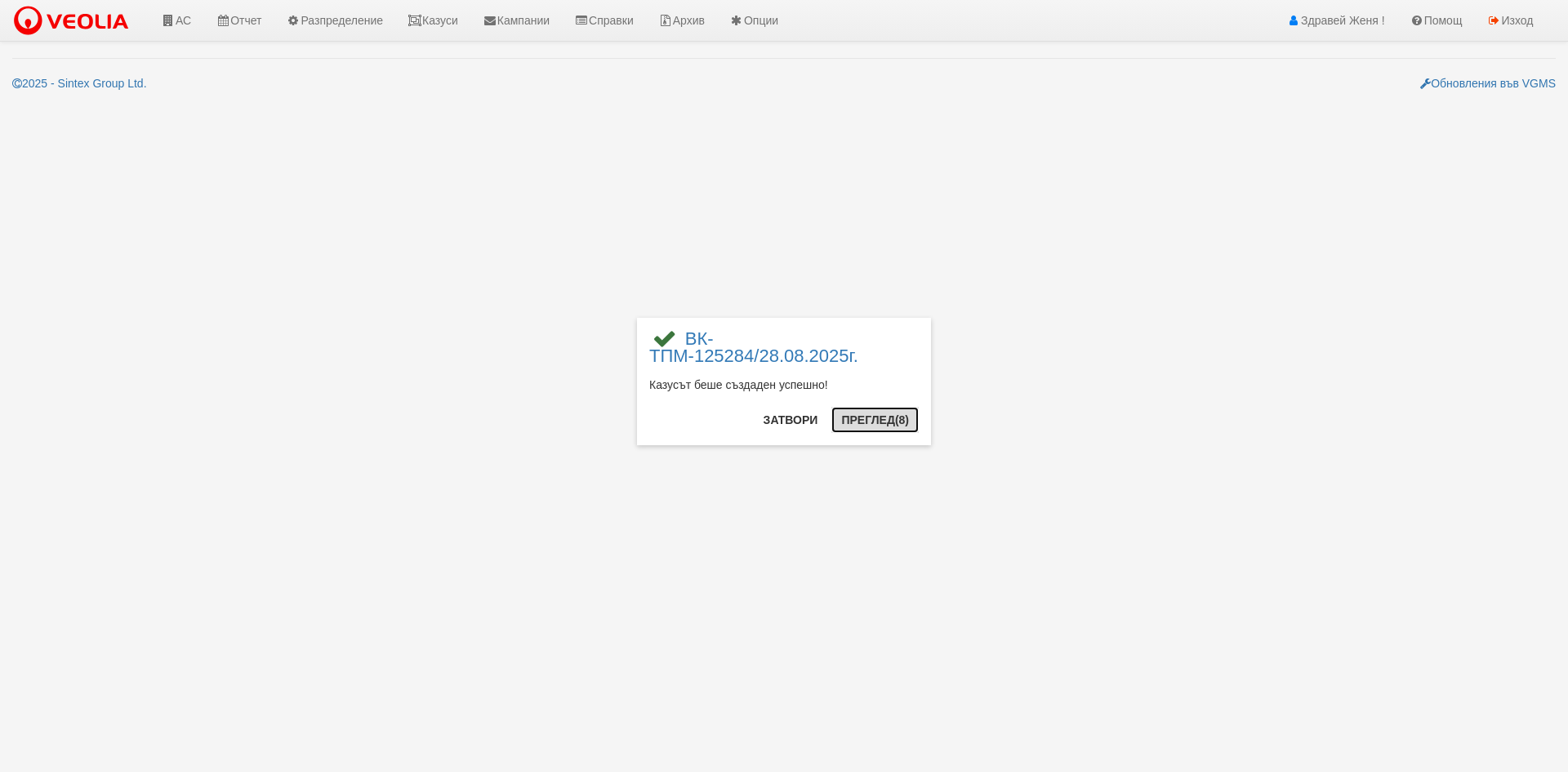
click at [874, 414] on button "Преглед (8)" at bounding box center [875, 419] width 88 height 26
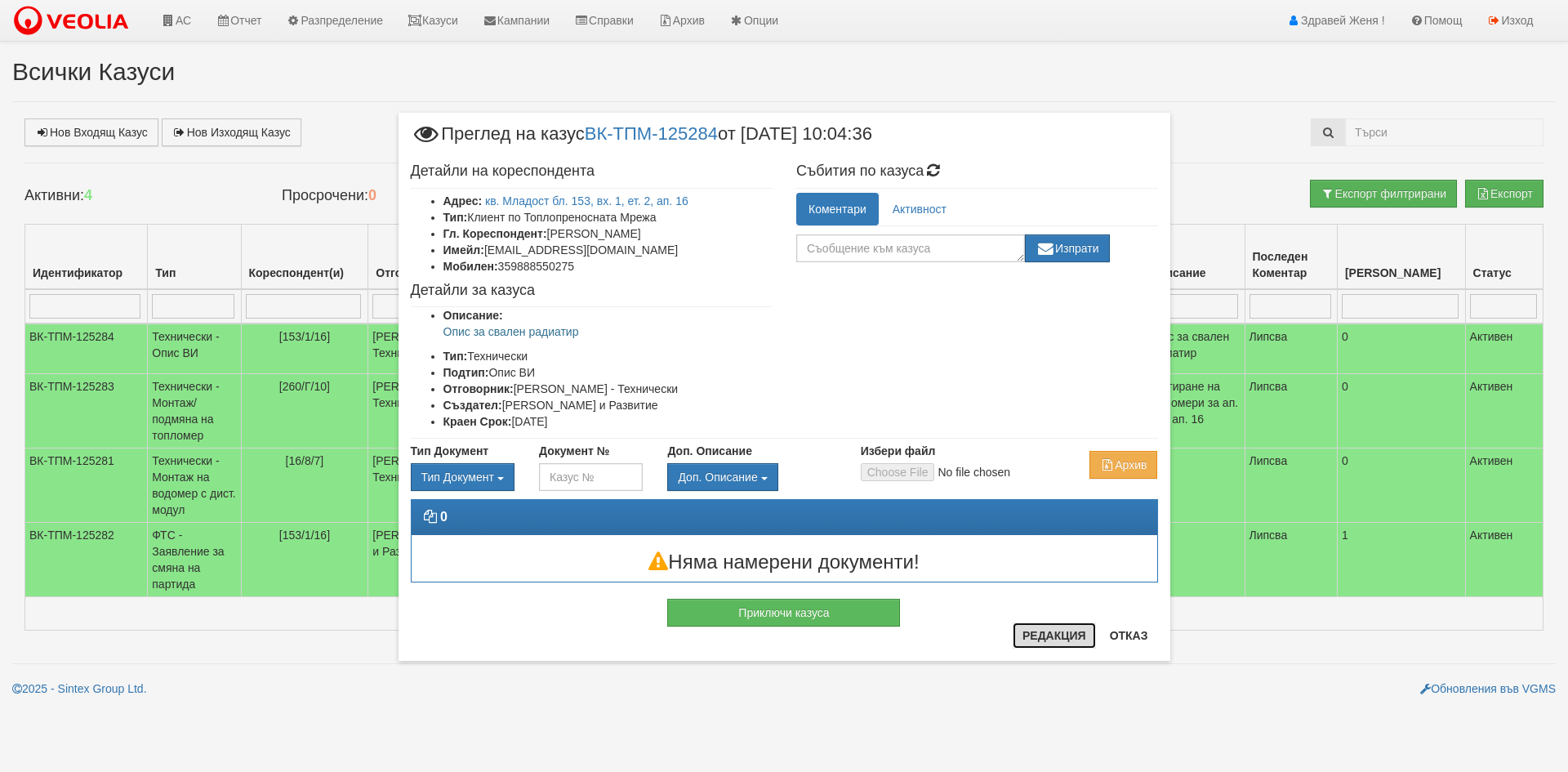
click at [1053, 629] on button "Редакция" at bounding box center [1055, 635] width 84 height 26
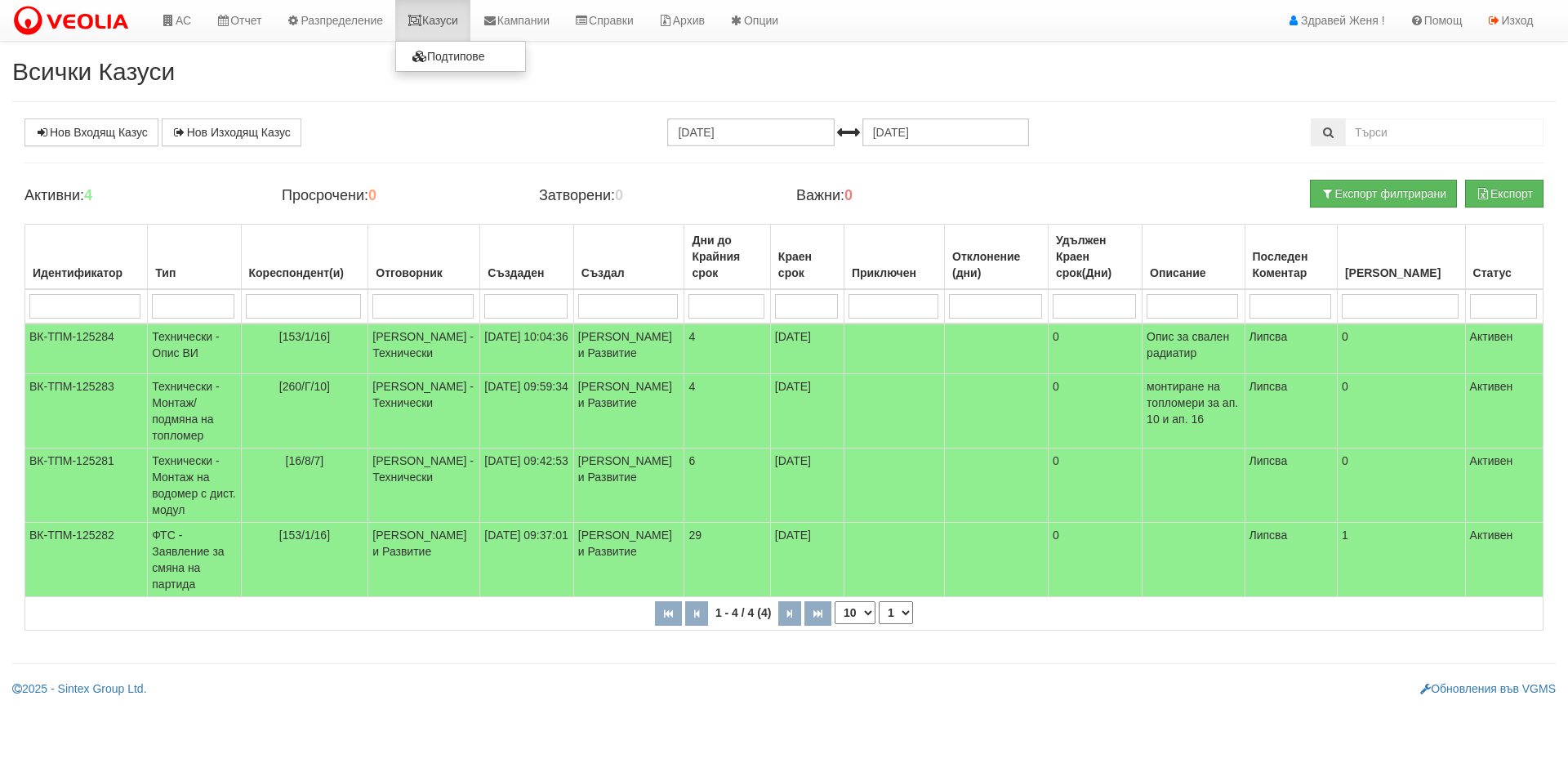
click at [452, 18] on link "Казуси" at bounding box center [433, 20] width 75 height 41
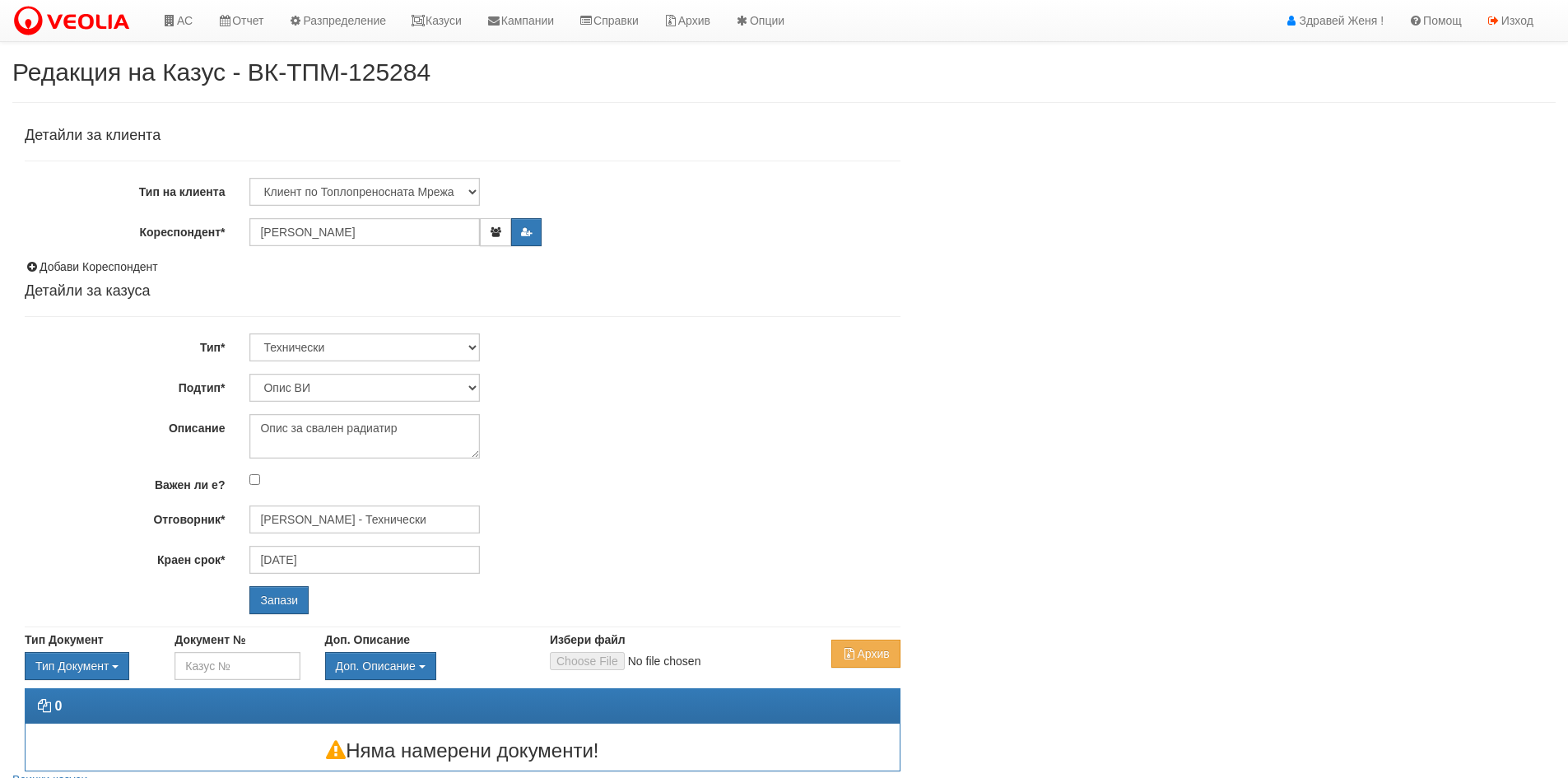
select select "Опис ВИ"
click at [307, 424] on textarea "Опис за свален радиатир" at bounding box center [365, 436] width 231 height 45
click at [376, 430] on textarea "Опис за свален радиатир" at bounding box center [365, 436] width 231 height 45
click at [436, 425] on textarea "Опис за свален радиатир" at bounding box center [365, 436] width 231 height 45
type textarea "Опис за 2 бр. свалени радиатира"
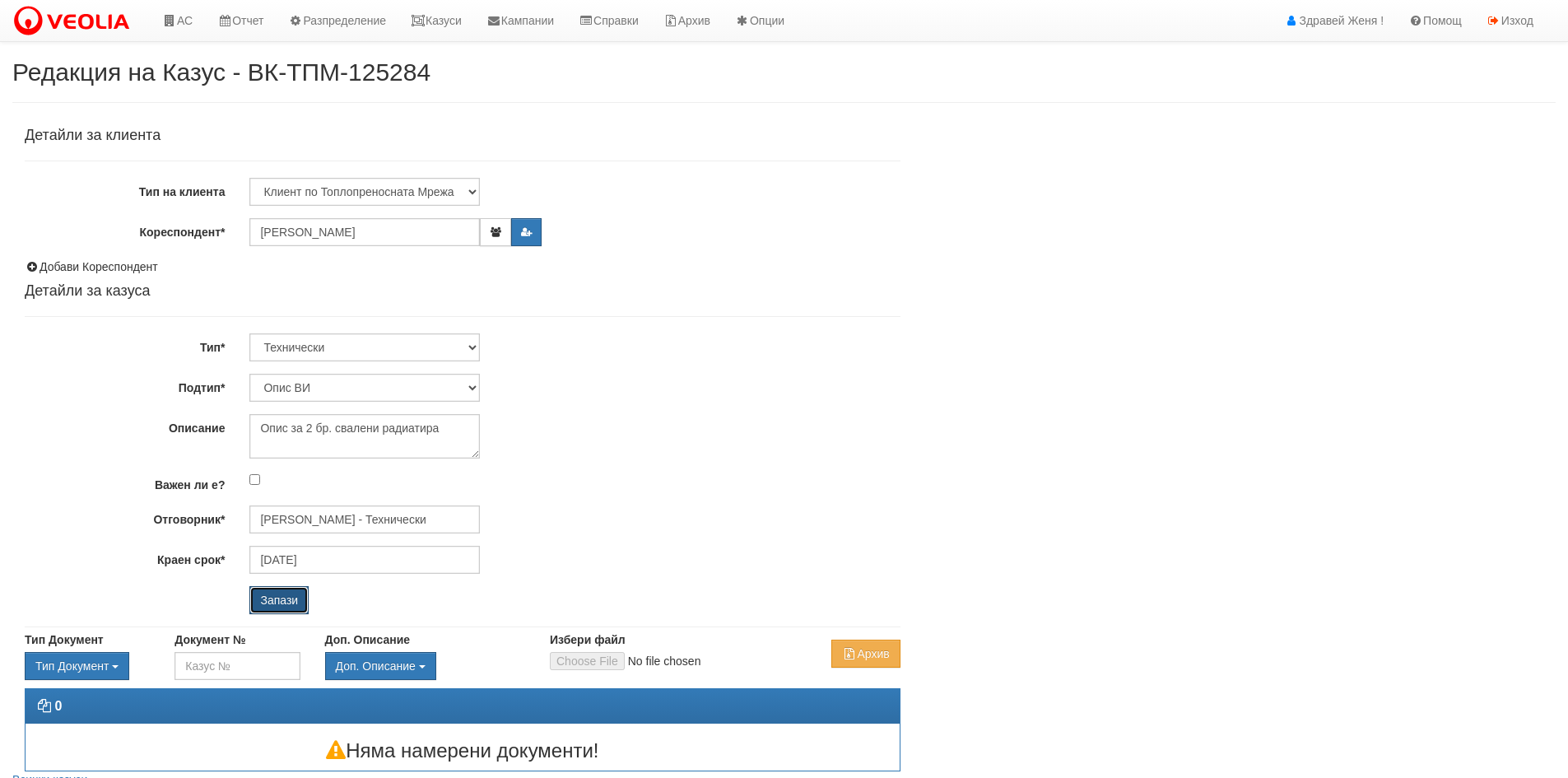
click at [264, 599] on input "Запази" at bounding box center [279, 599] width 59 height 28
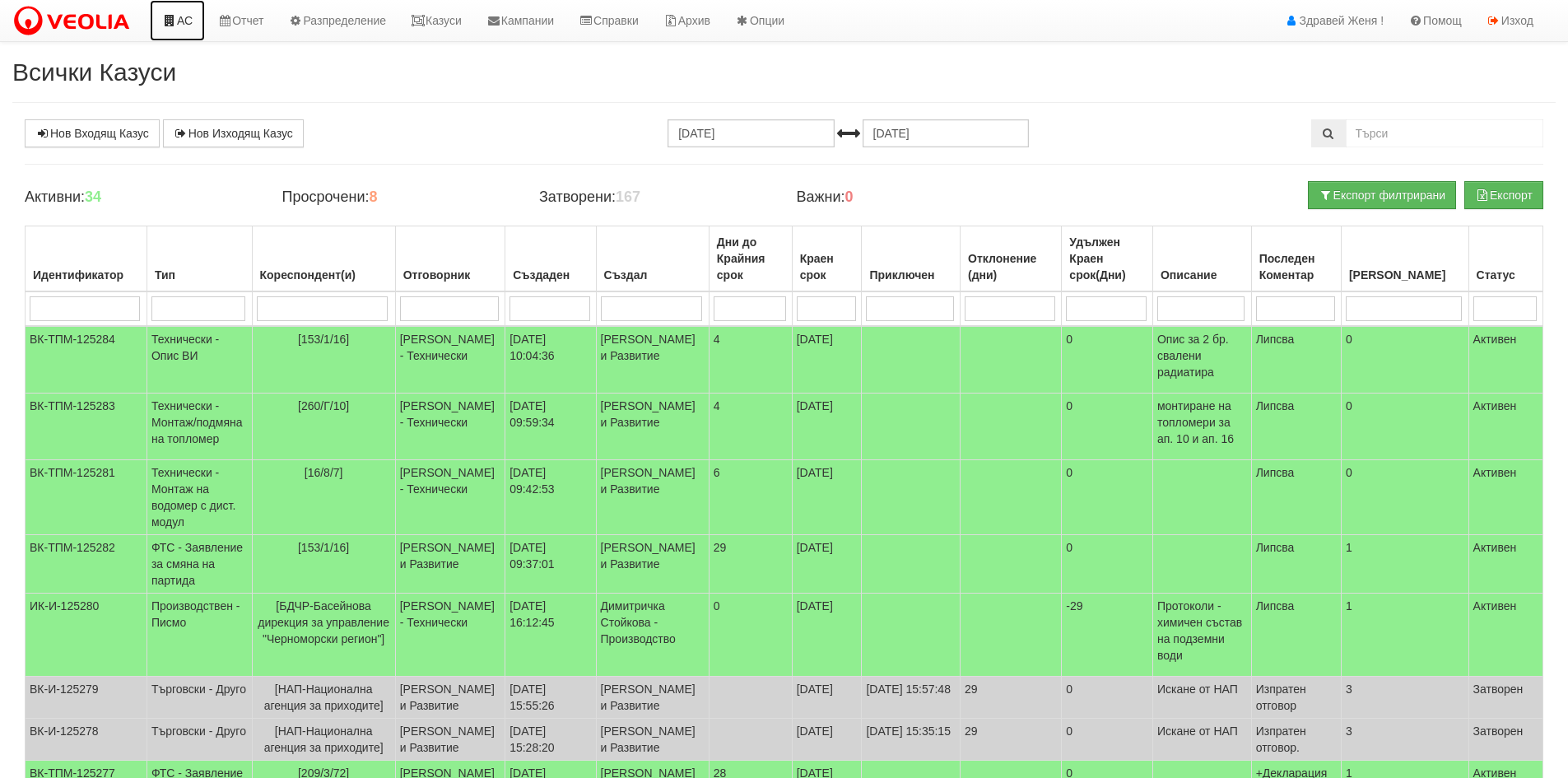
click at [173, 19] on icon at bounding box center [170, 21] width 15 height 12
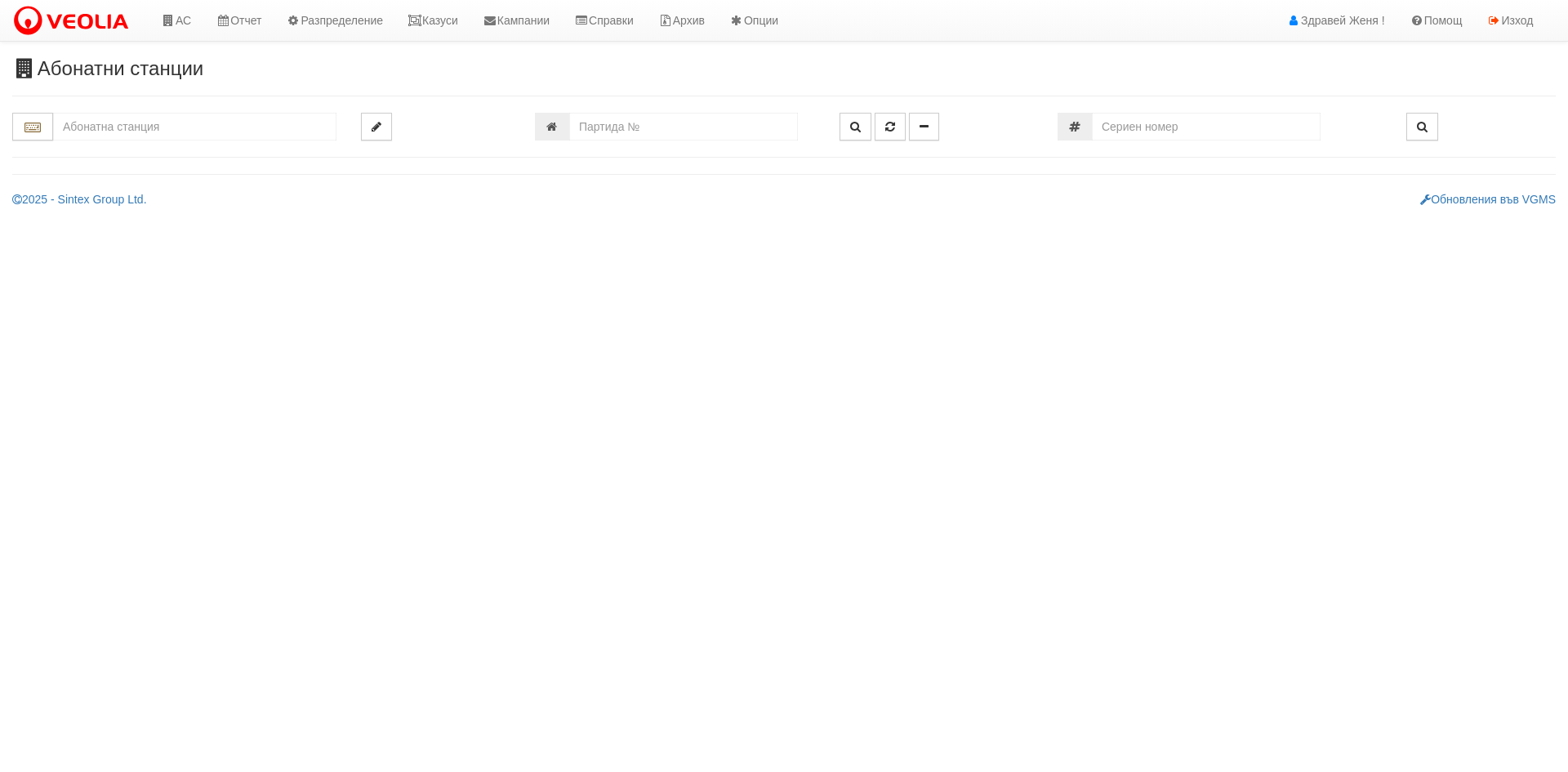
click at [130, 126] on input "text" at bounding box center [195, 126] width 283 height 28
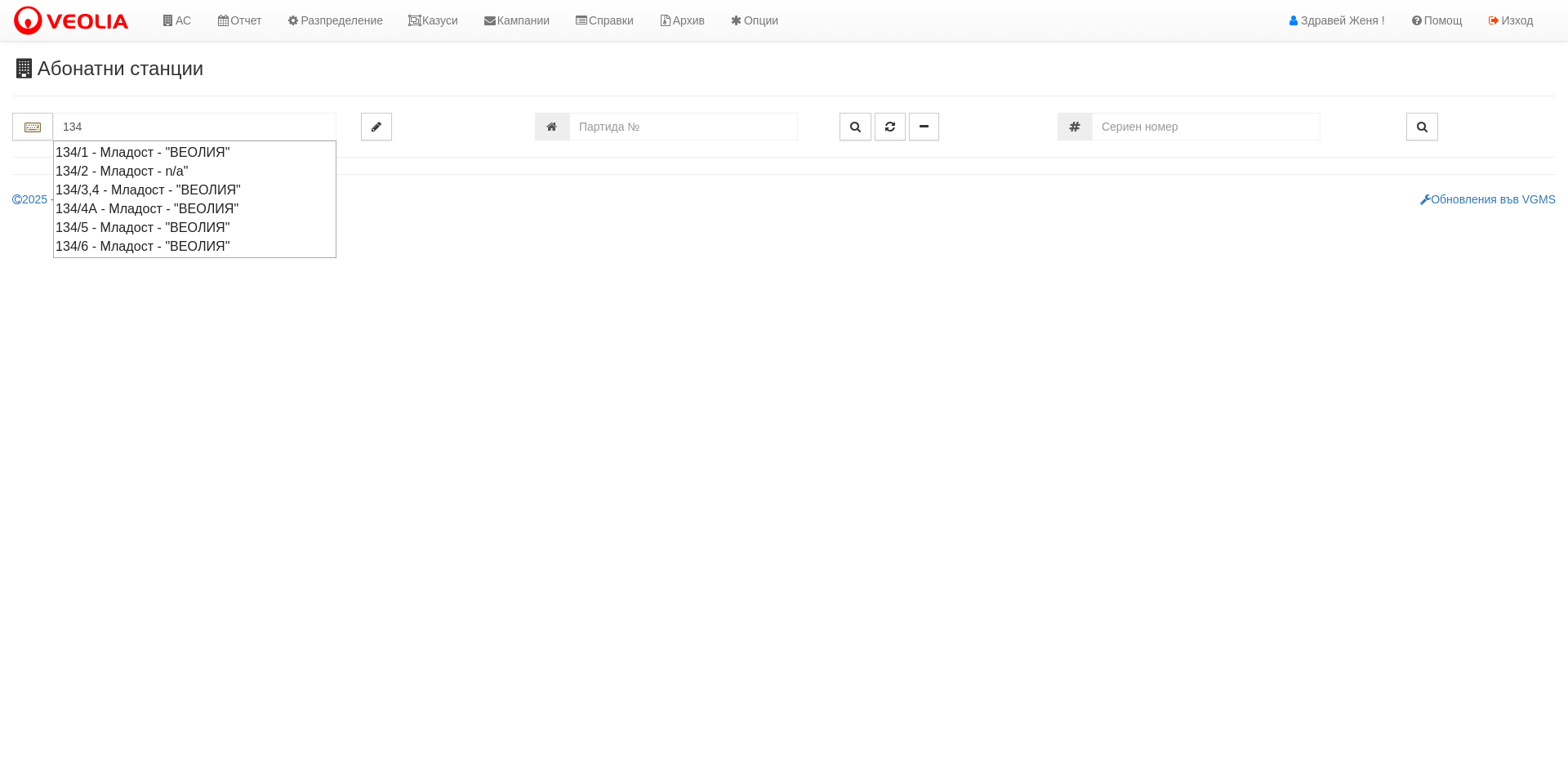
click at [112, 188] on div "134/3,4 - Младост - "ВЕОЛИЯ"" at bounding box center [194, 190] width 278 height 18
type input "134/3,4 - Младост - "ВЕОЛИЯ""
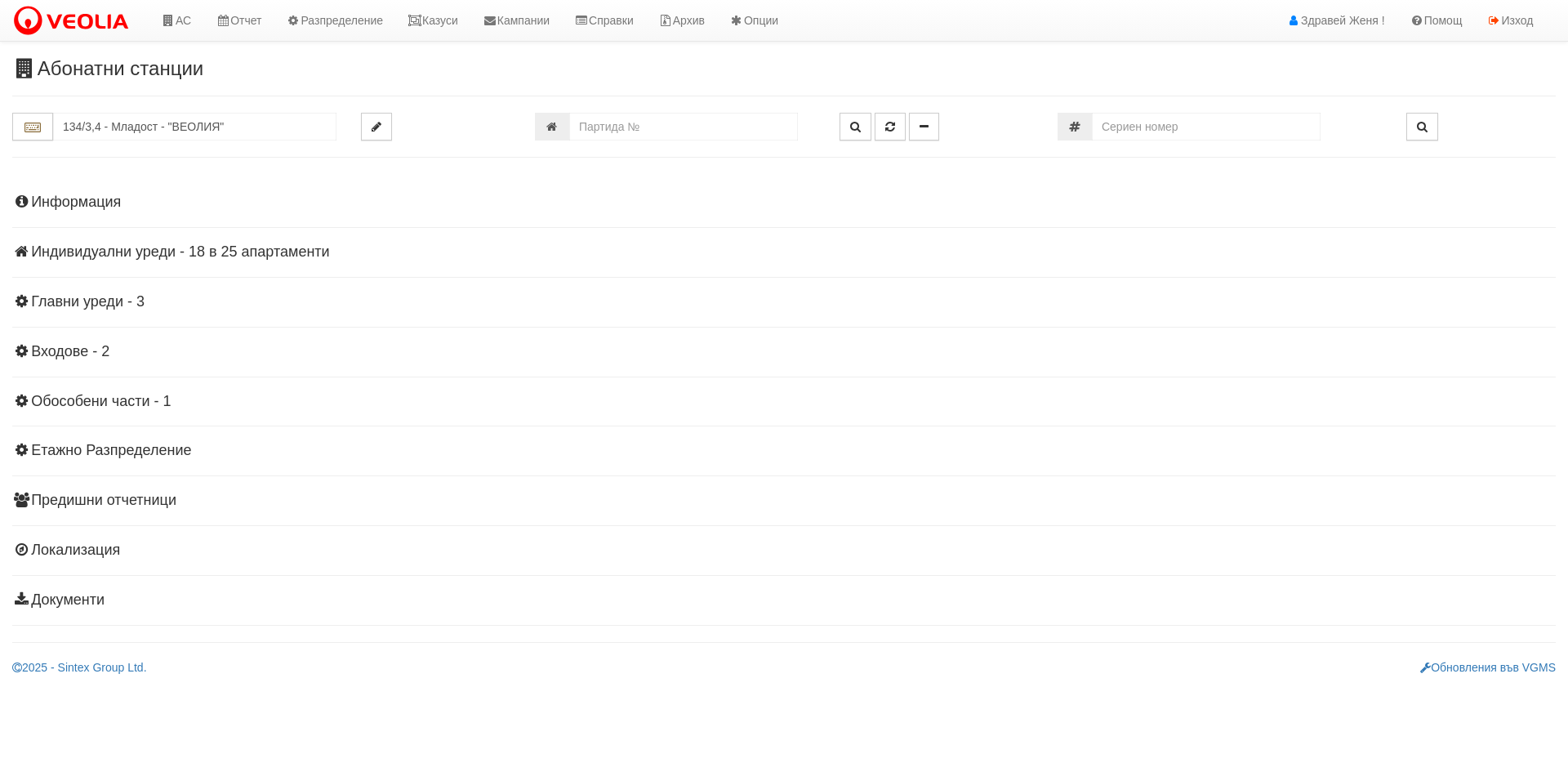
click at [201, 252] on h4 "Индивидуални уреди - 18 в 25 апартаменти" at bounding box center [784, 252] width 1544 height 17
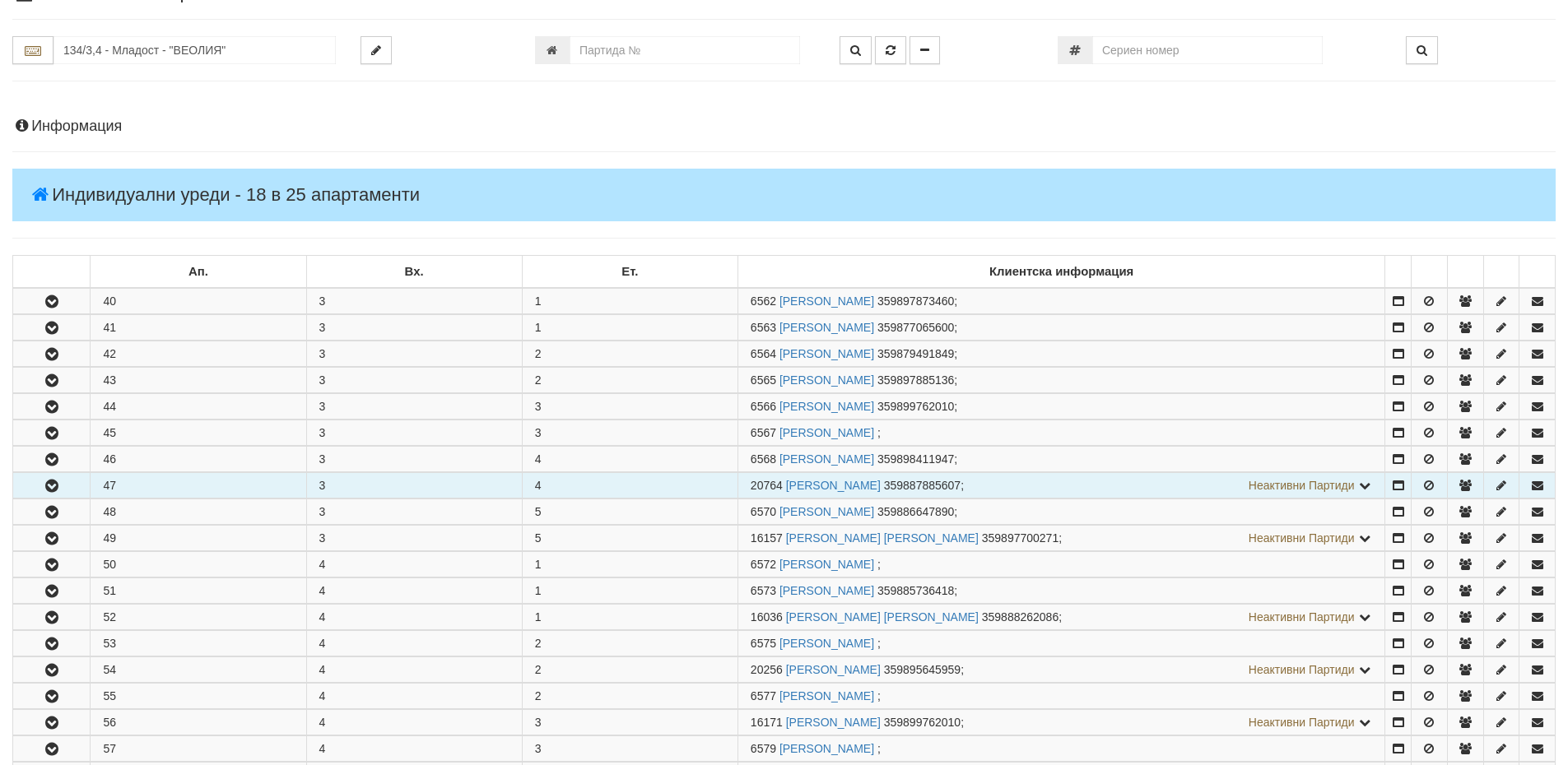
scroll to position [247, 0]
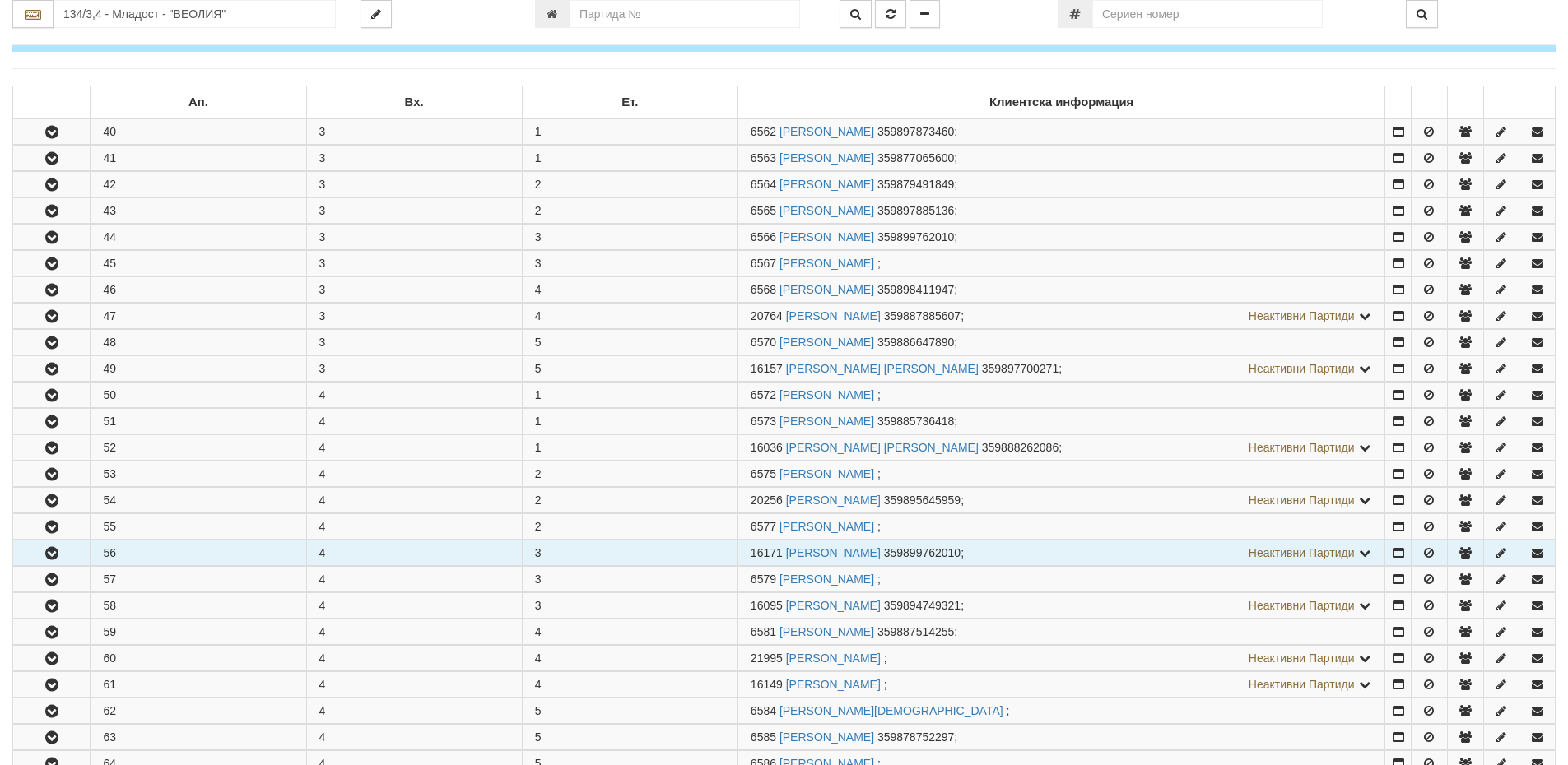
click at [50, 551] on icon "button" at bounding box center [51, 554] width 19 height 12
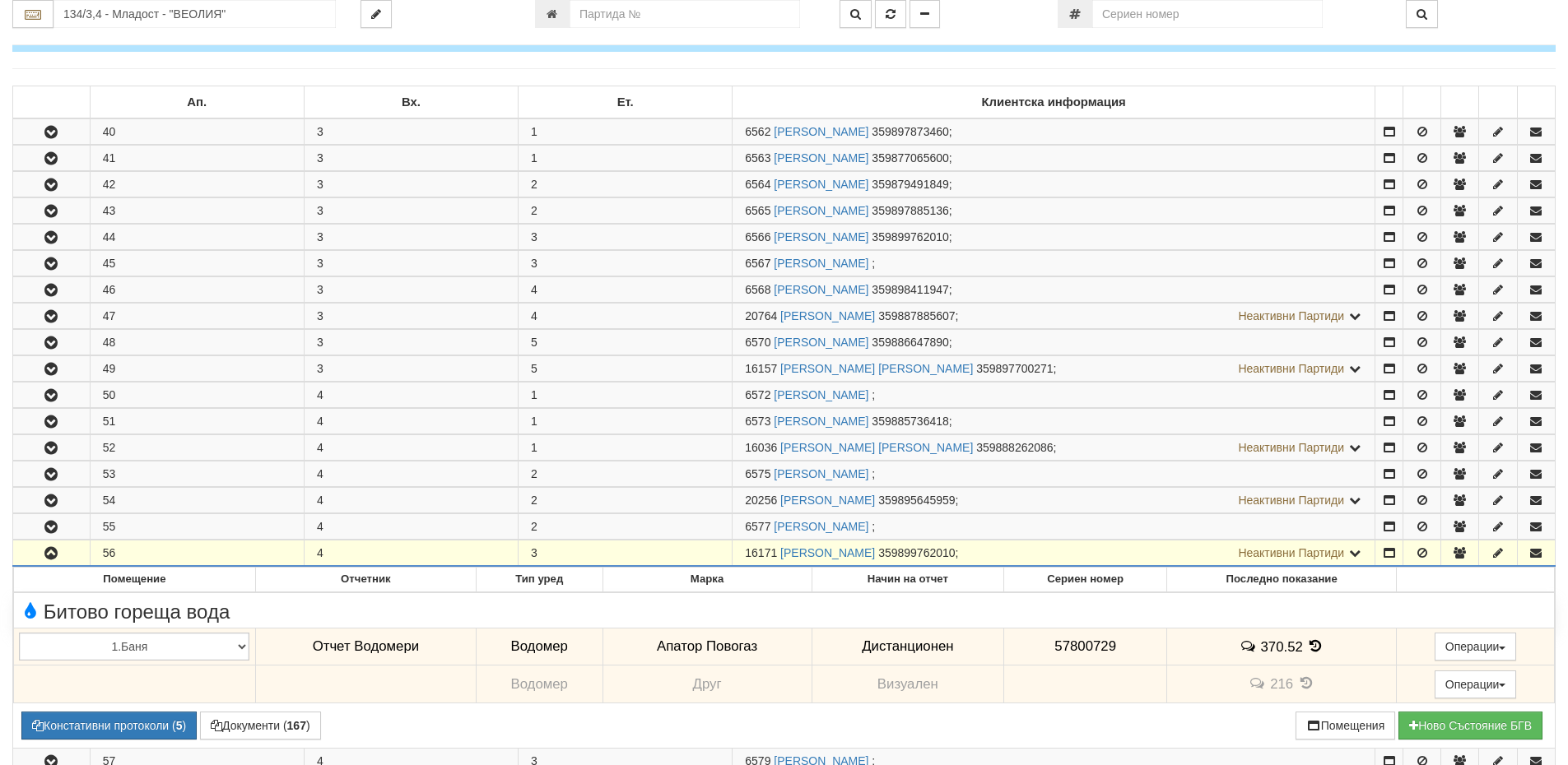
drag, startPoint x: 776, startPoint y: 551, endPoint x: 745, endPoint y: 550, distance: 31.0
click at [745, 550] on span "16171" at bounding box center [760, 553] width 32 height 13
copy span "16171"
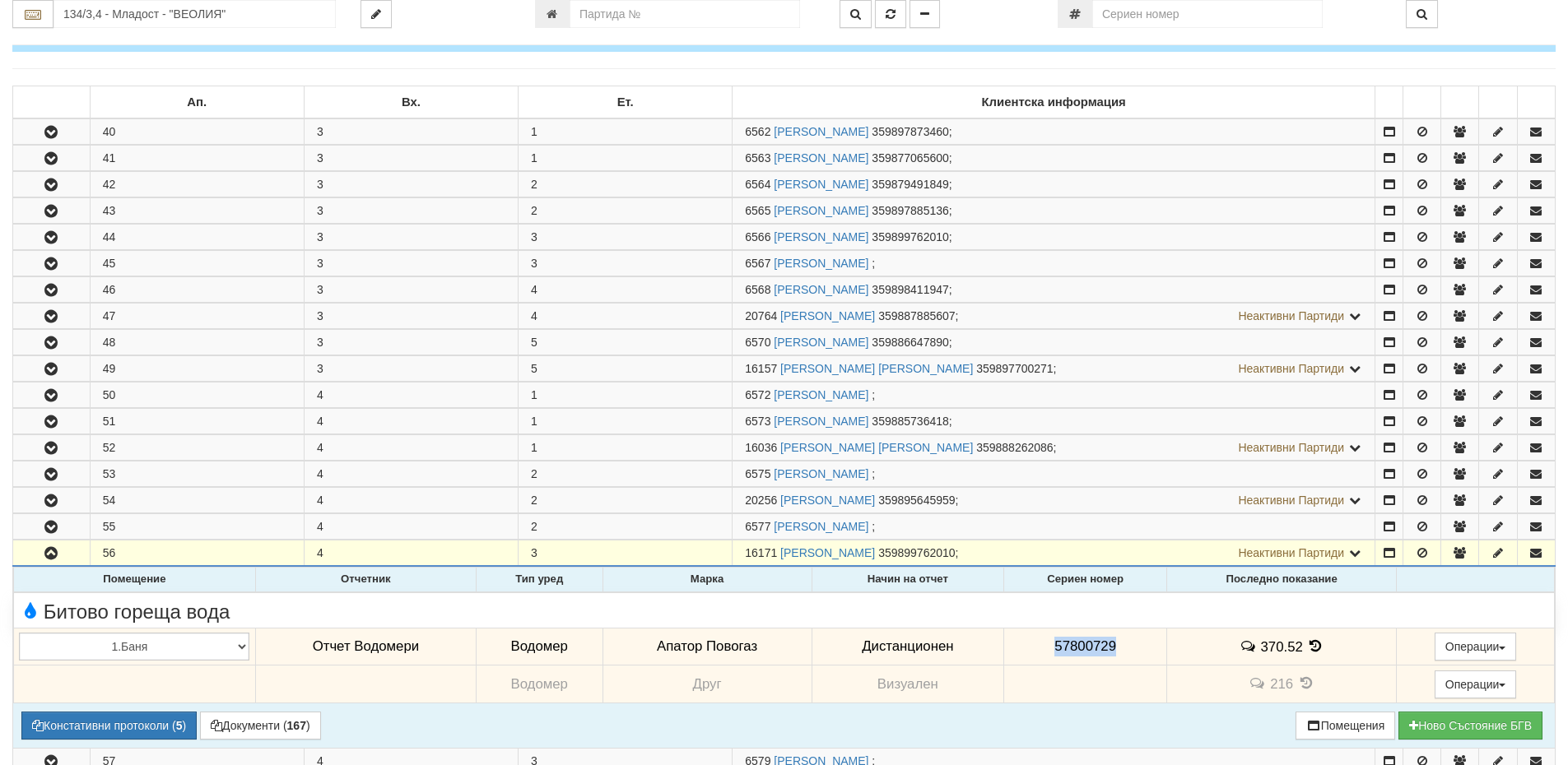
drag, startPoint x: 1123, startPoint y: 641, endPoint x: 1046, endPoint y: 648, distance: 77.3
click at [1046, 648] on td "57800729" at bounding box center [1085, 646] width 163 height 38
copy span "57800729"
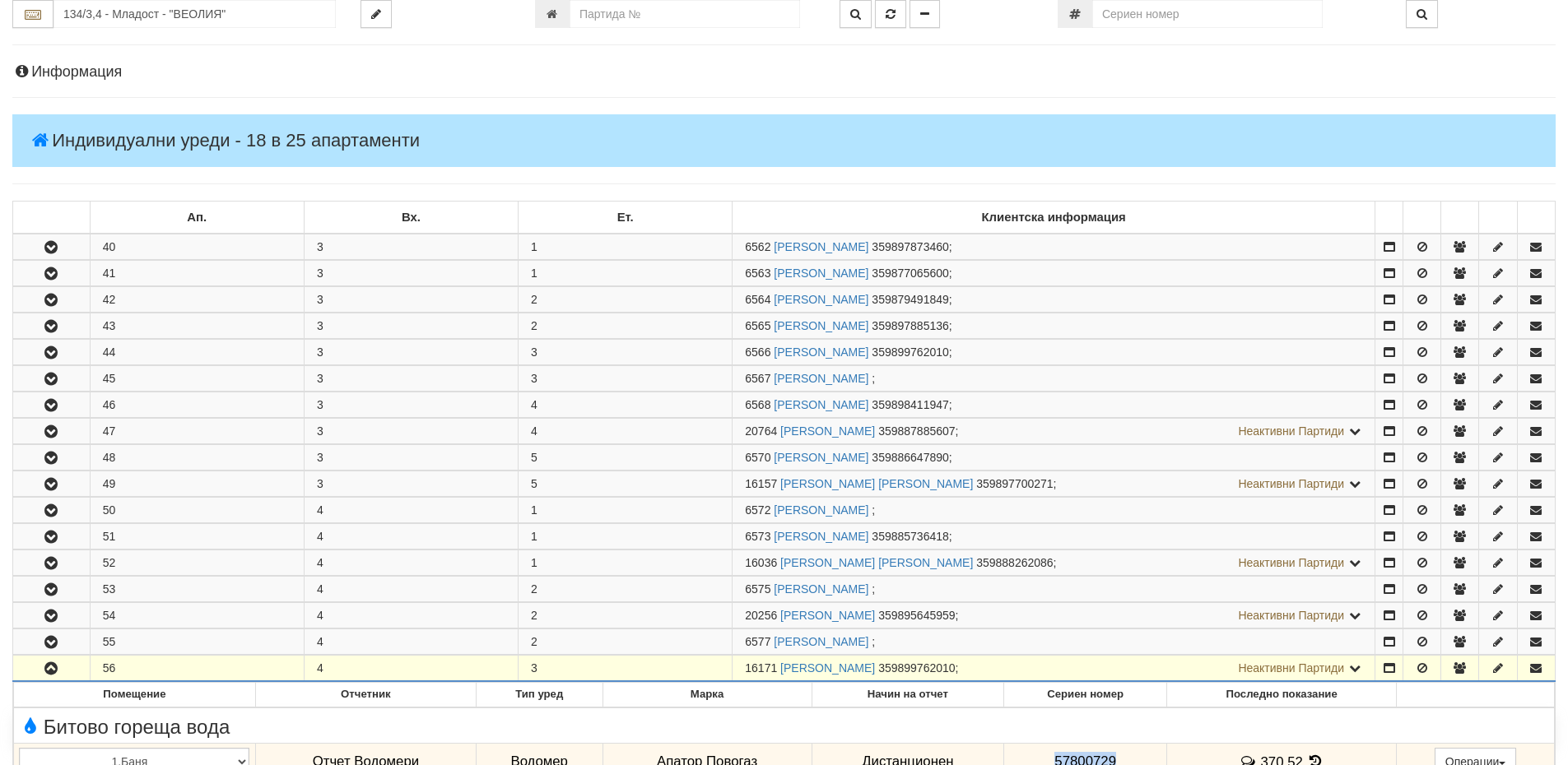
scroll to position [0, 0]
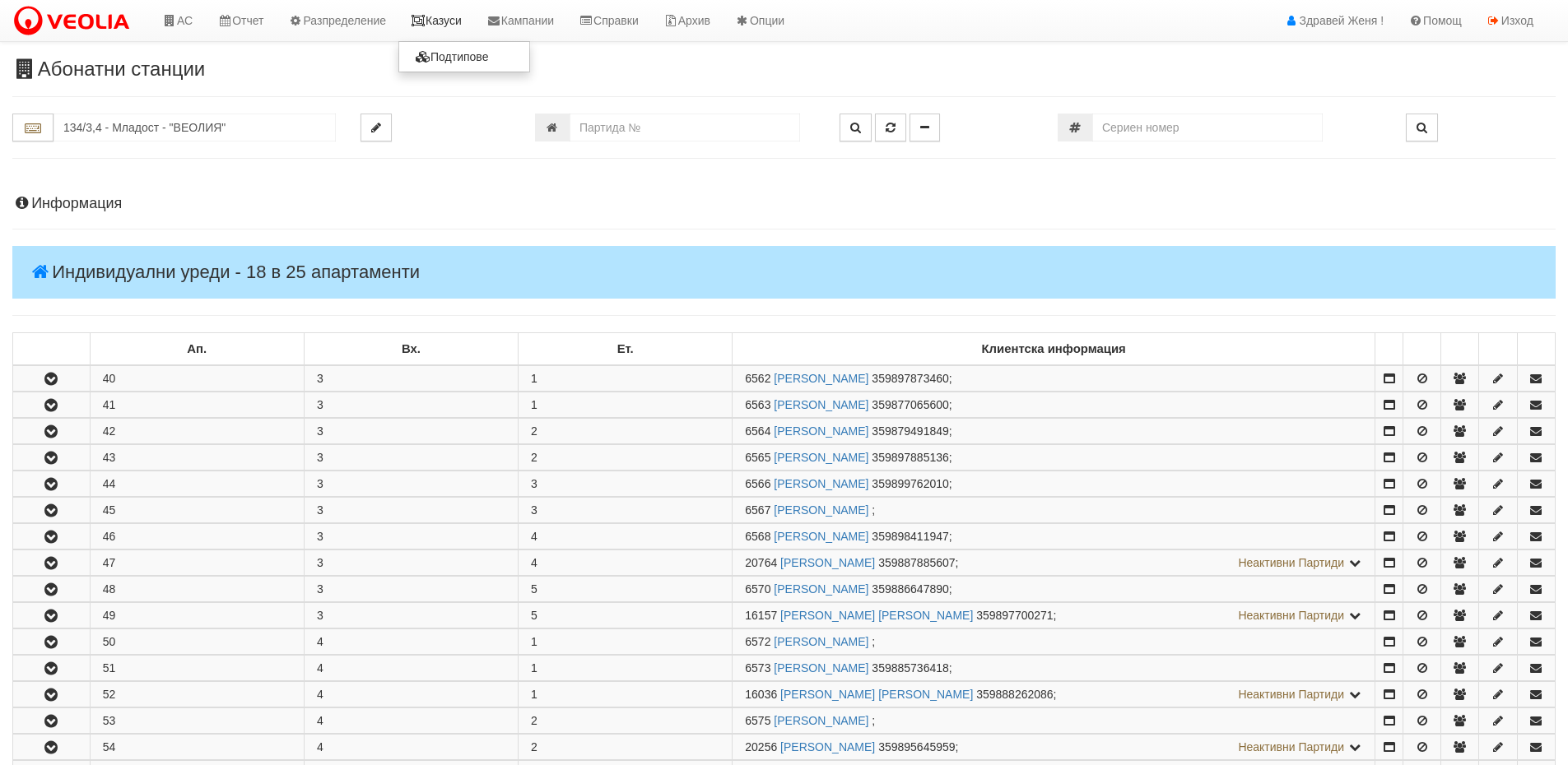
click at [440, 27] on link "Казуси" at bounding box center [436, 20] width 76 height 41
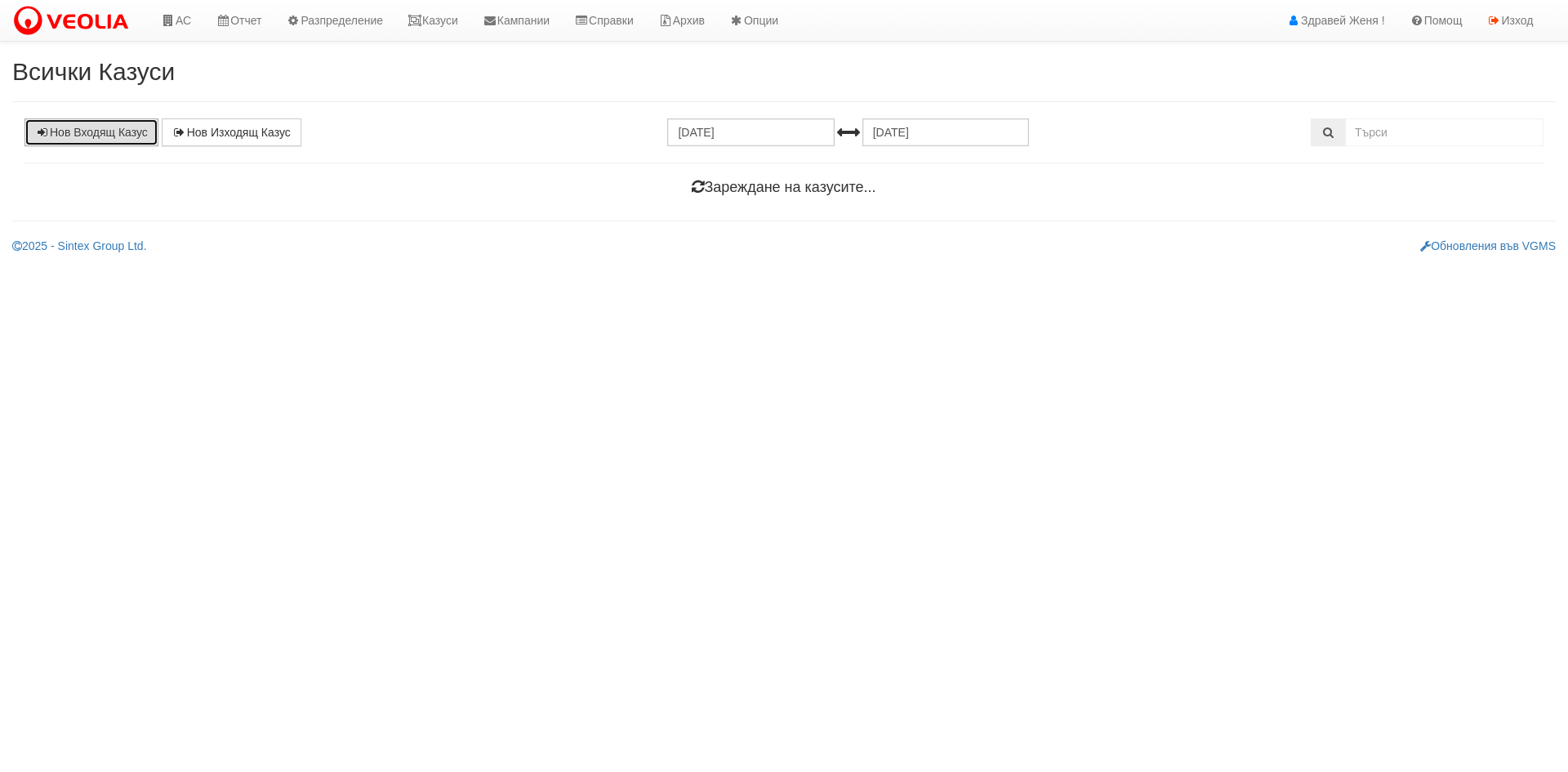
click at [91, 140] on link "Нов Входящ Казус" at bounding box center [91, 132] width 134 height 28
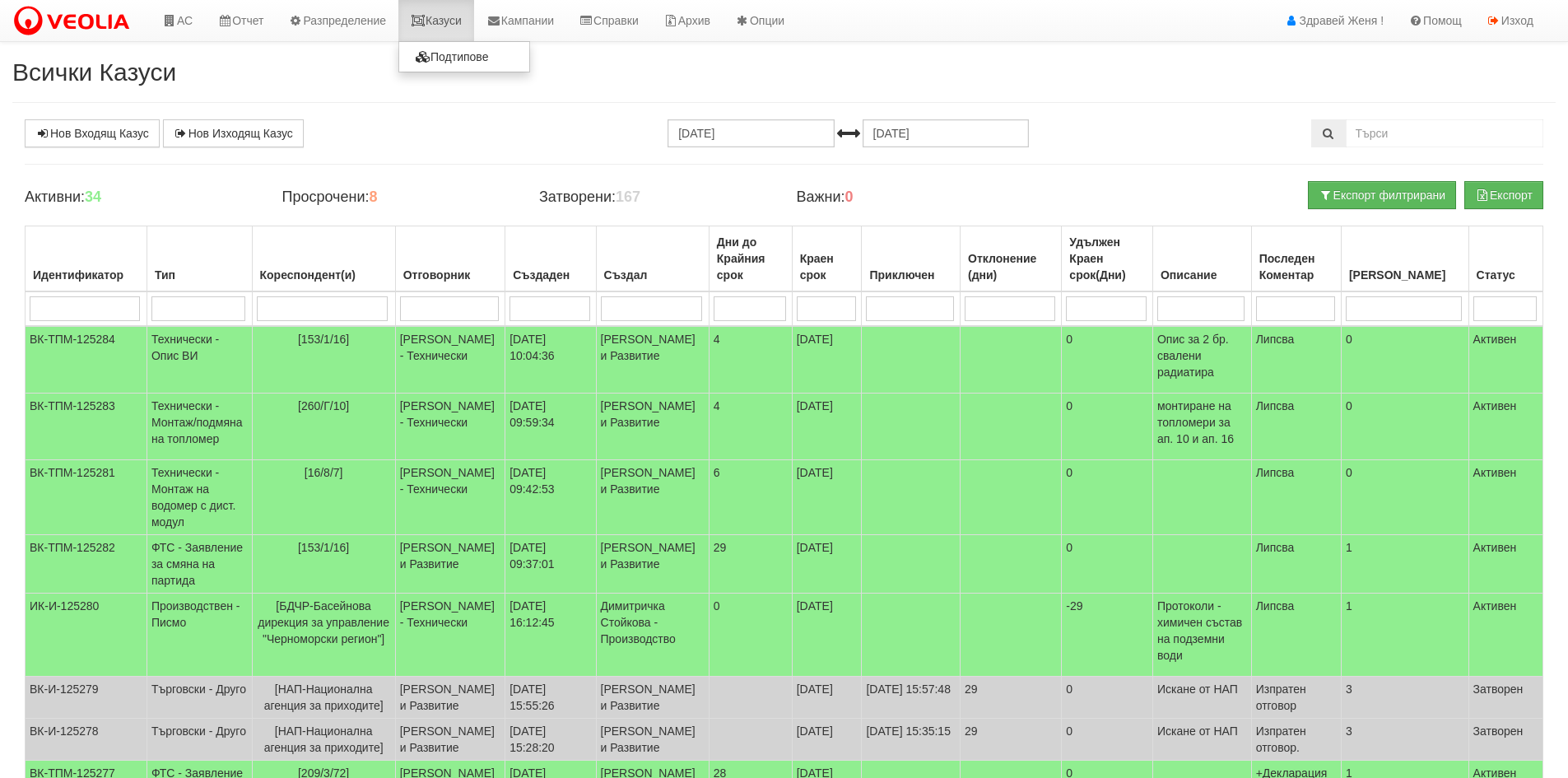
click at [451, 26] on link "Казуси" at bounding box center [436, 20] width 76 height 41
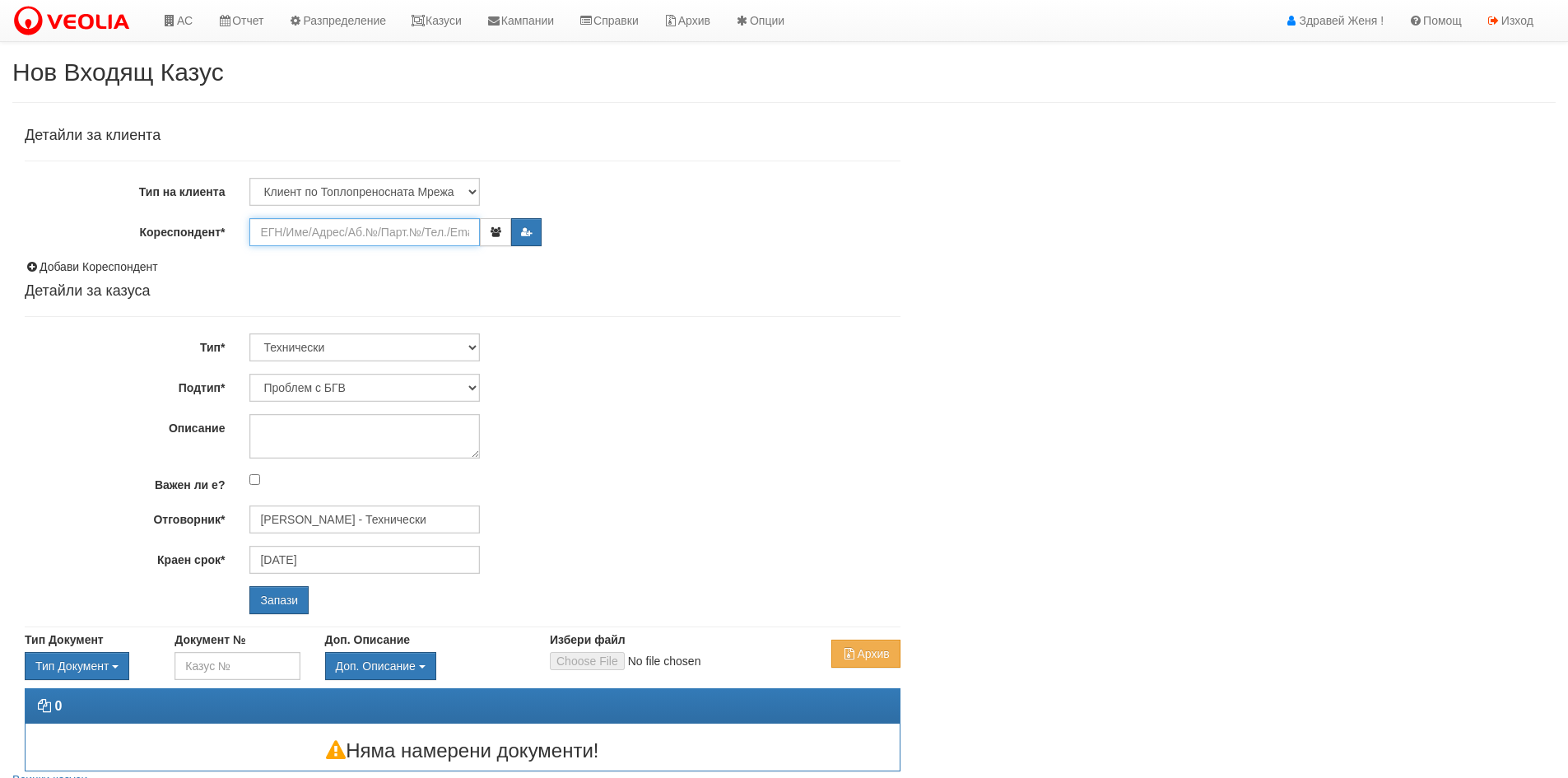
click at [282, 224] on input "Кореспондент*" at bounding box center [365, 232] width 231 height 28
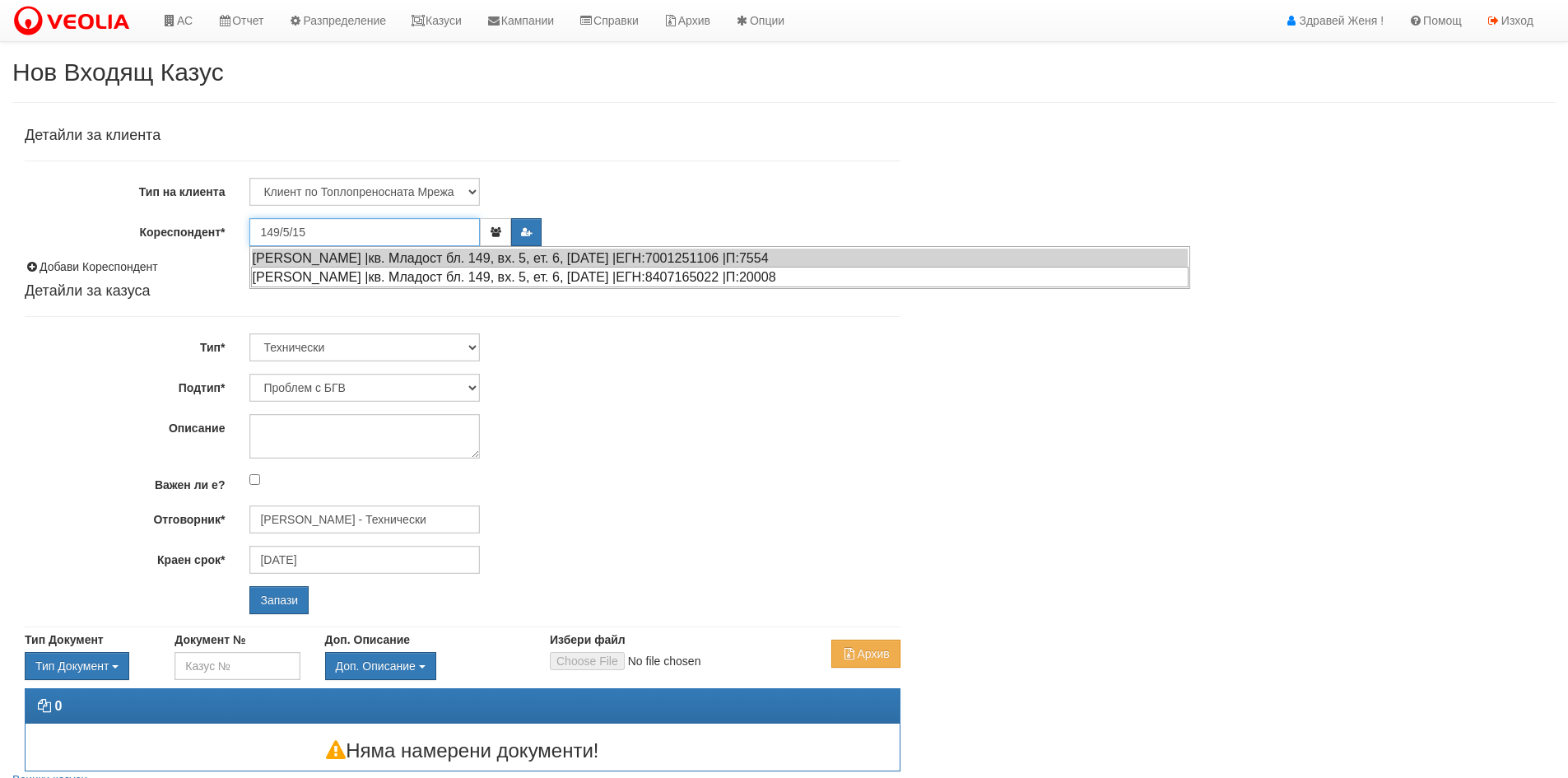
click at [396, 274] on div "ДИМИТЪР ЗДРАВКОВ СТОЯНОВ |кв. Младост бл. 149, вх. 5, ет. 6, ап. 15 |ЕГН:840716…" at bounding box center [719, 277] width 937 height 20
type input "Димитър Здравков Стоянов"
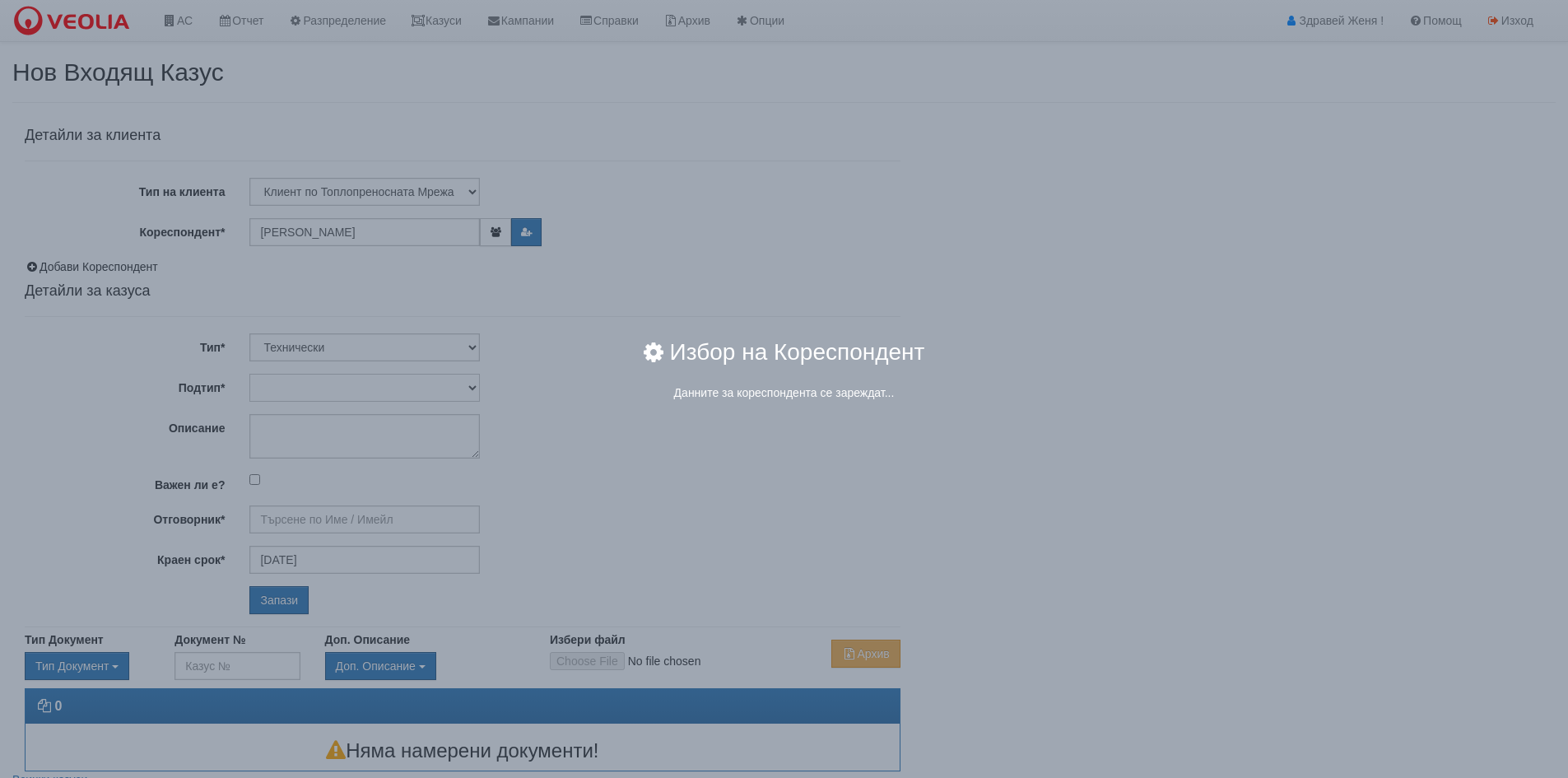
type input "[PERSON_NAME] - Технически"
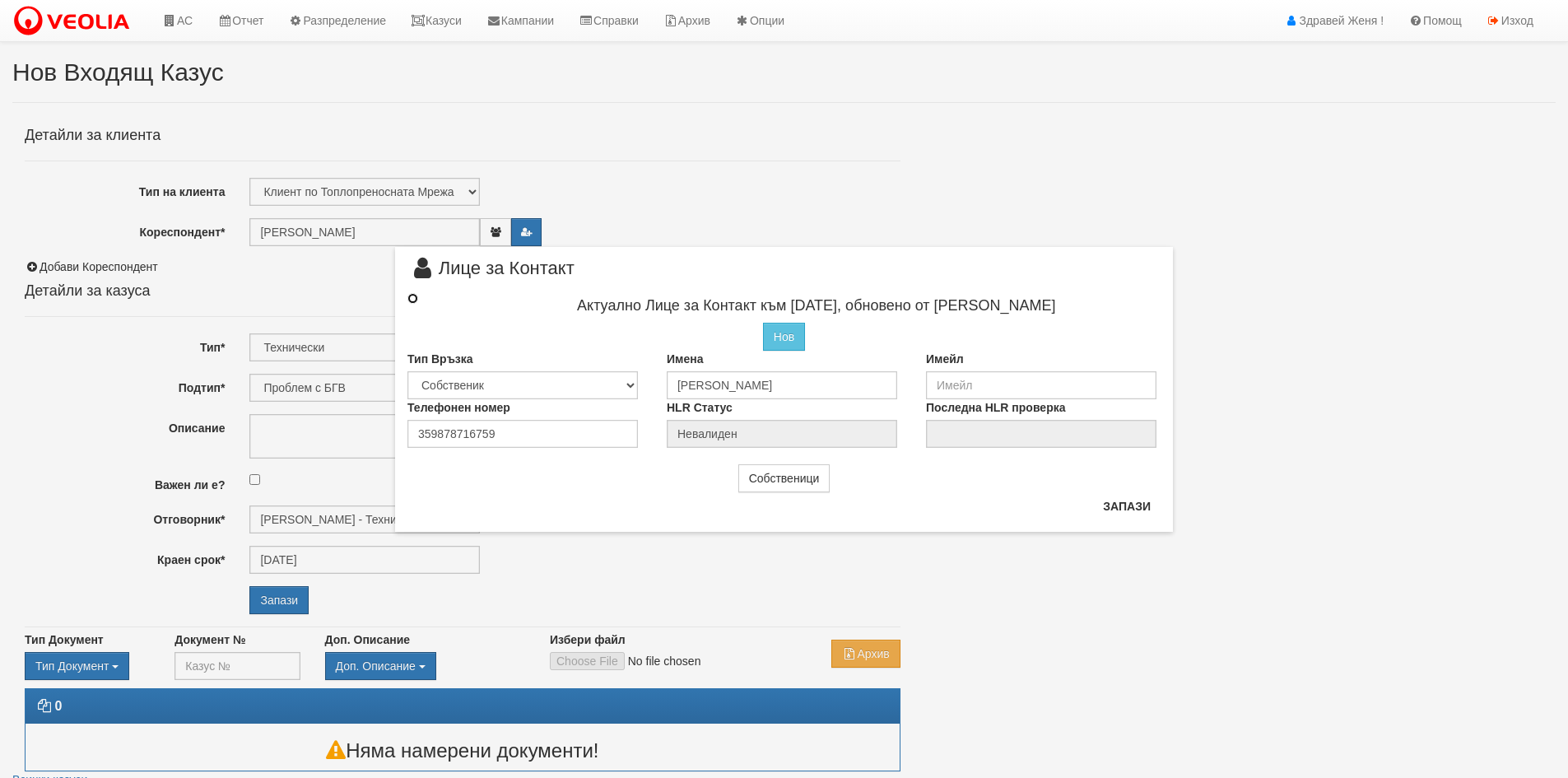
click at [412, 301] on input "radio" at bounding box center [413, 298] width 11 height 11
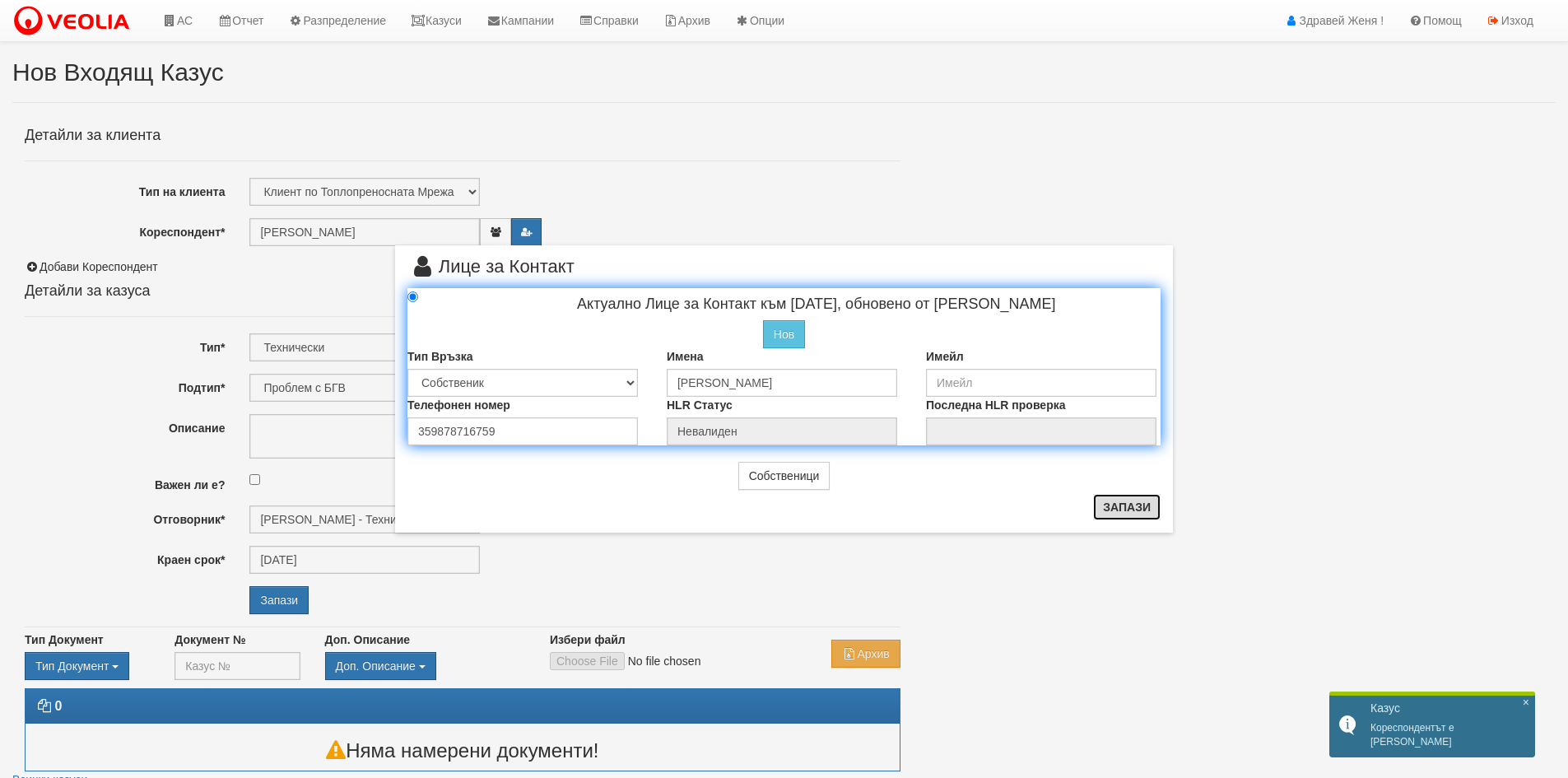
click at [1121, 508] on button "Запази" at bounding box center [1127, 506] width 67 height 26
radio input "true"
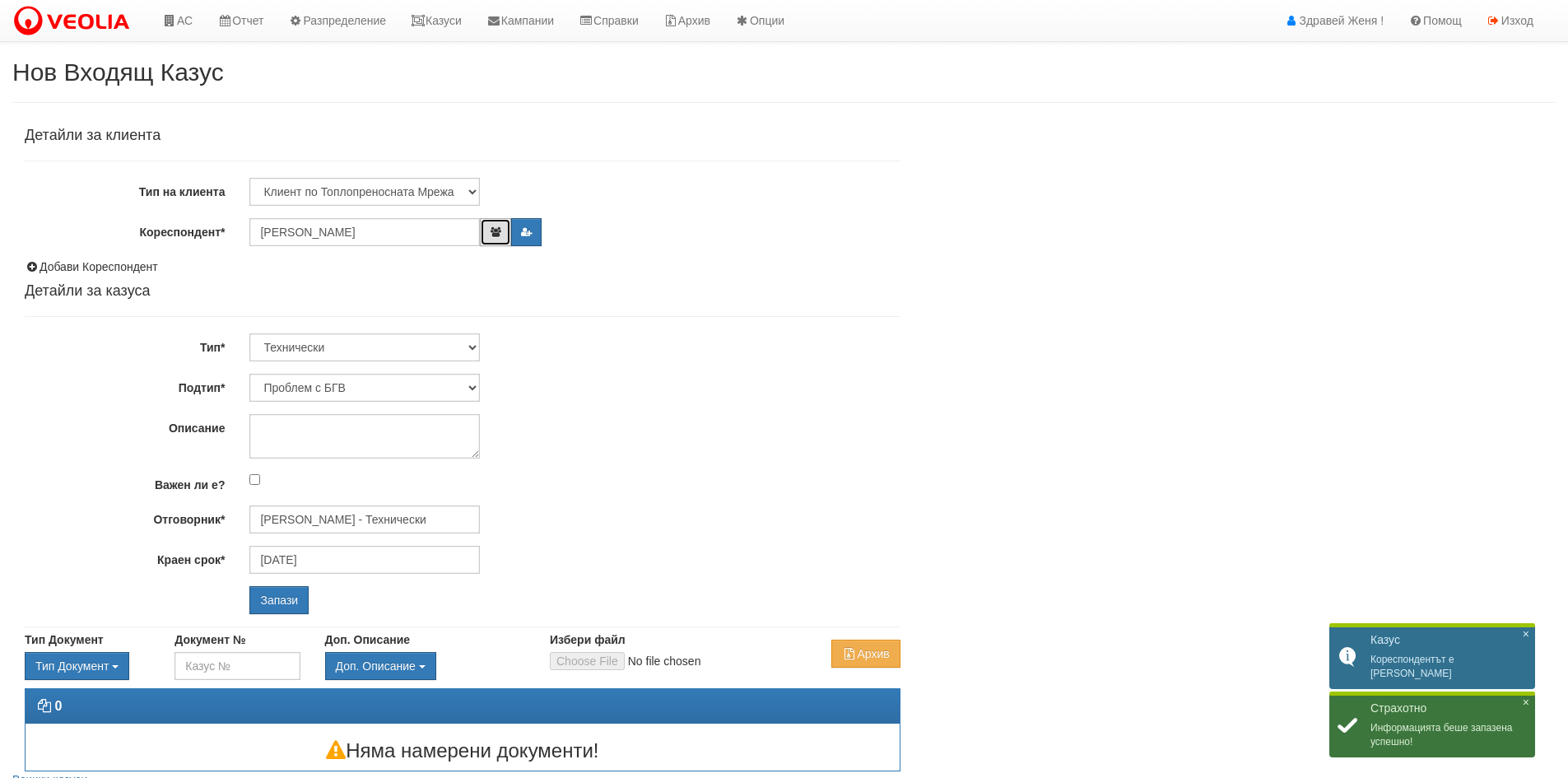
click at [494, 232] on icon "button" at bounding box center [495, 232] width 13 height 10
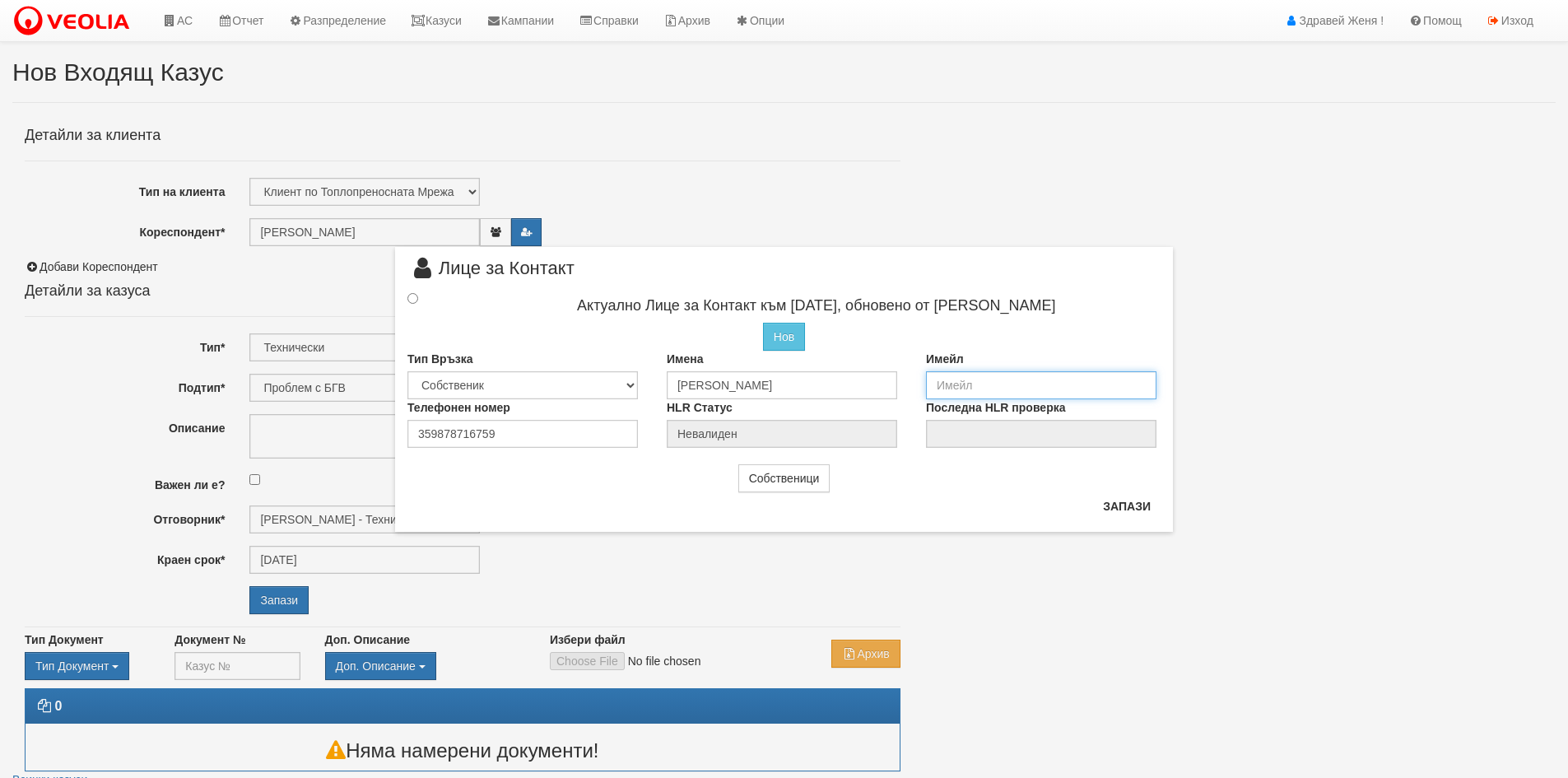
click at [957, 385] on input "email" at bounding box center [1041, 385] width 231 height 28
type input "д"
click at [957, 385] on input "email" at bounding box center [1041, 385] width 231 height 28
type input "dimitar.z.stoyanov@gmail.com"
click at [413, 295] on input "radio" at bounding box center [413, 298] width 11 height 11
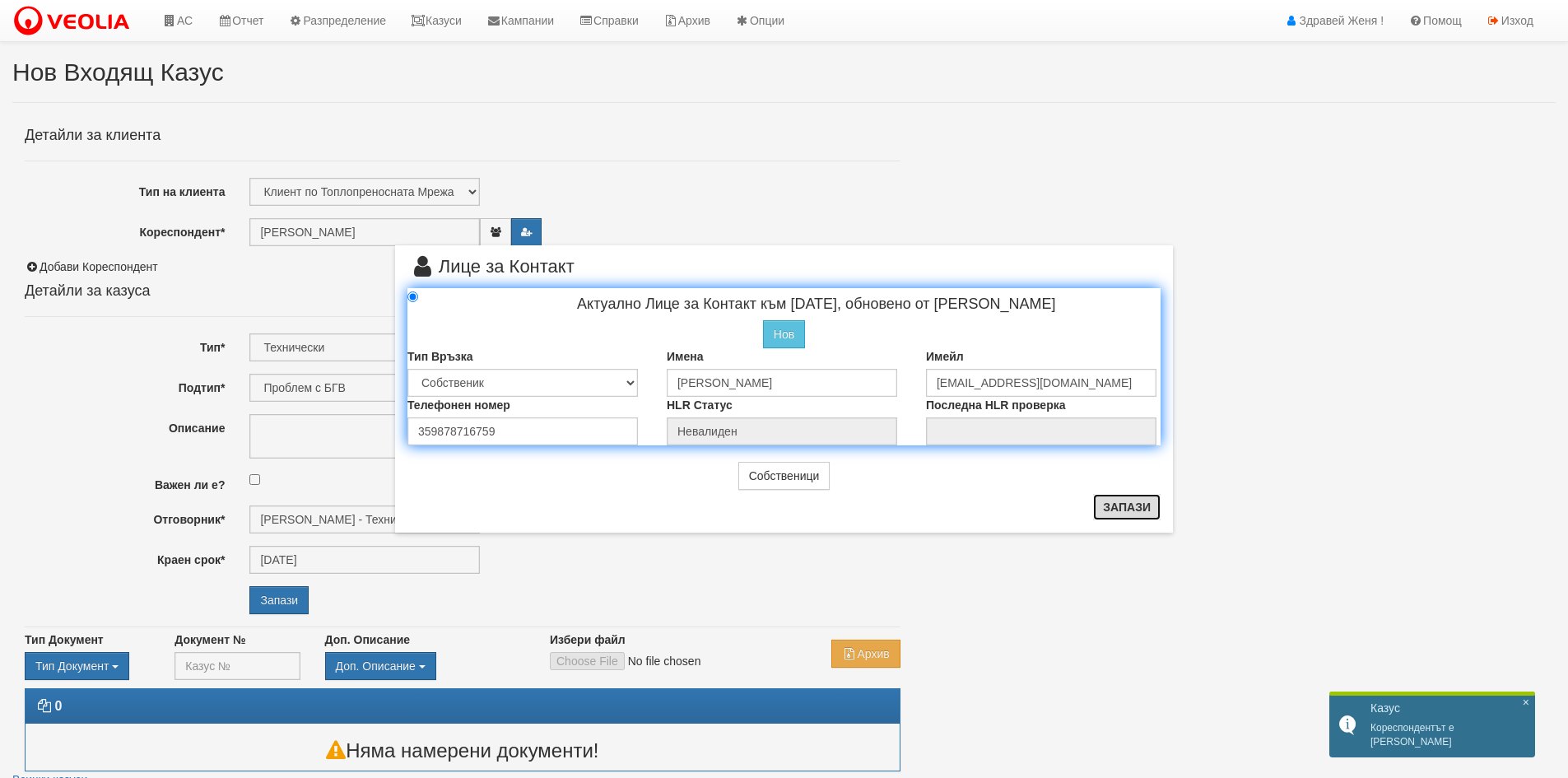
click at [1120, 507] on button "Запази" at bounding box center [1127, 506] width 67 height 26
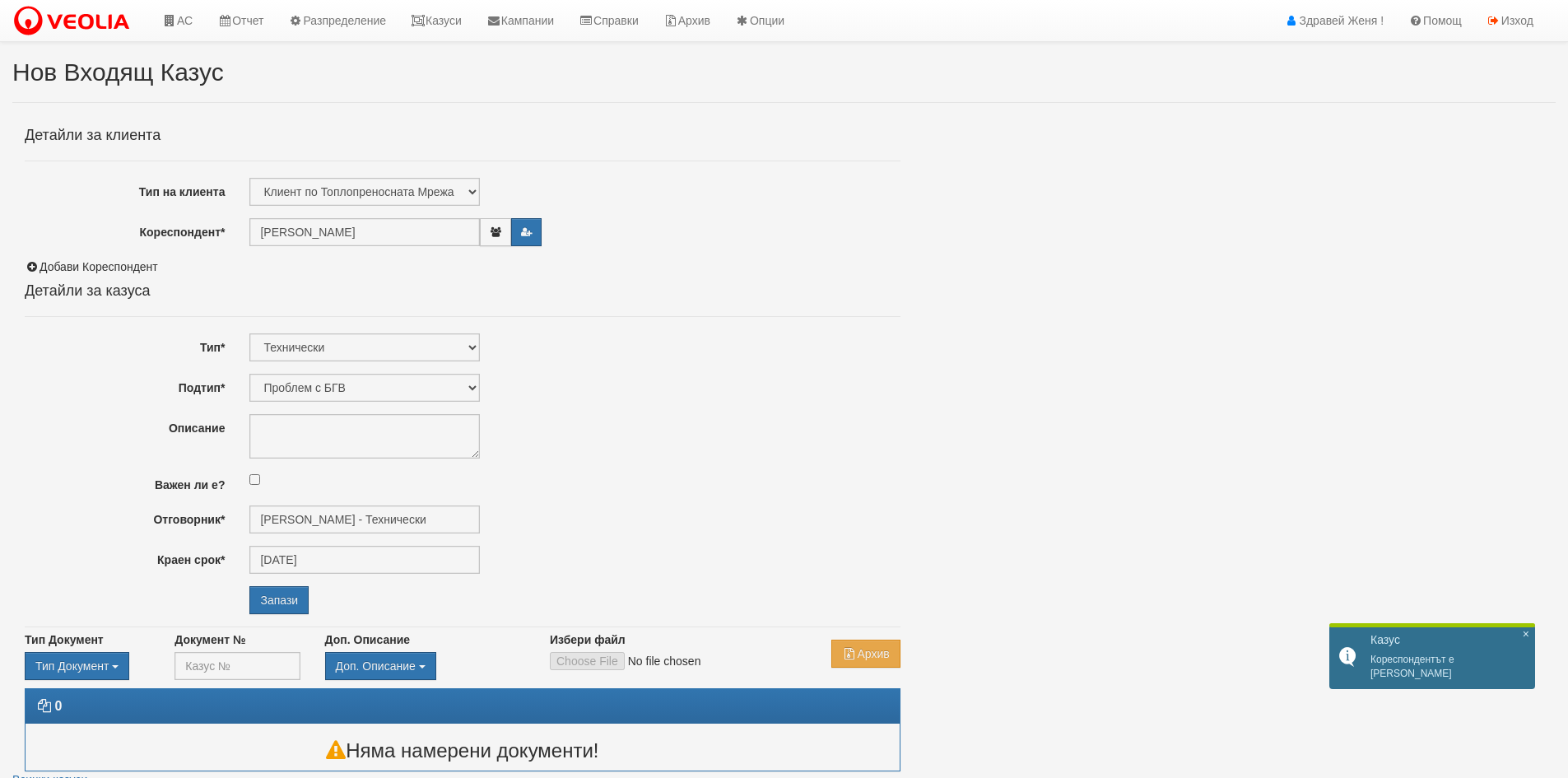
radio input "true"
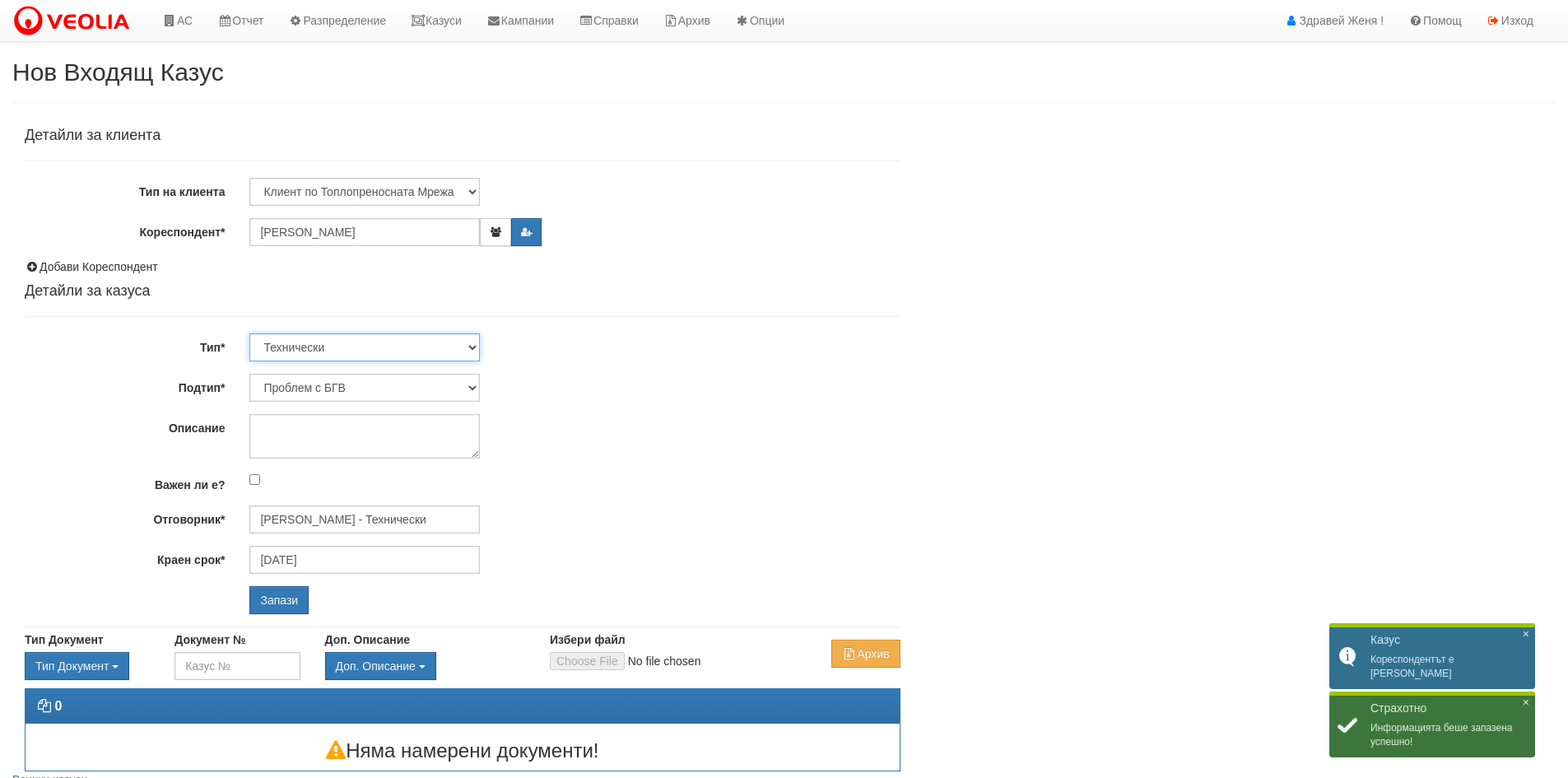
click at [471, 344] on select "Технически ФТС Търговски Административен Производствен Експлоатационен Финансов…" at bounding box center [365, 347] width 231 height 28
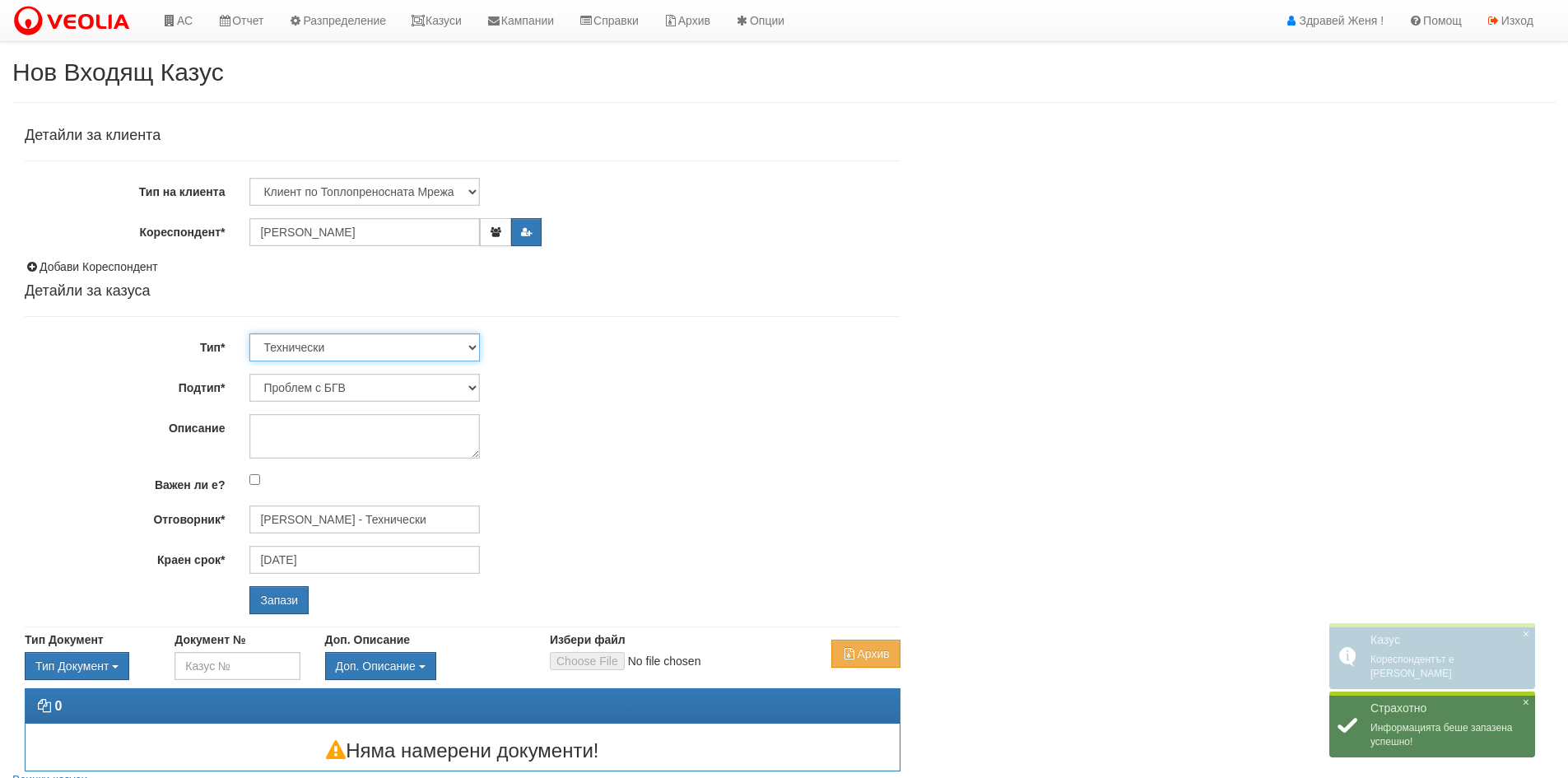
select select "3"
click at [249, 333] on select "Технически ФТС Търговски Административен Производствен Експлоатационен Финансов…" at bounding box center [365, 347] width 231 height 28
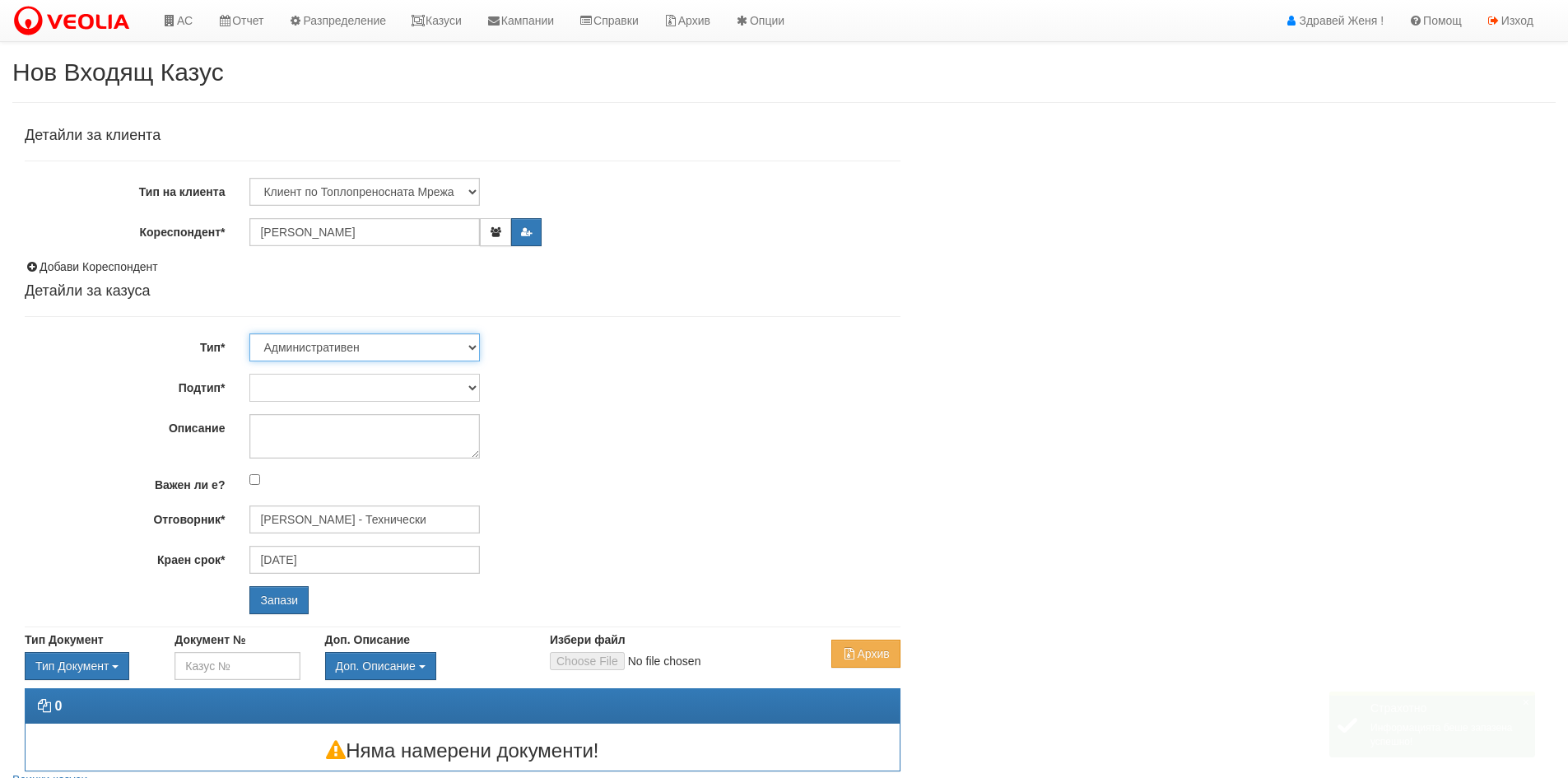
type input "[DATE]"
click at [477, 386] on select "Писмо Възлагателно писмо Придружително писмо Доклад Уведомление Декларация Заяв…" at bounding box center [365, 387] width 231 height 28
select select "Декларация"
click at [249, 374] on select "Писмо Възлагателно писмо Придружително писмо Доклад Уведомление Декларация Заяв…" at bounding box center [365, 387] width 231 height 28
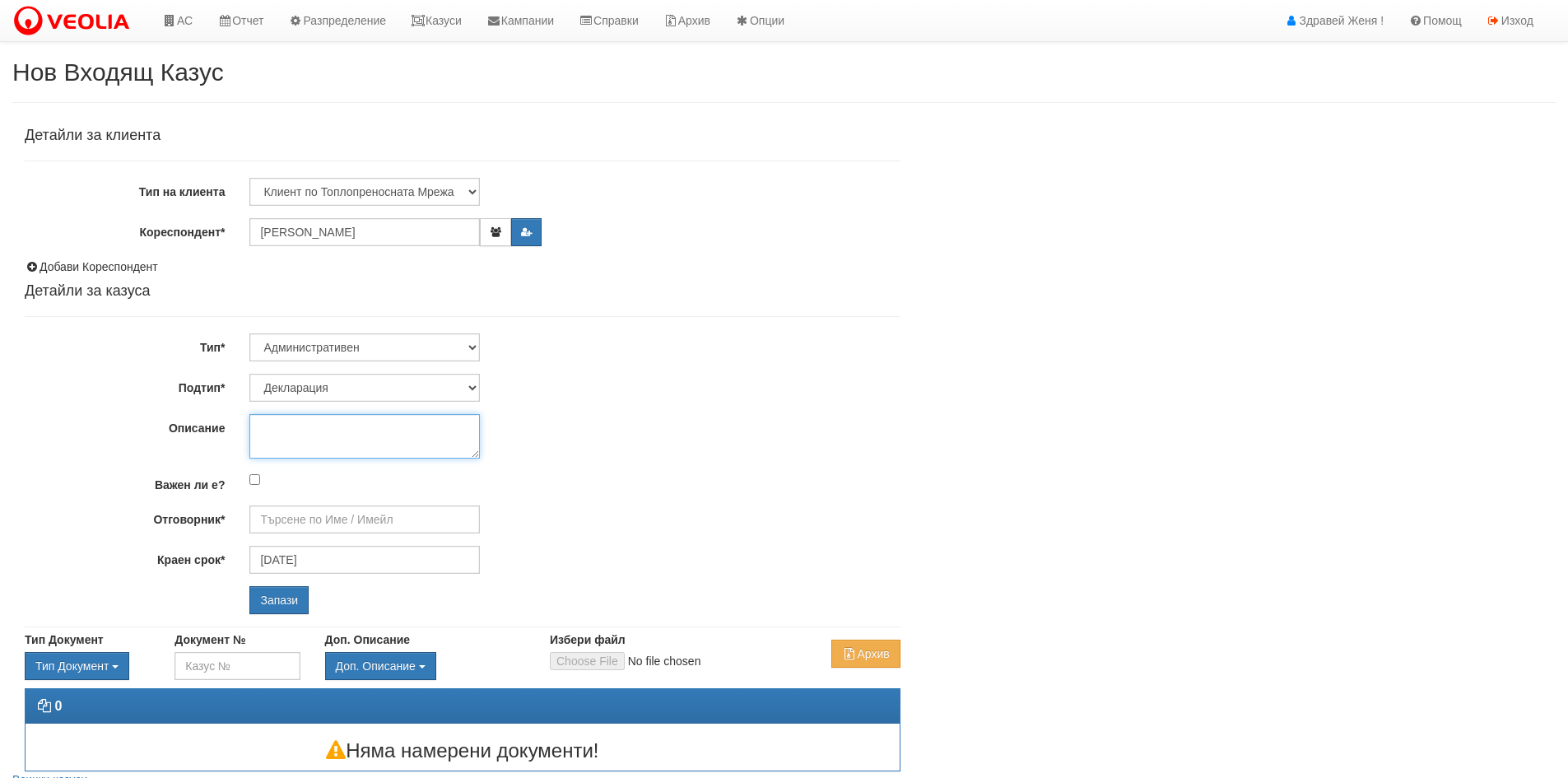
click at [344, 425] on textarea "Описание" at bounding box center [365, 436] width 231 height 45
type textarea "d"
type textarea "достъп"
click at [471, 344] on select "Технически ФТС Търговски Административен Производствен Експлоатационен Финансов…" at bounding box center [365, 347] width 231 height 28
select select "2"
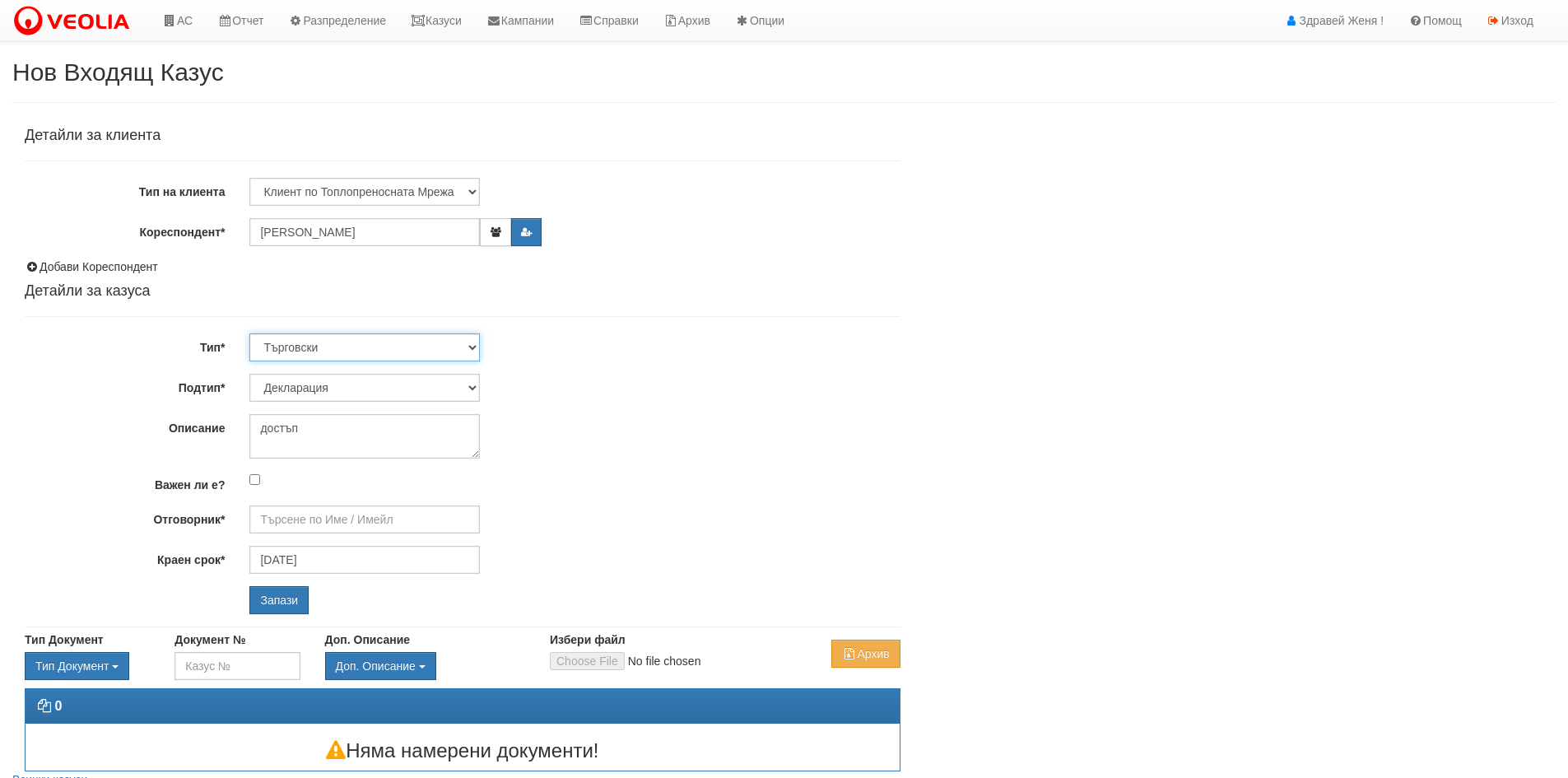
click at [249, 333] on select "Технически ФТС Търговски Административен Производствен Експлоатационен Финансов…" at bounding box center [365, 347] width 231 height 28
click at [472, 384] on select "Търговска отстъпка Протокол от ОС Референции Друго Проблем с кл. платформа/сайт…" at bounding box center [365, 387] width 231 height 28
select select "Друго"
click at [249, 374] on select "Търговска отстъпка Протокол от ОС Референции Друго Проблем с кл. платформа/сайт…" at bounding box center [365, 387] width 231 height 28
type input "[PERSON_NAME] и Развитие"
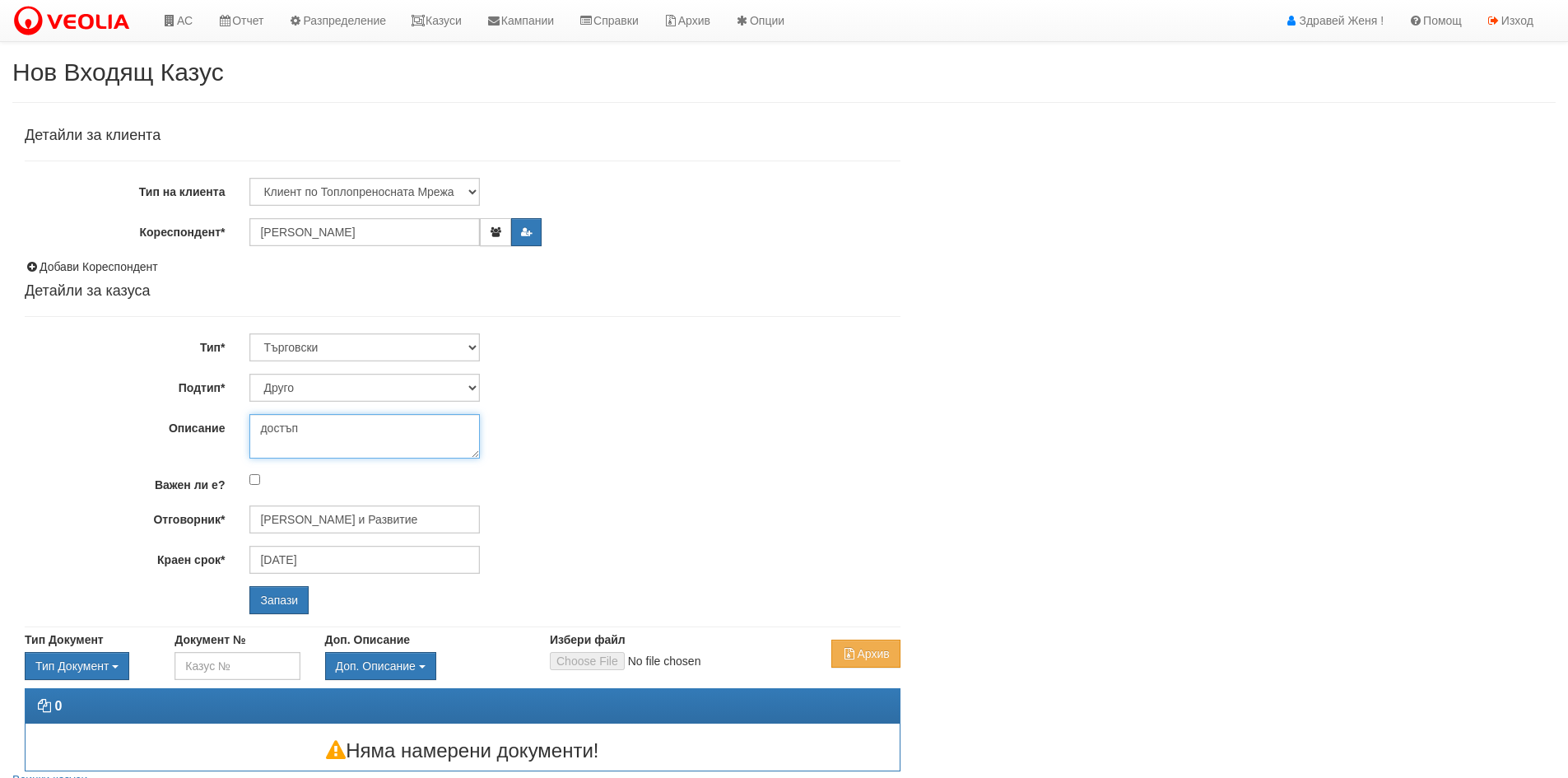
click at [310, 430] on textarea "достъп" at bounding box center [365, 436] width 231 height 45
type textarea "достъп до клиентска платформа"
click at [278, 603] on input "Запази" at bounding box center [279, 599] width 59 height 28
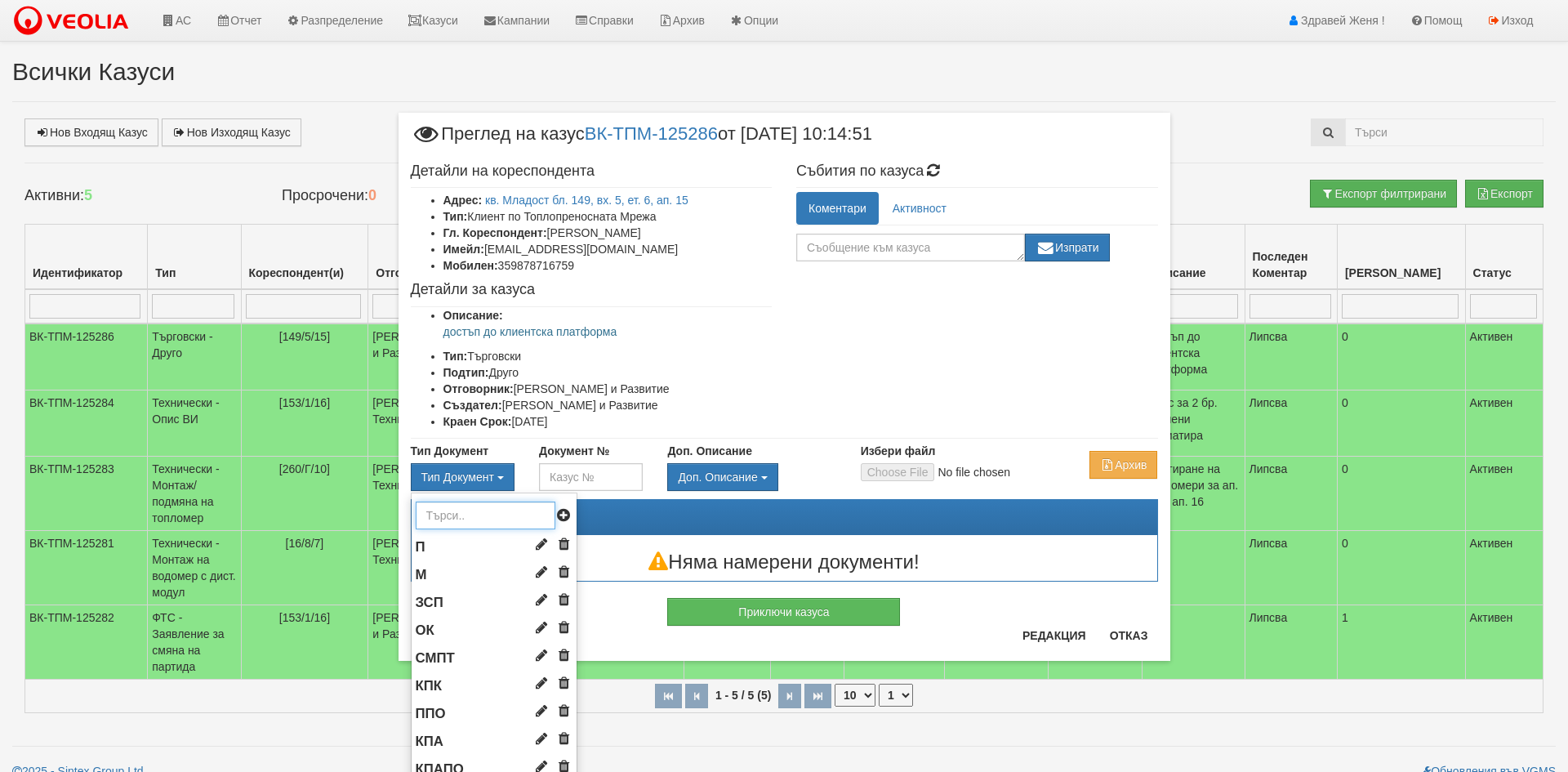
click at [447, 523] on input "text" at bounding box center [485, 515] width 140 height 28
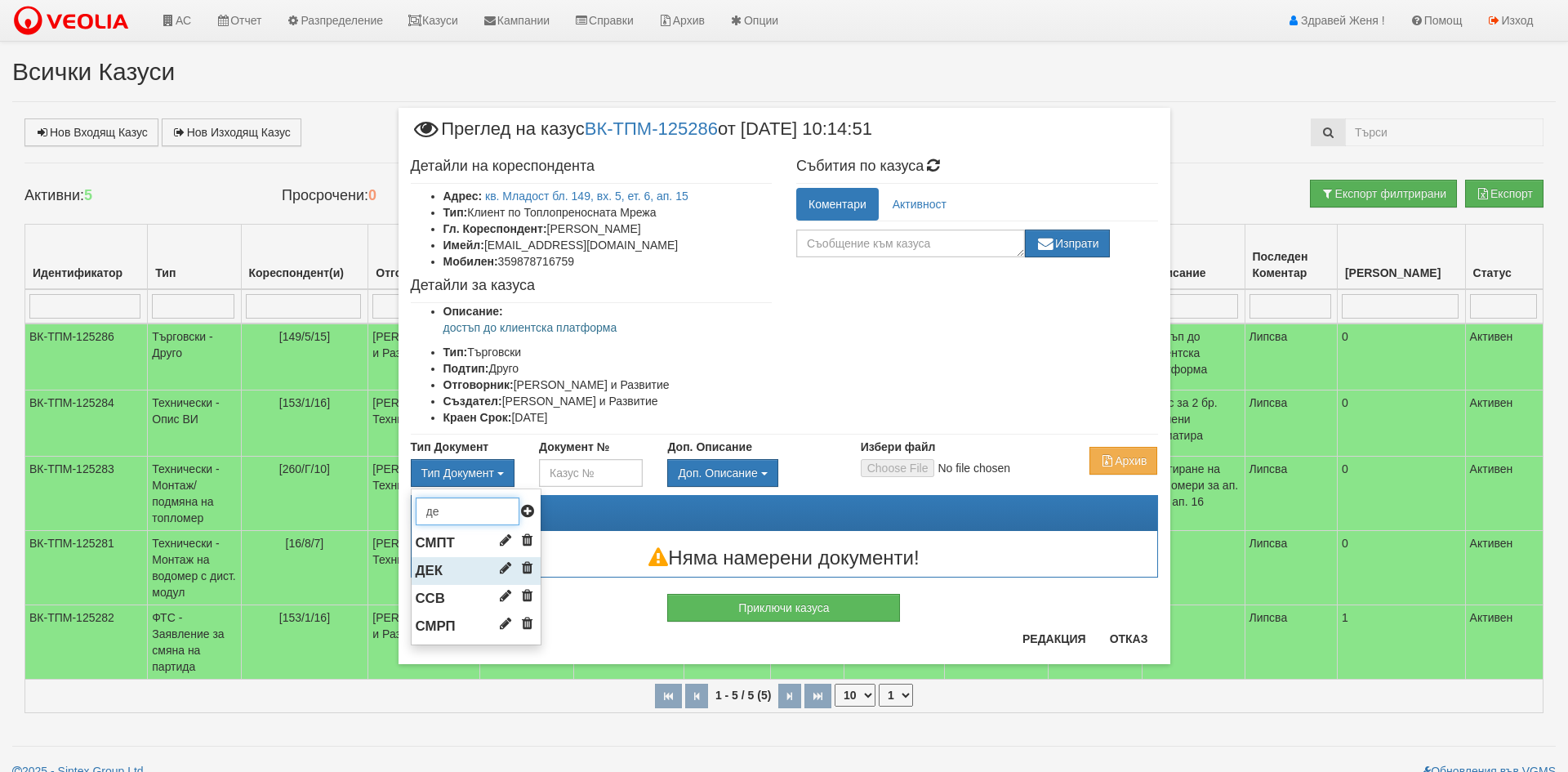
type input "де"
click at [456, 564] on li "ДЕК" at bounding box center [476, 571] width 129 height 28
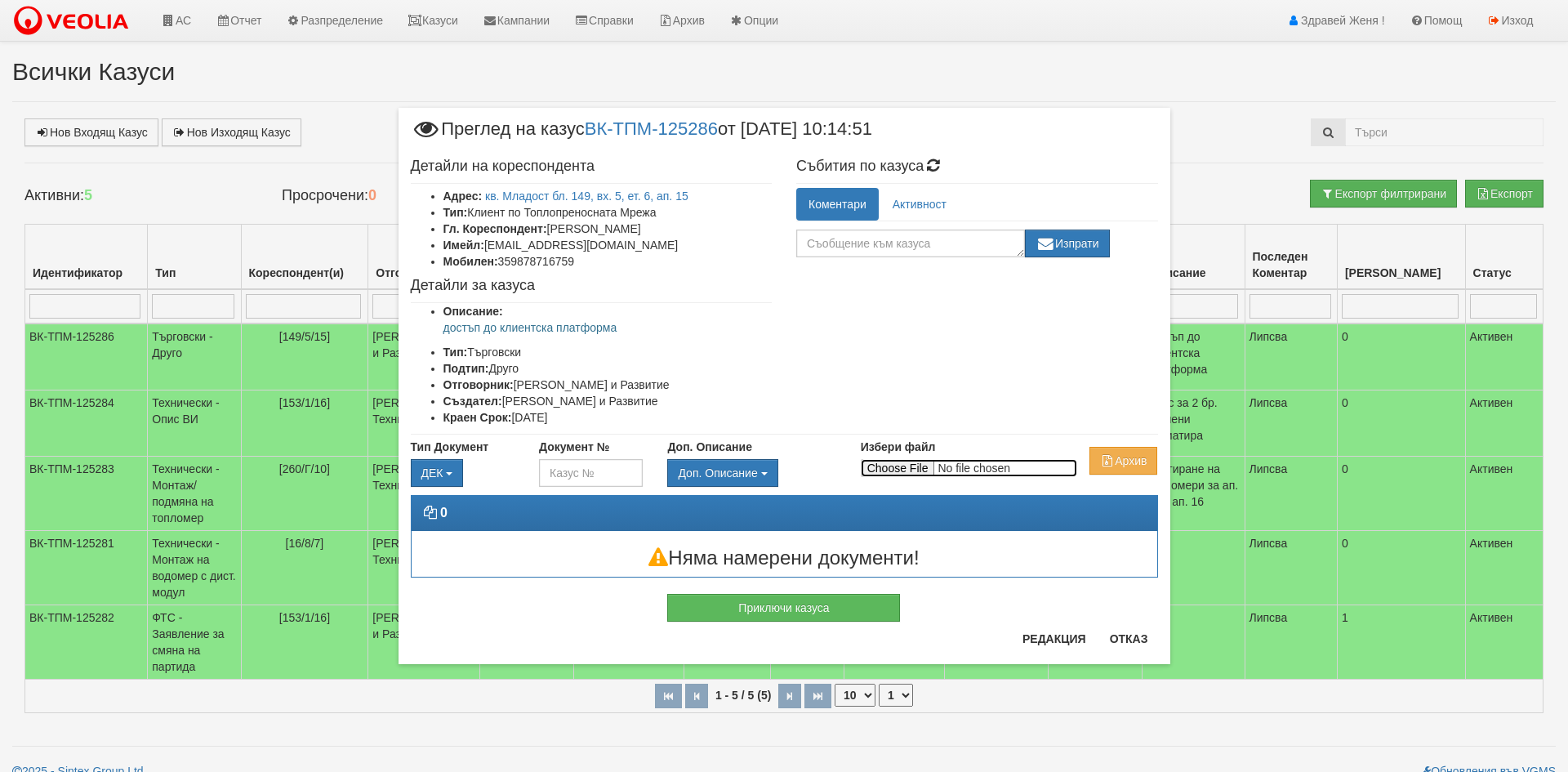
click at [911, 466] on input "Избери файл" at bounding box center [969, 468] width 216 height 18
type input "C:\fakepath\DOC066.pdf"
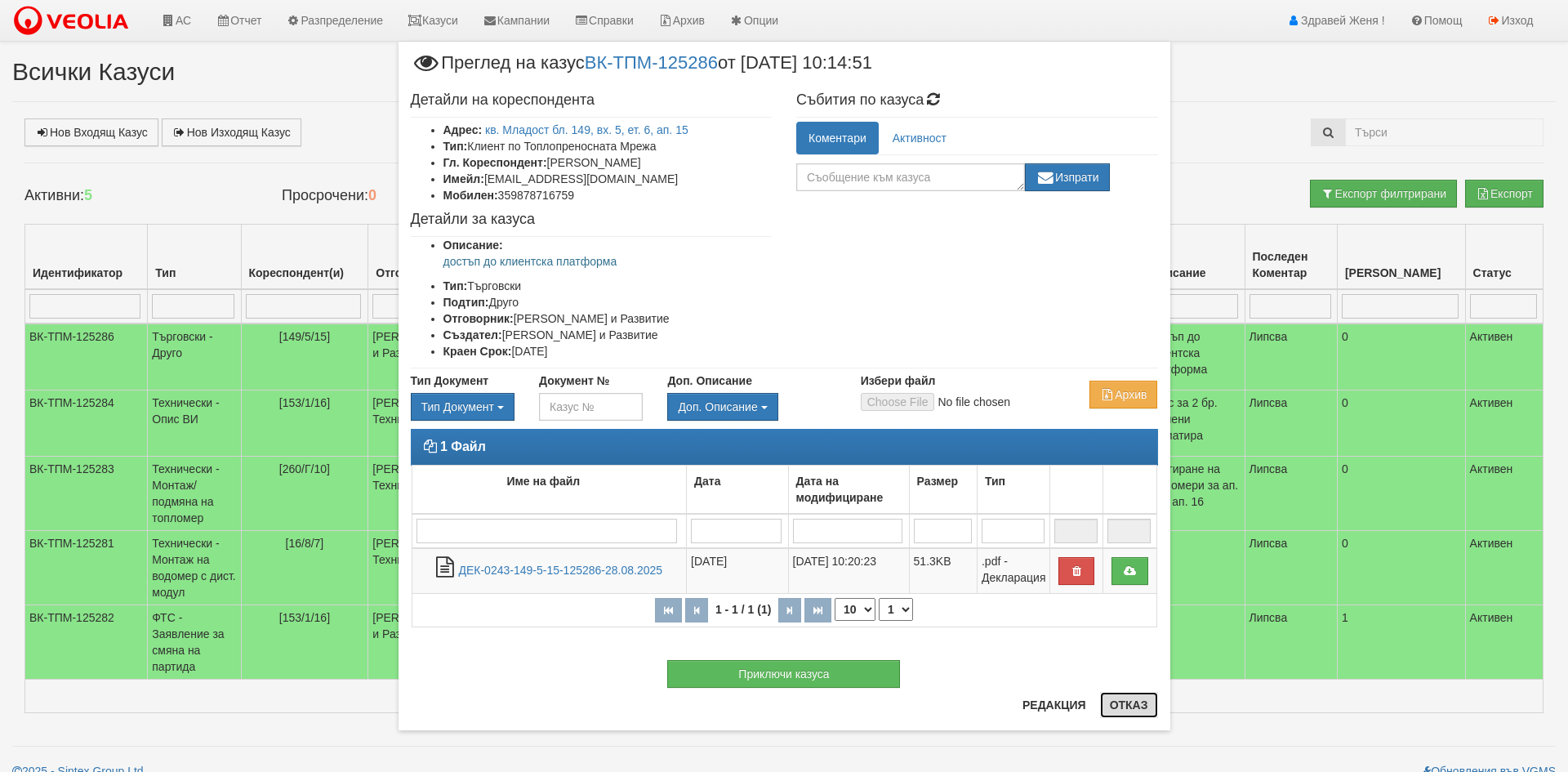
click at [1133, 706] on button "Отказ" at bounding box center [1128, 704] width 58 height 26
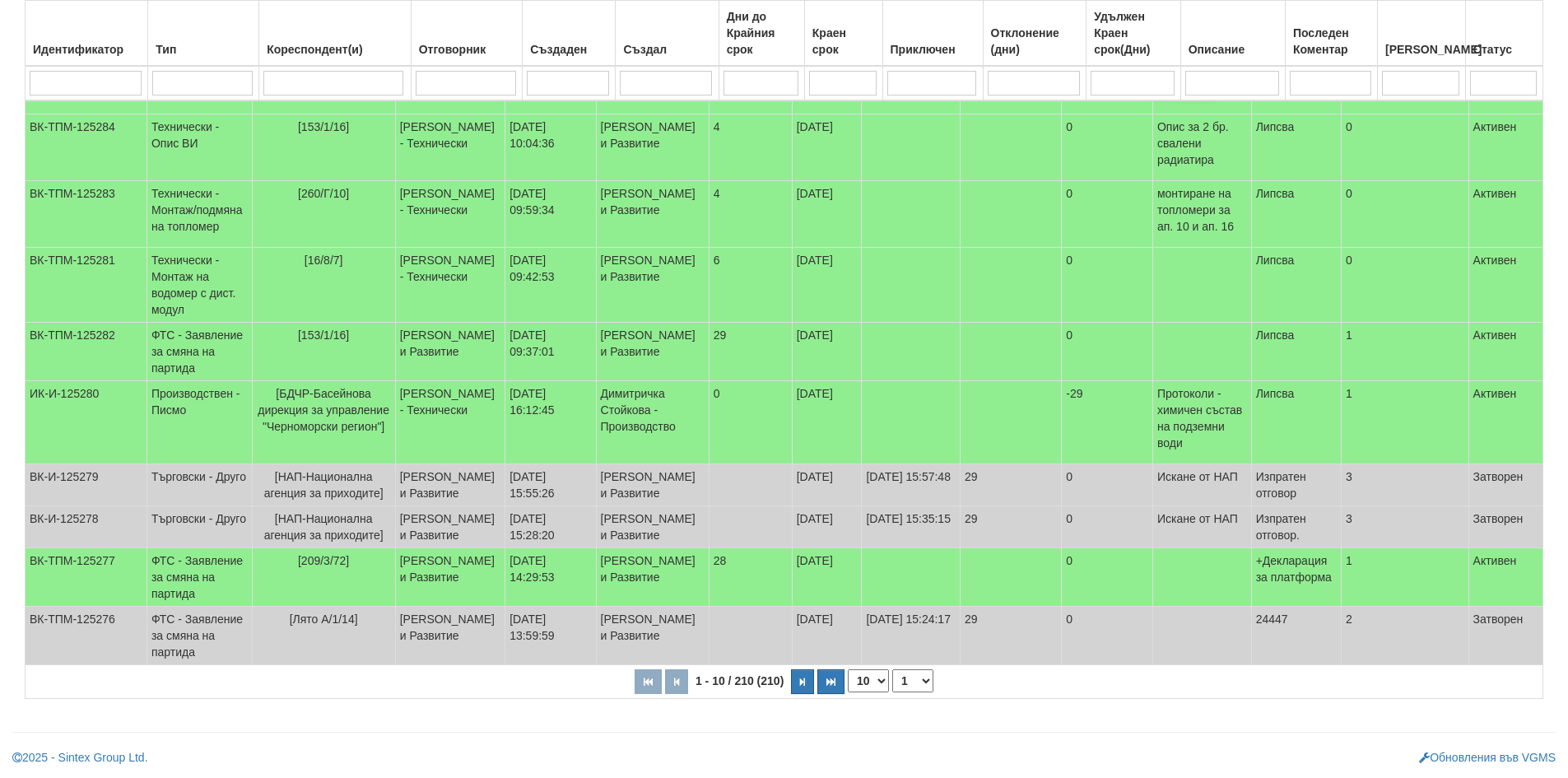
scroll to position [353, 0]
